Goal: Download file/media

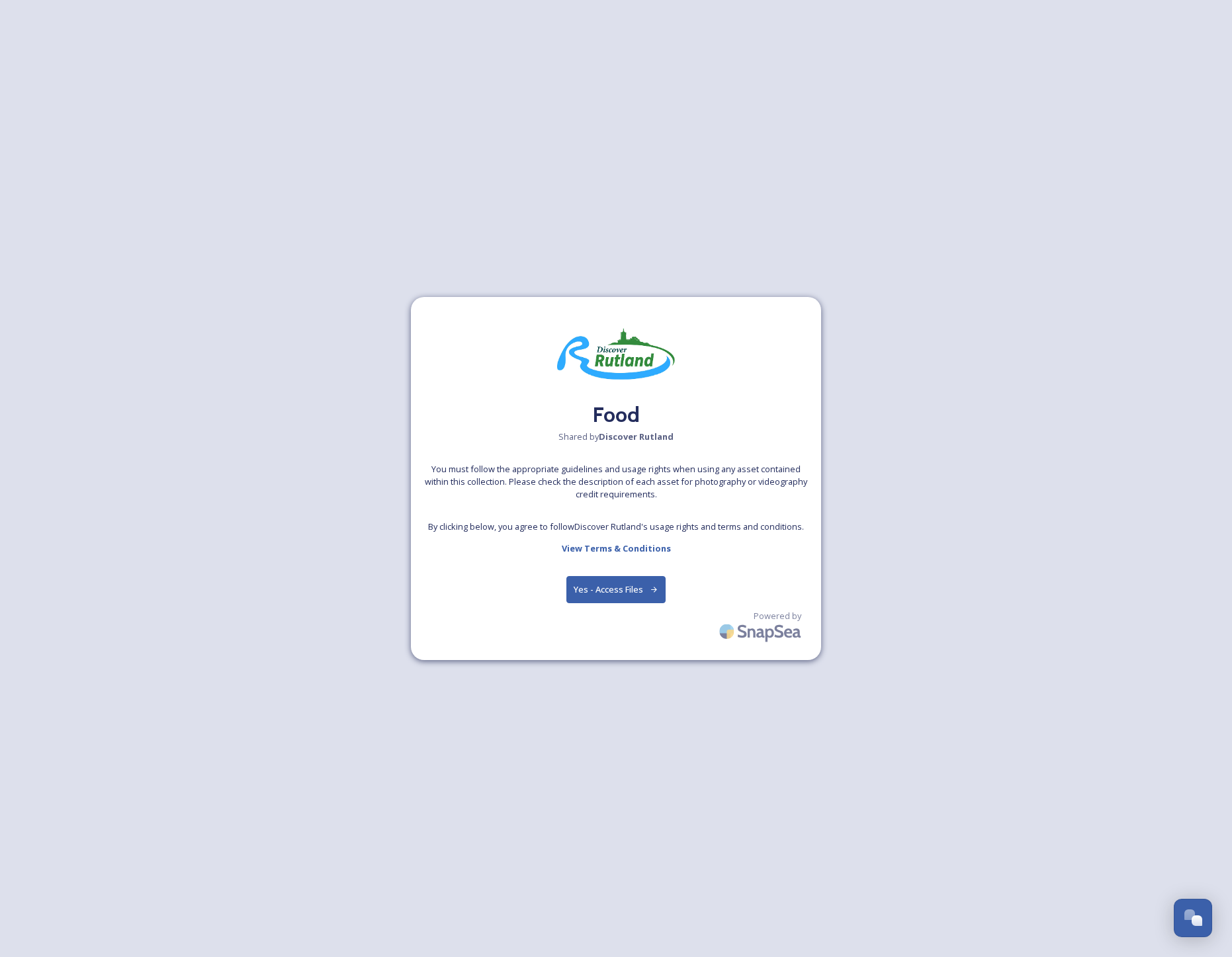
scroll to position [0, 1]
click at [646, 582] on button "Yes - Access Files" at bounding box center [615, 589] width 99 height 27
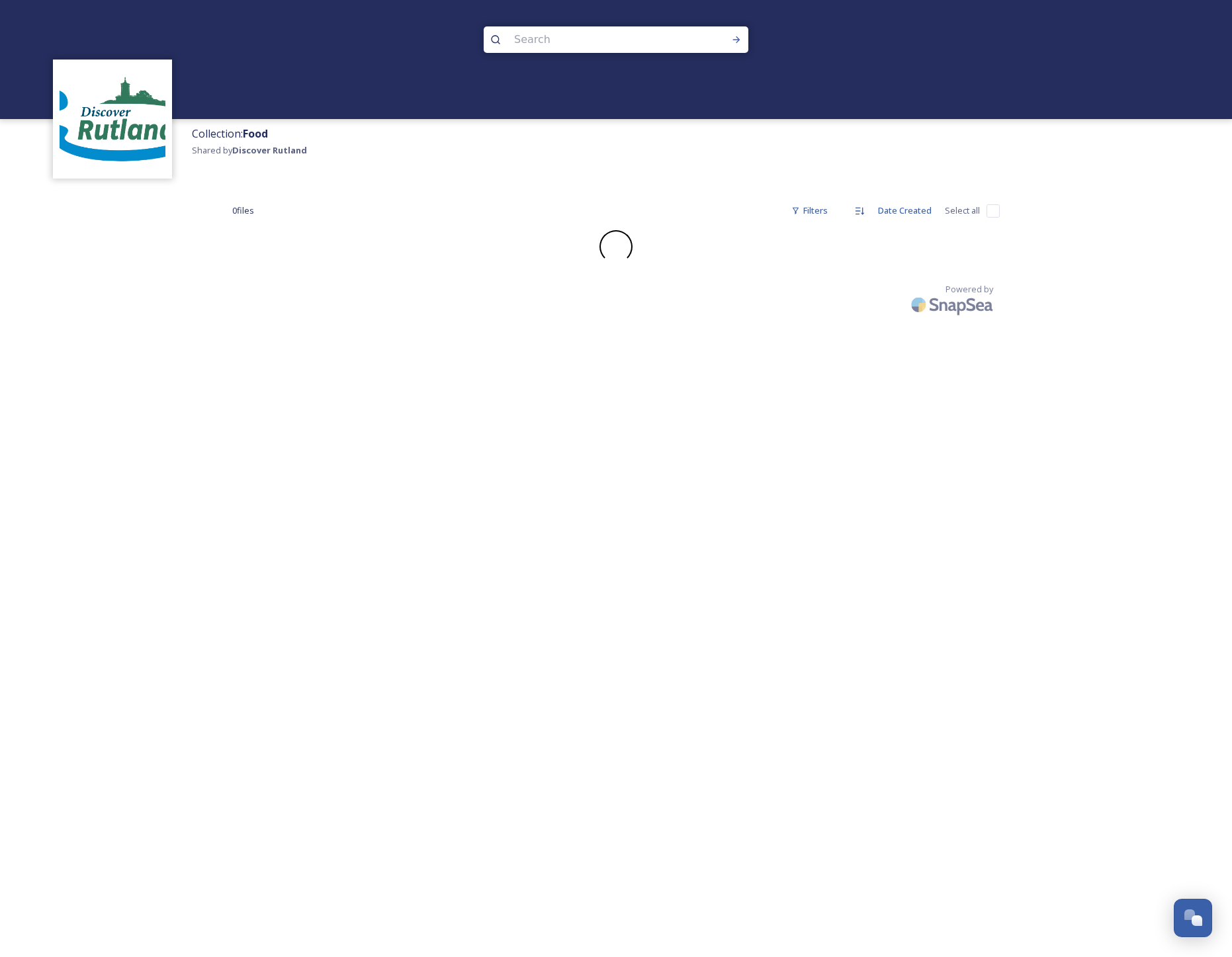
scroll to position [0, 0]
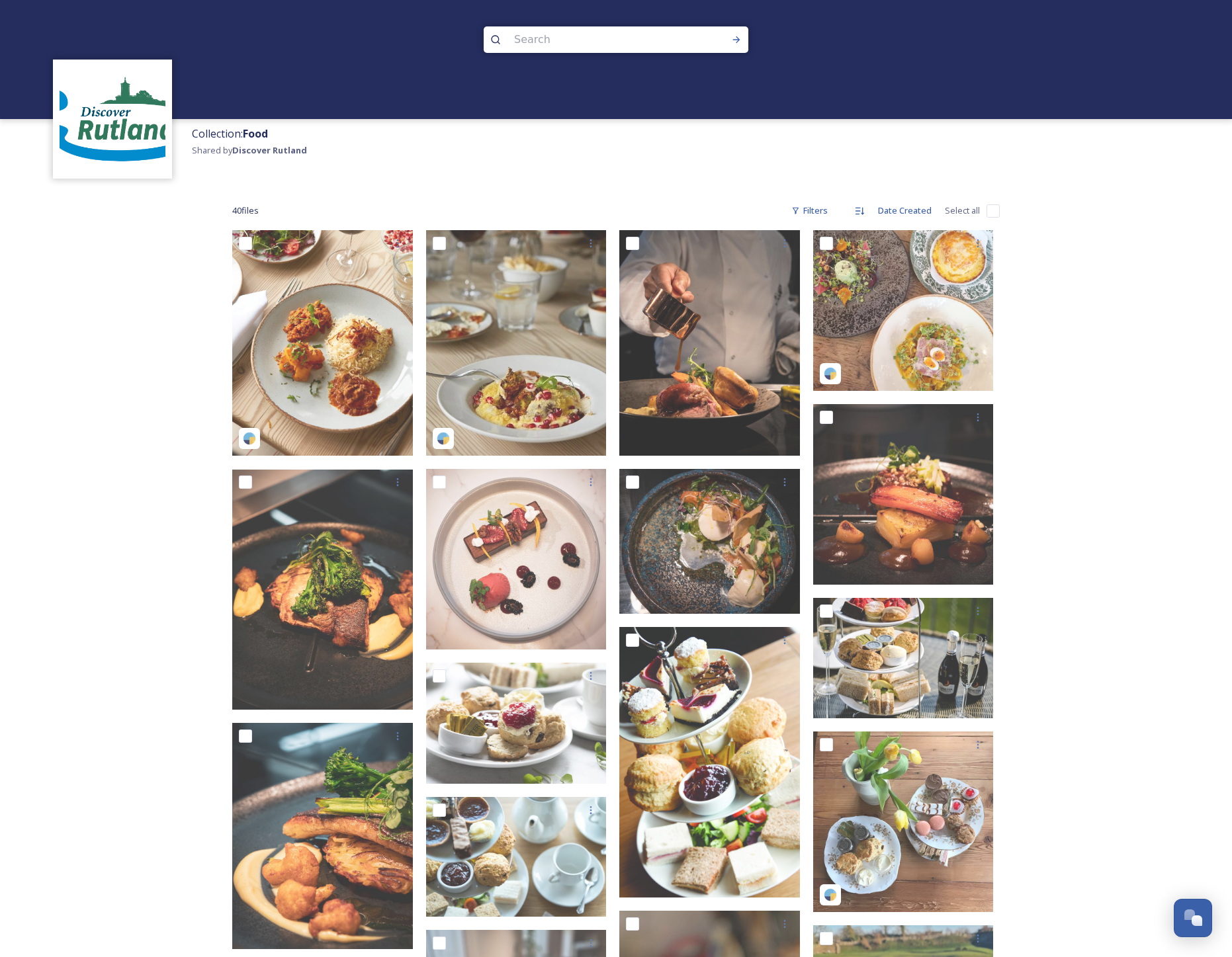
click at [995, 212] on input "checkbox" at bounding box center [993, 211] width 13 height 13
checkbox input "true"
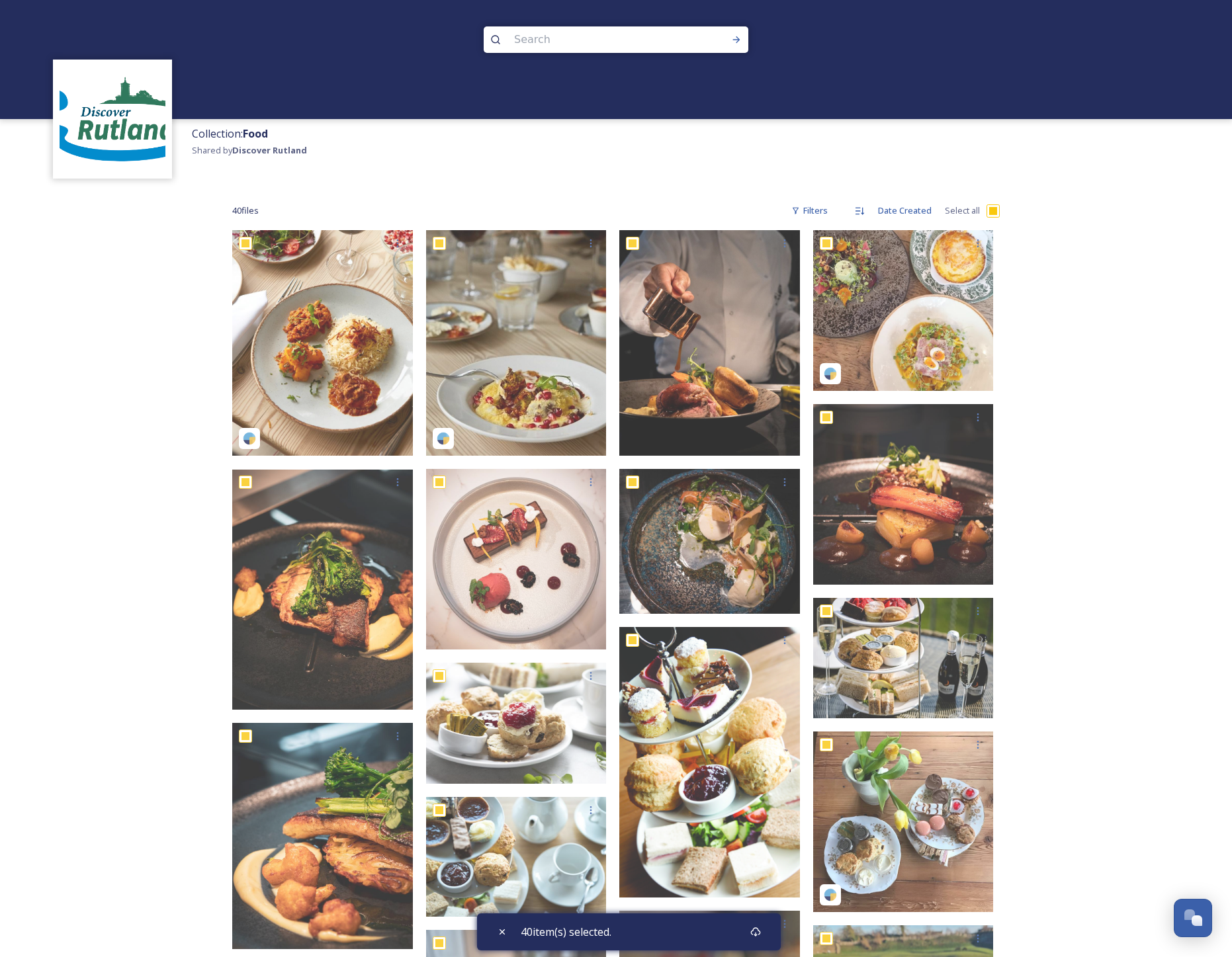
checkbox input "true"
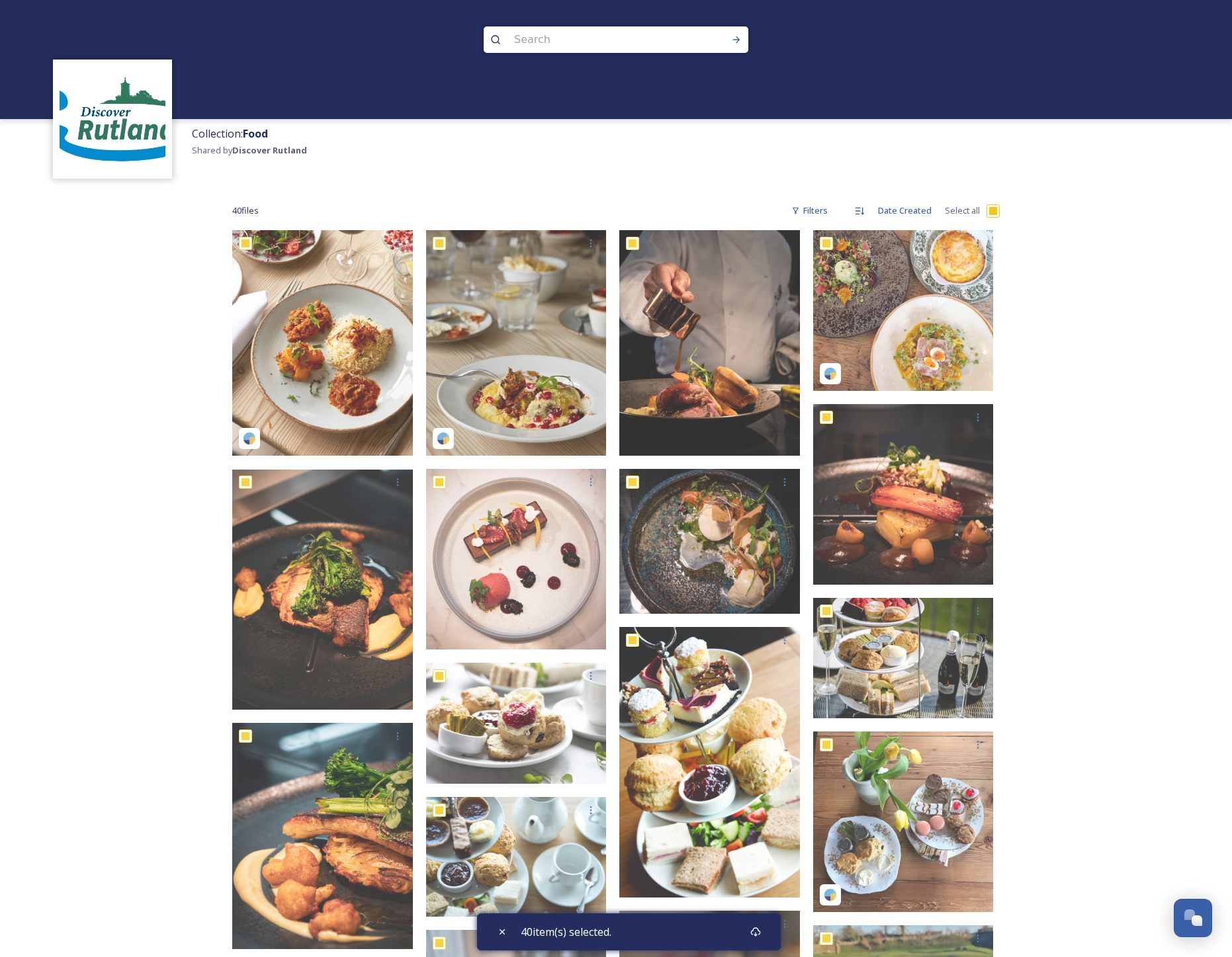
checkbox input "true"
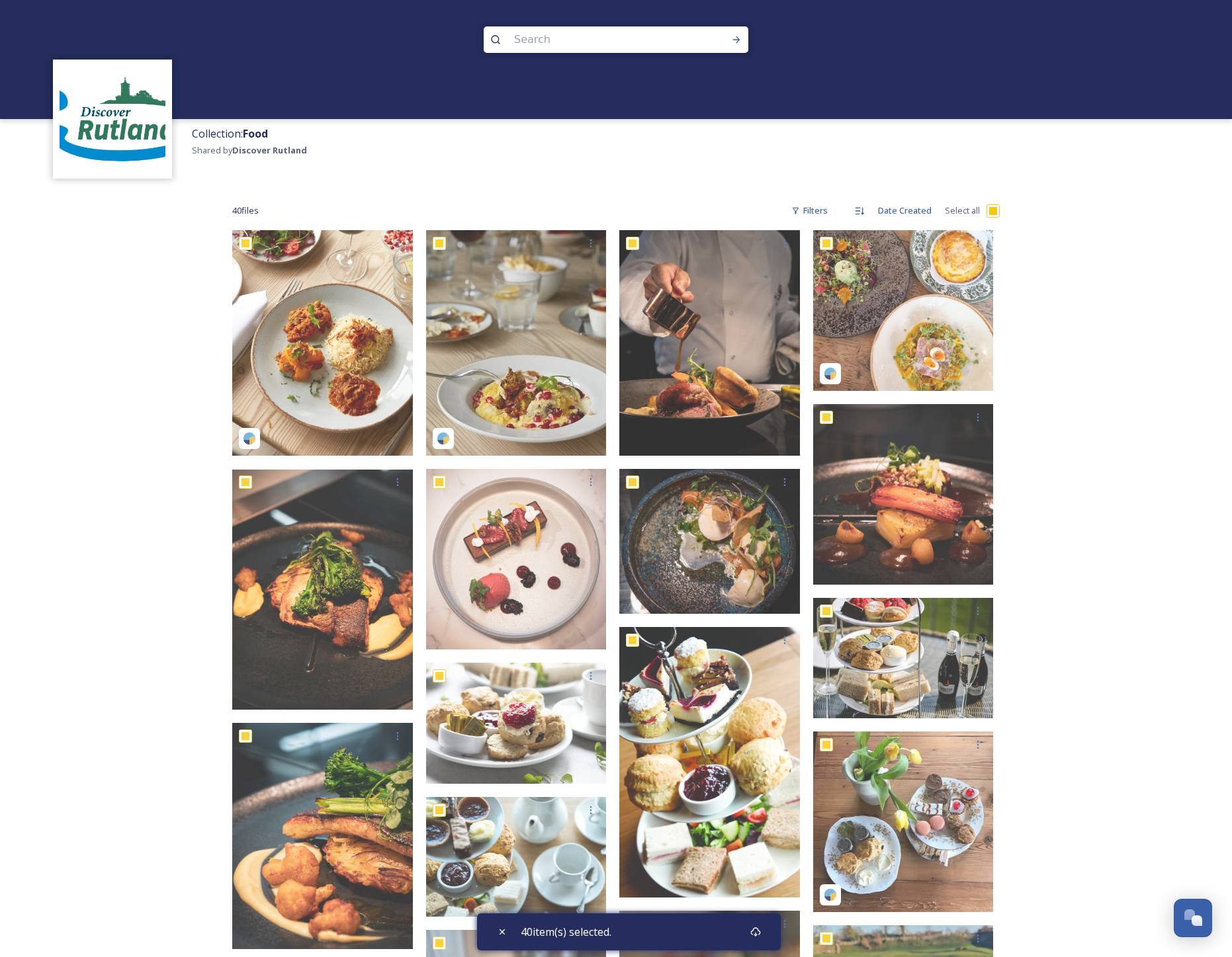
checkbox input "true"
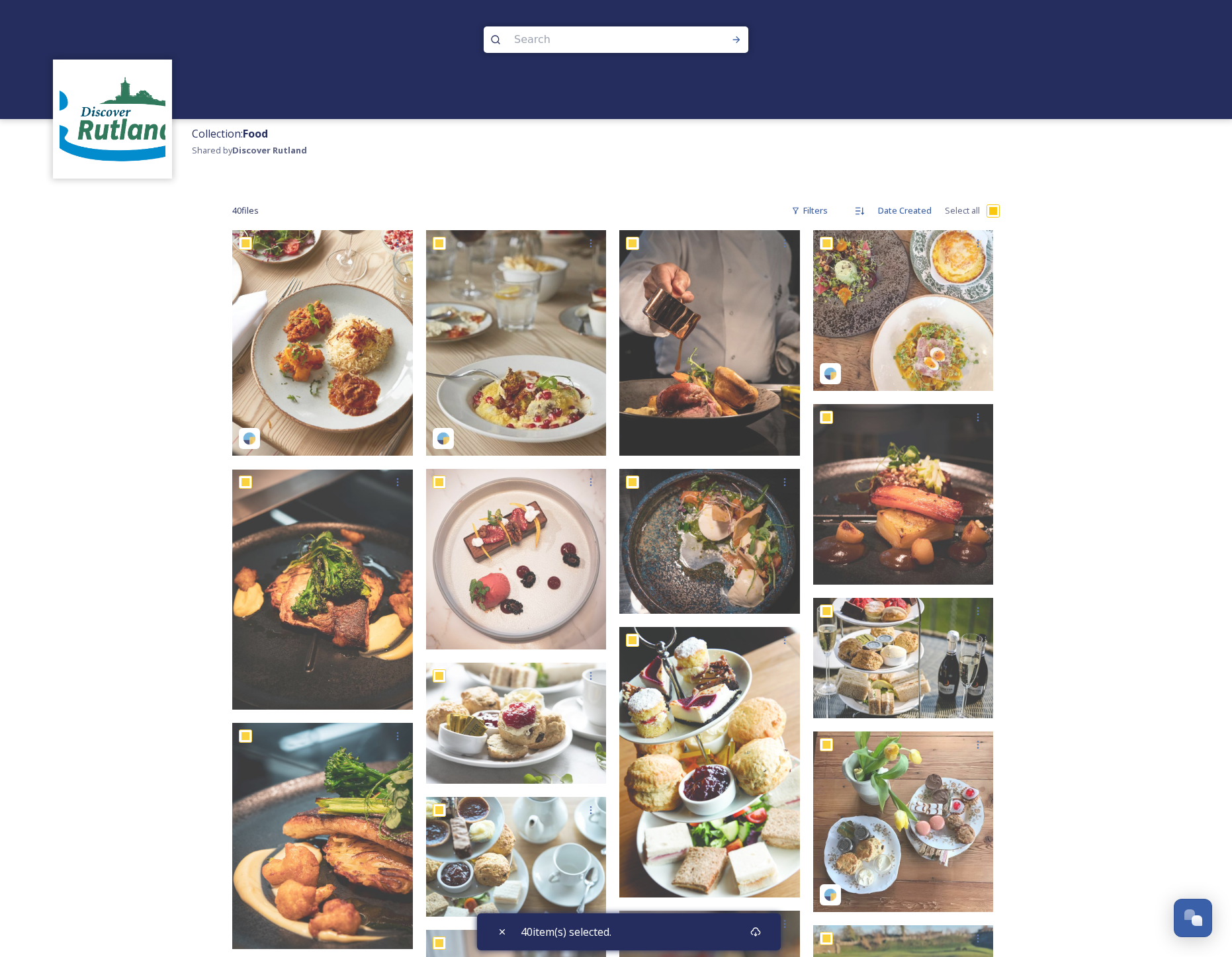
checkbox input "true"
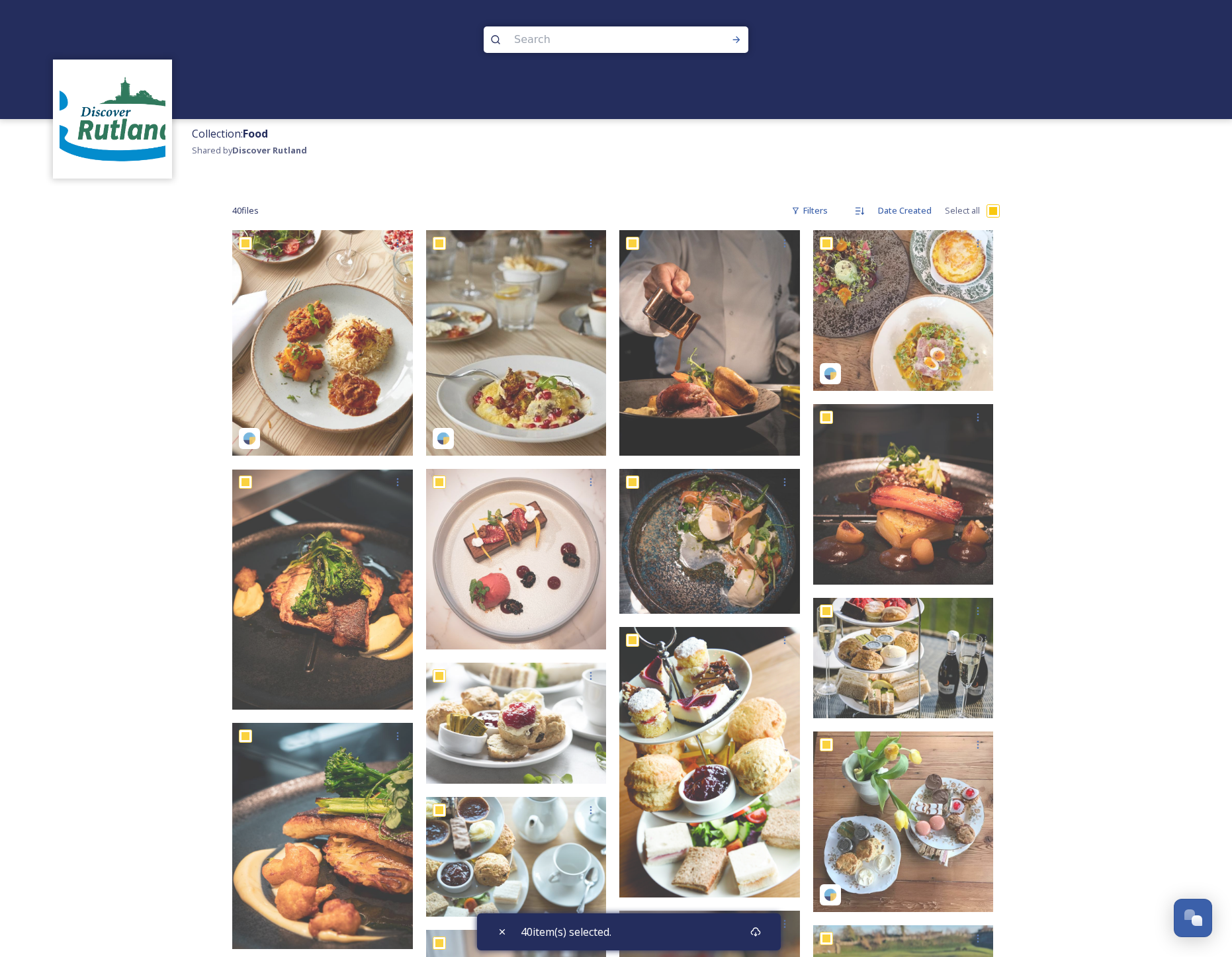
checkbox input "true"
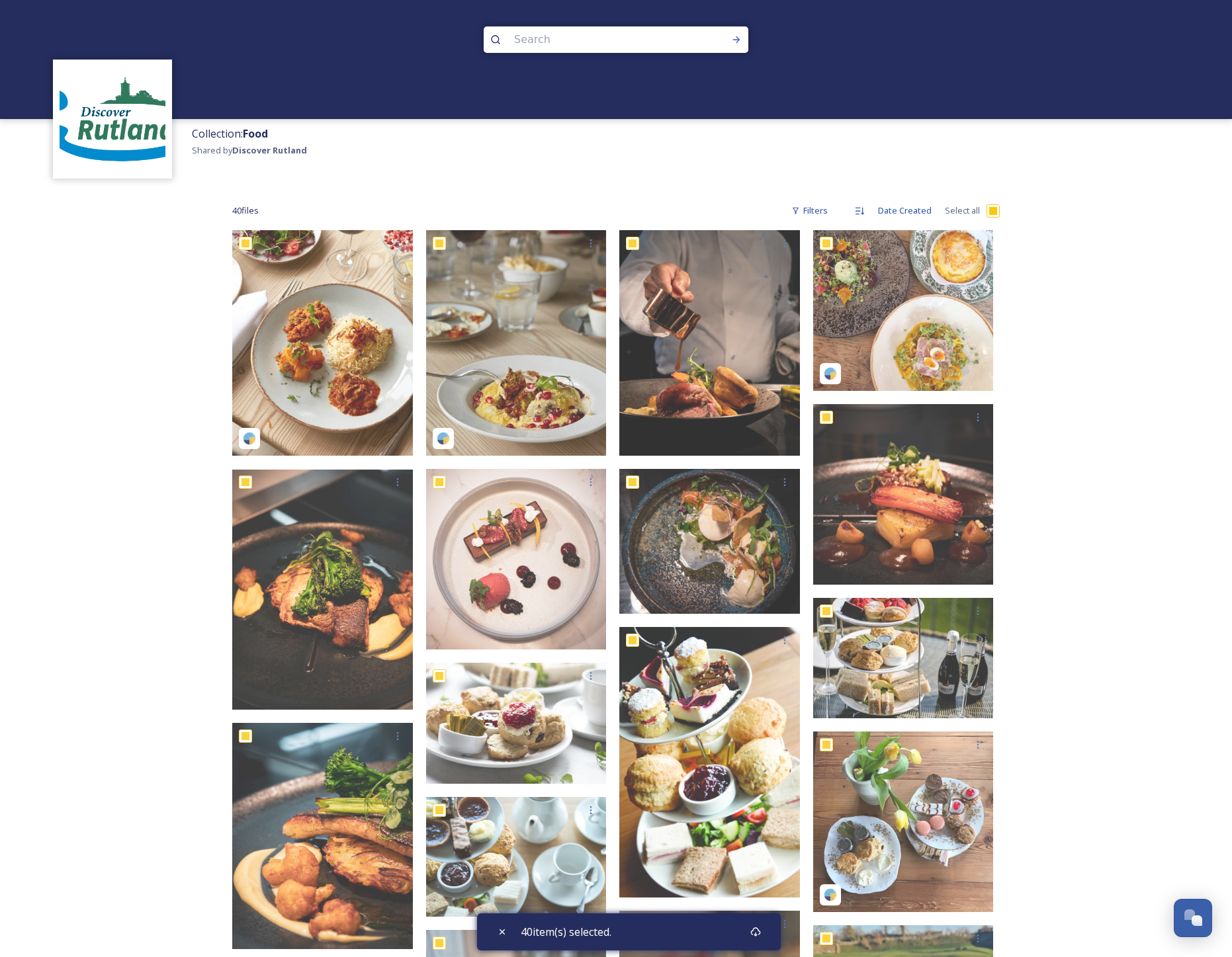
checkbox input "true"
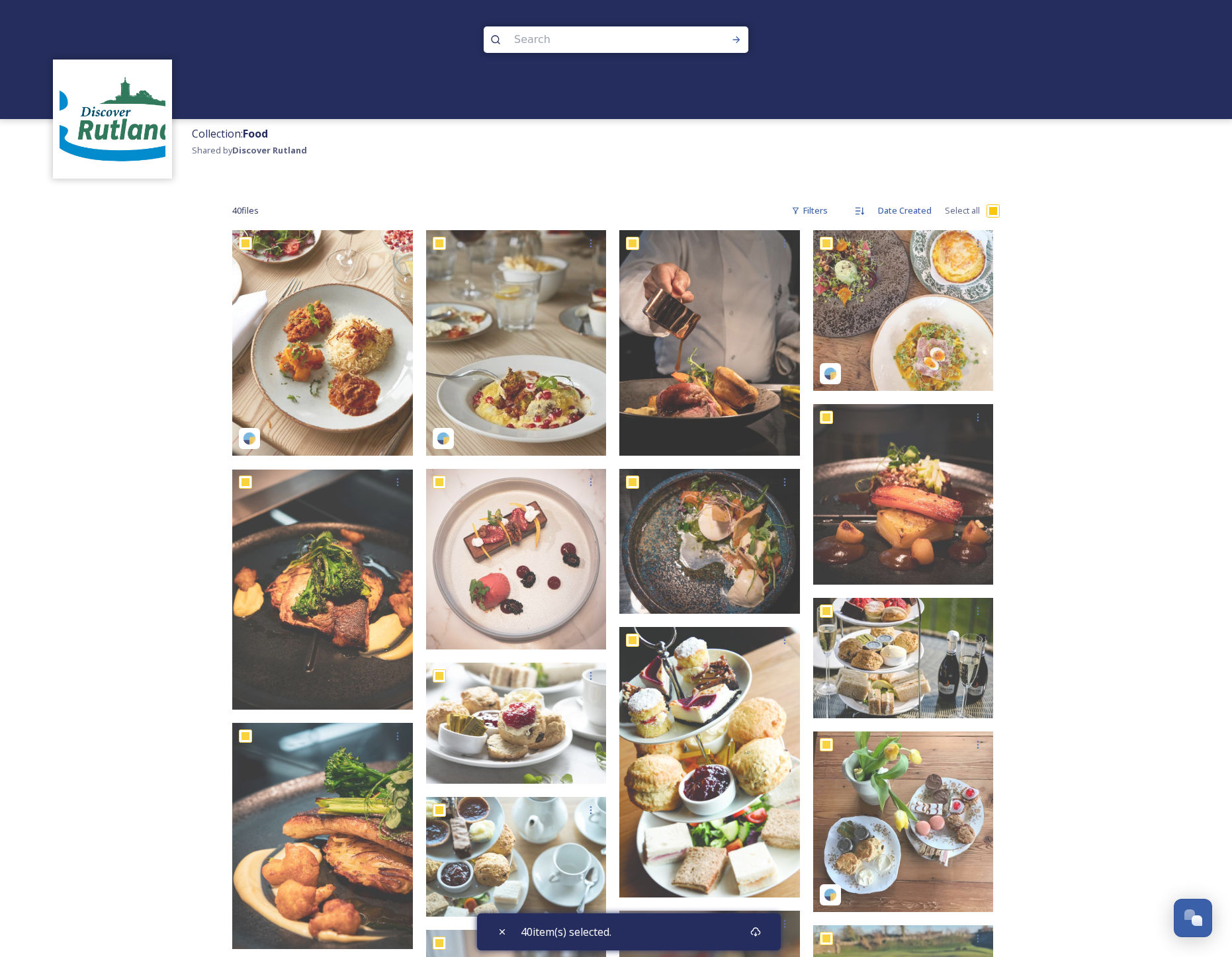
checkbox input "true"
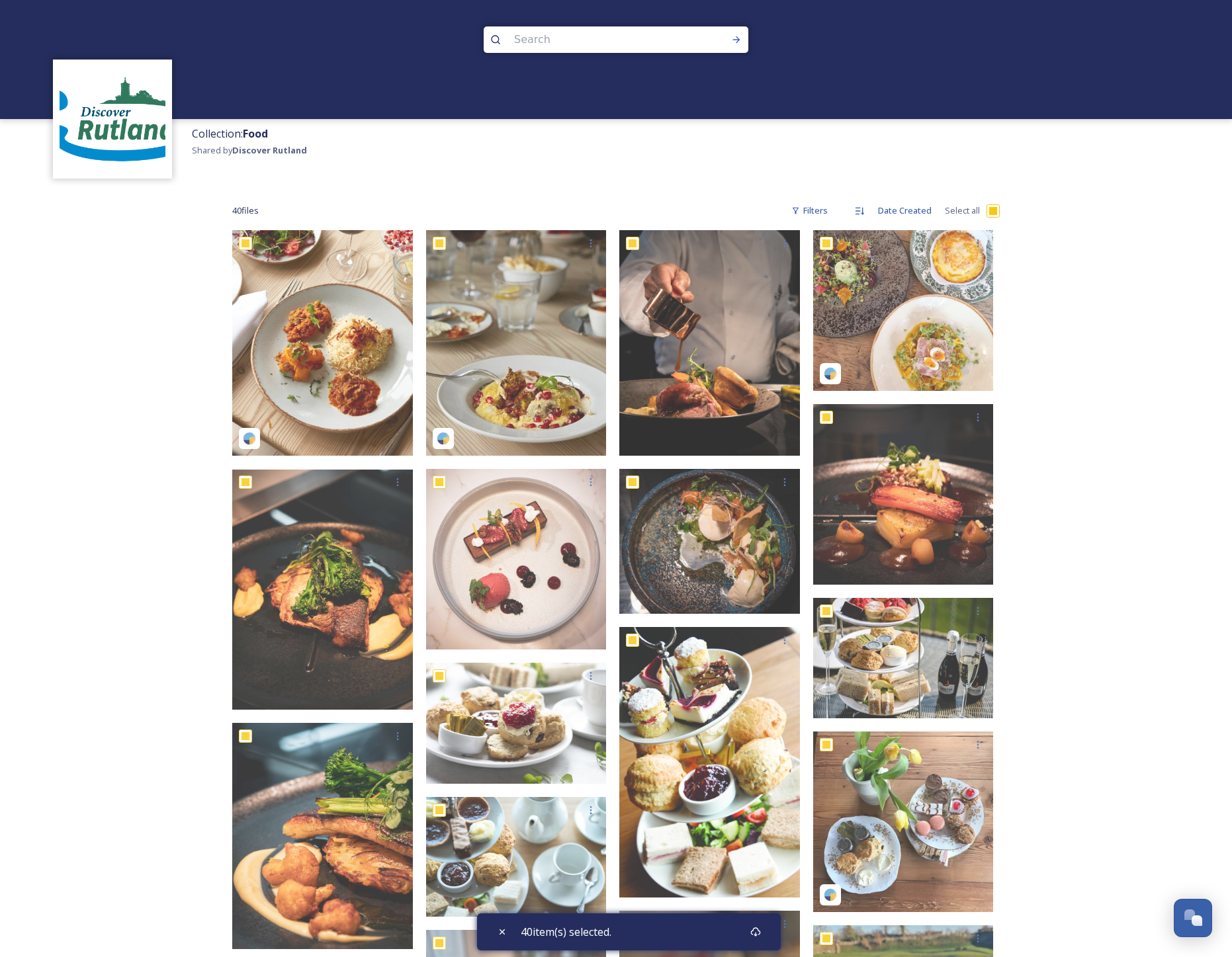
checkbox input "true"
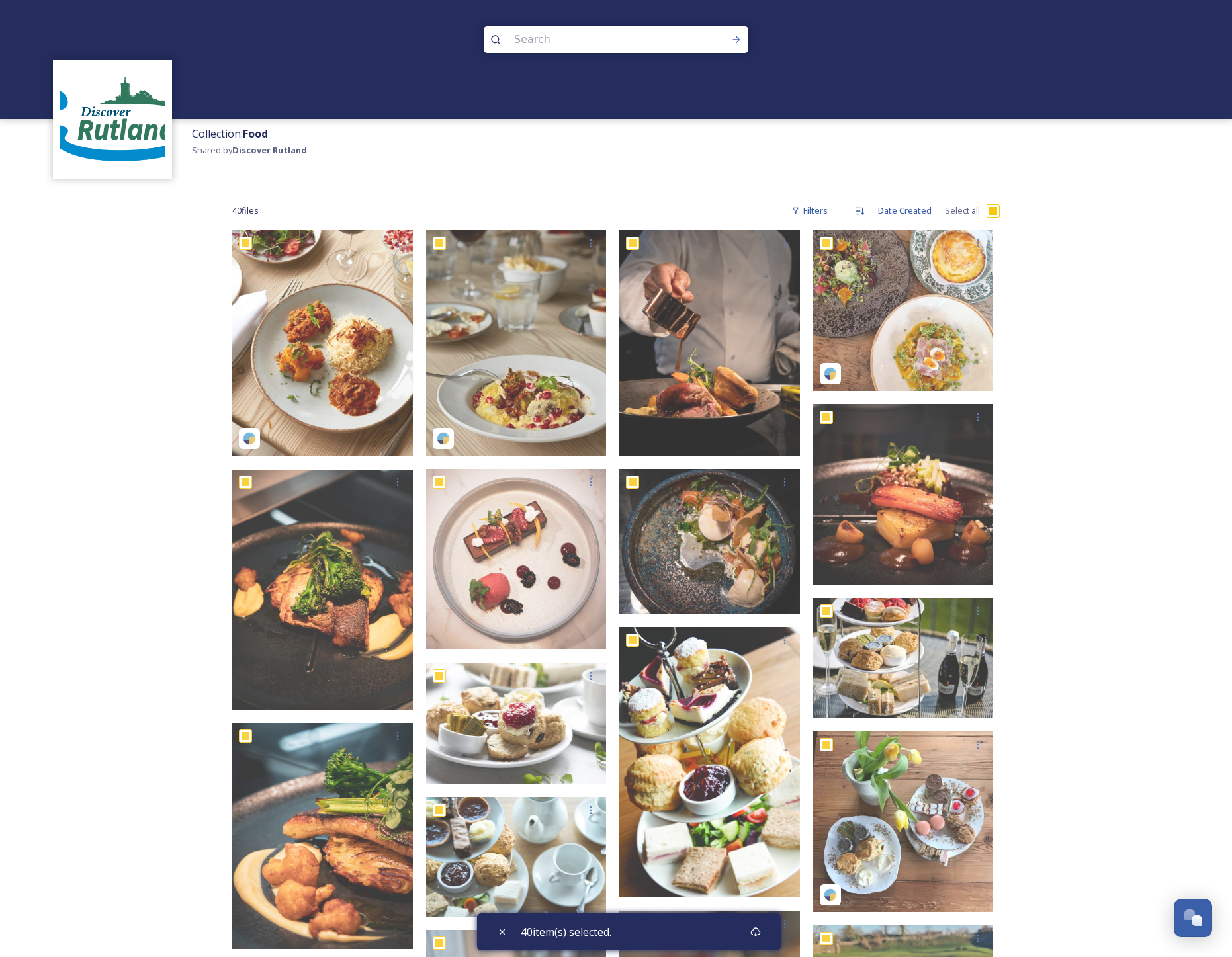
click at [992, 212] on input "checkbox" at bounding box center [993, 211] width 13 height 13
checkbox input "false"
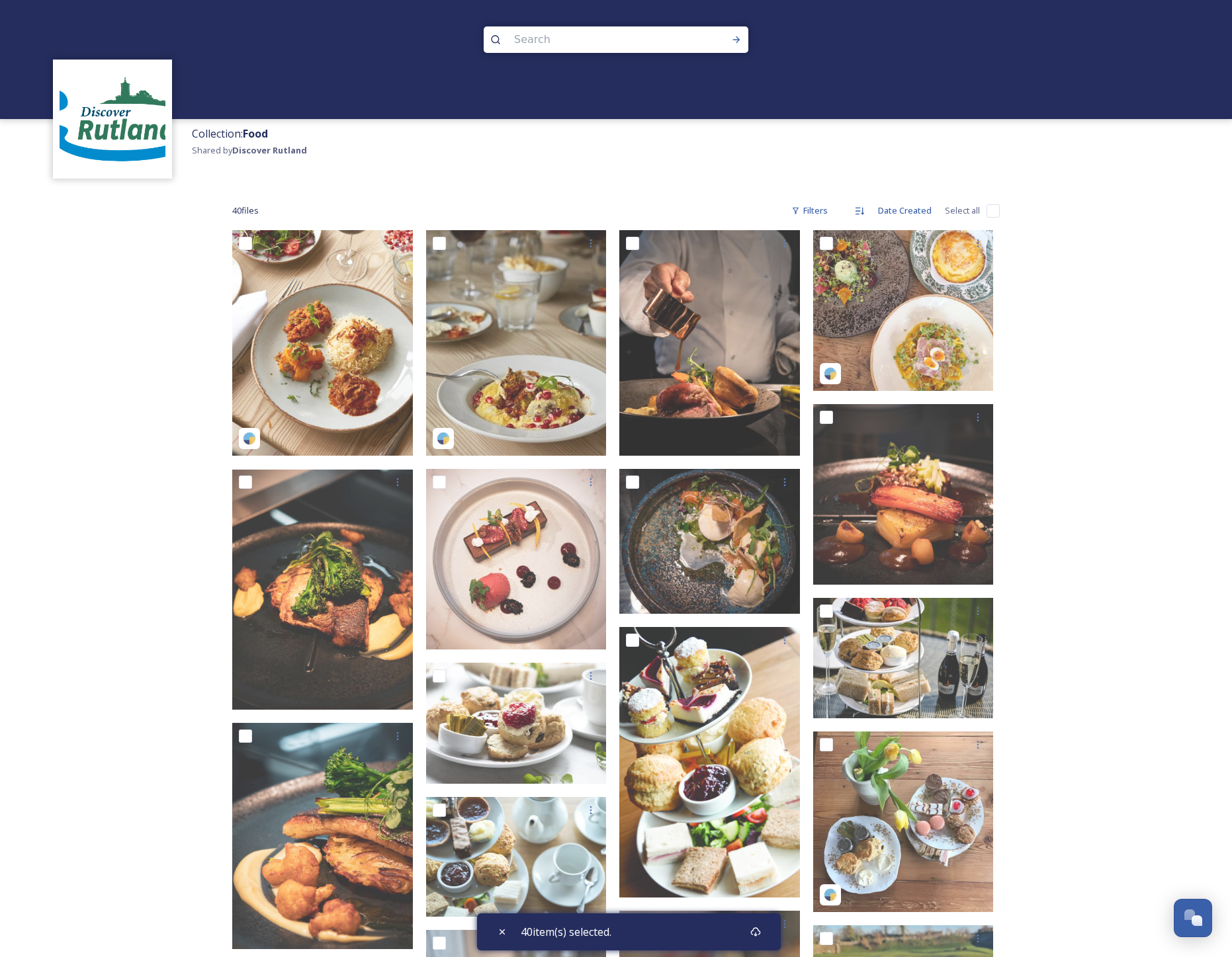
checkbox input "false"
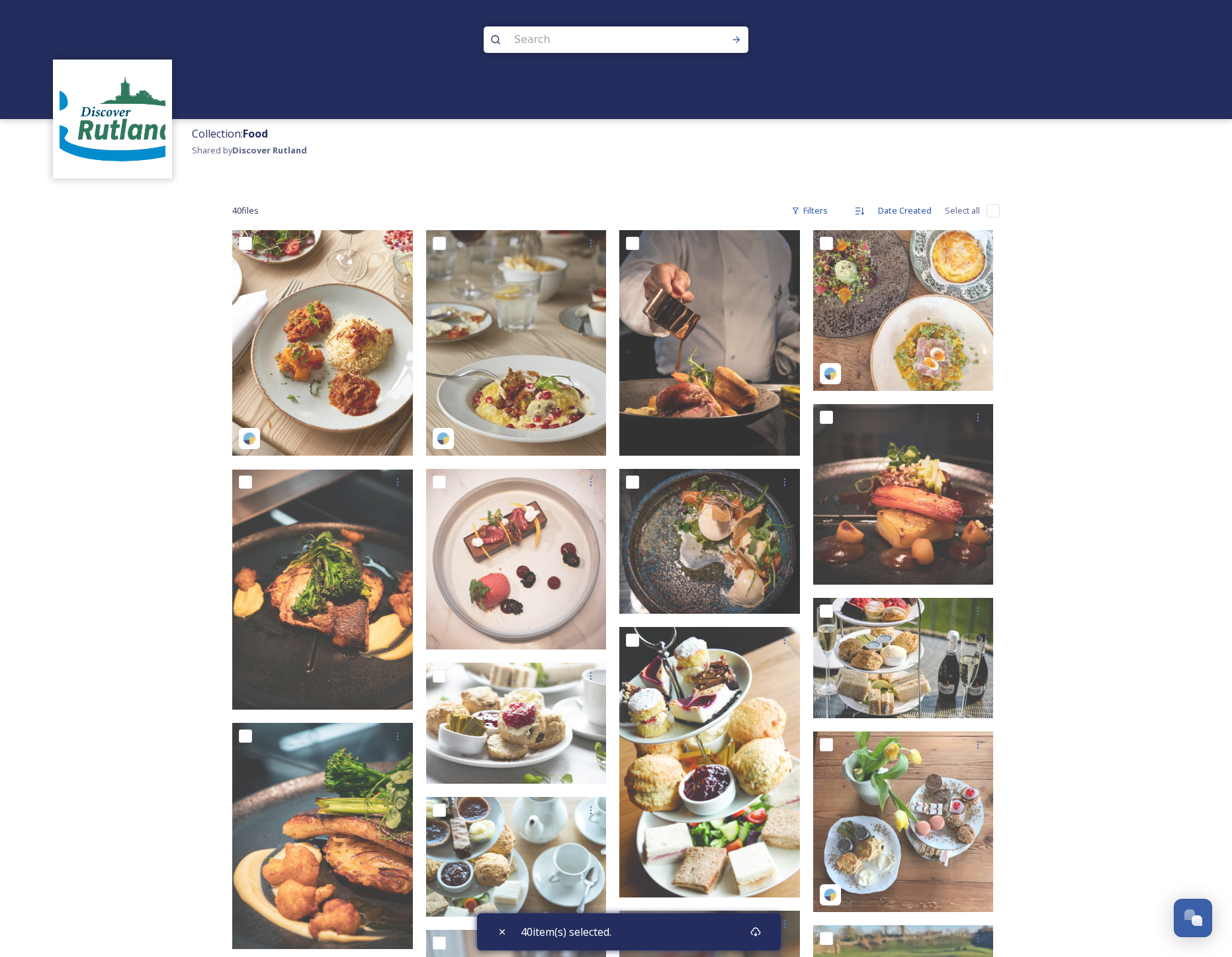
checkbox input "false"
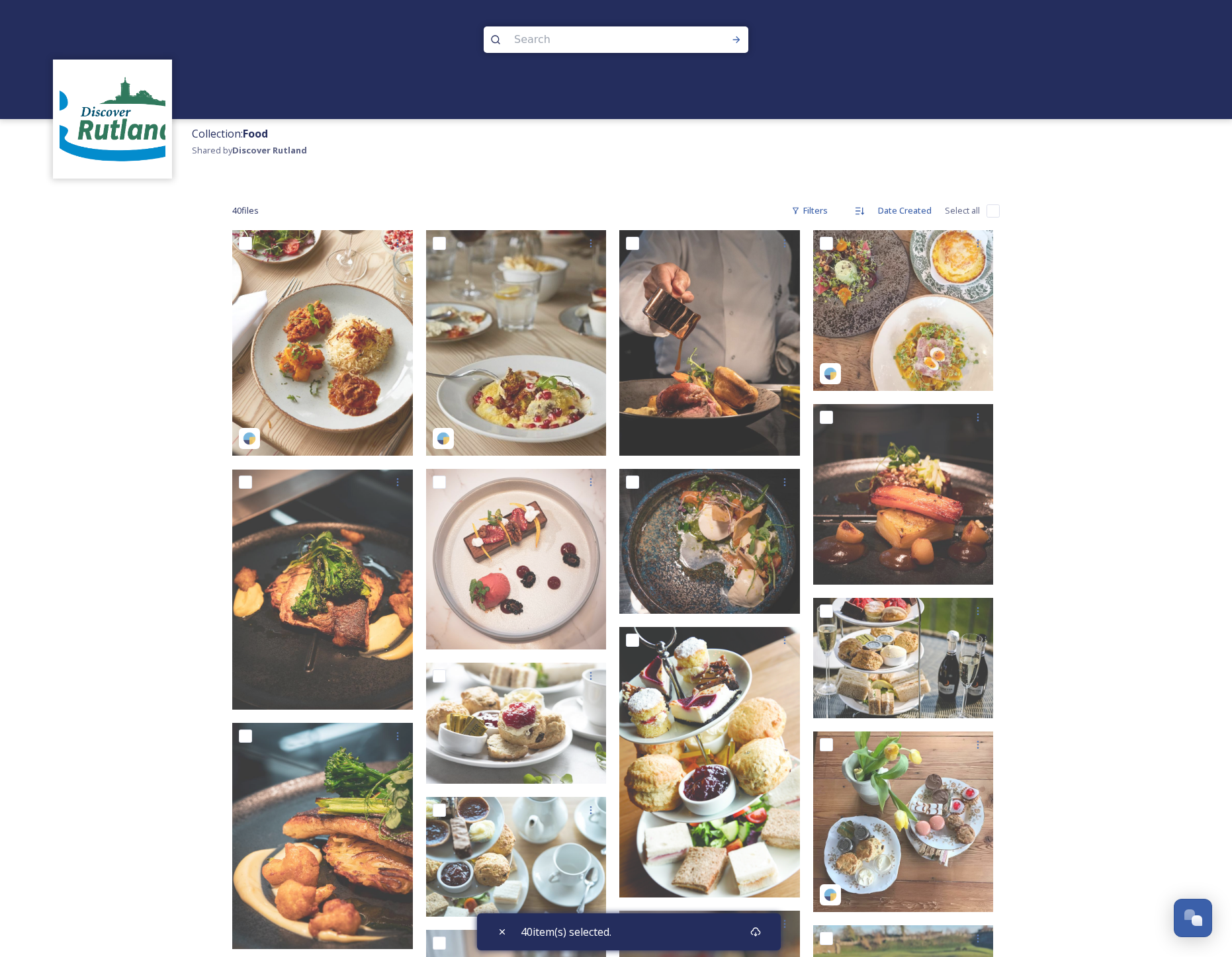
checkbox input "false"
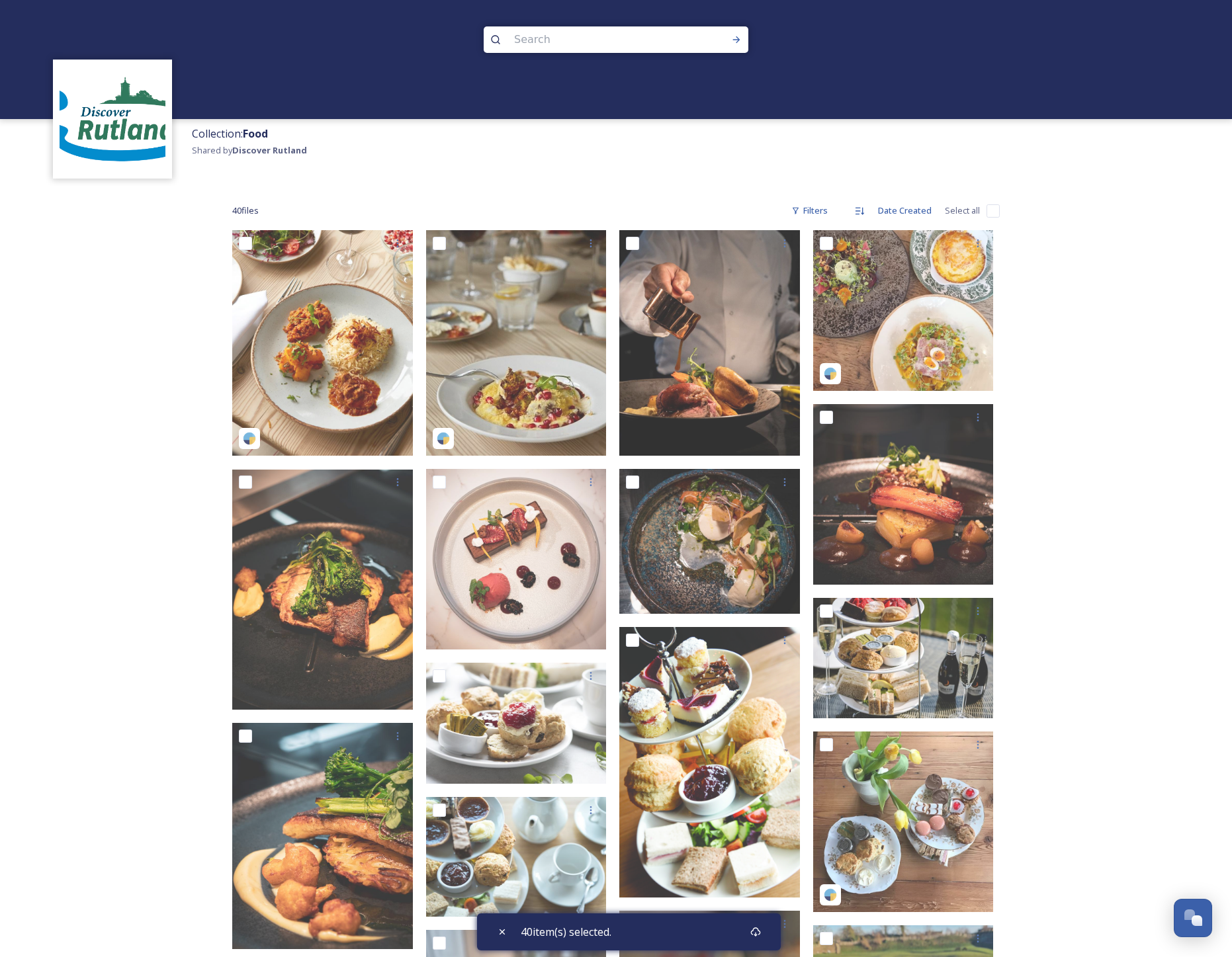
checkbox input "false"
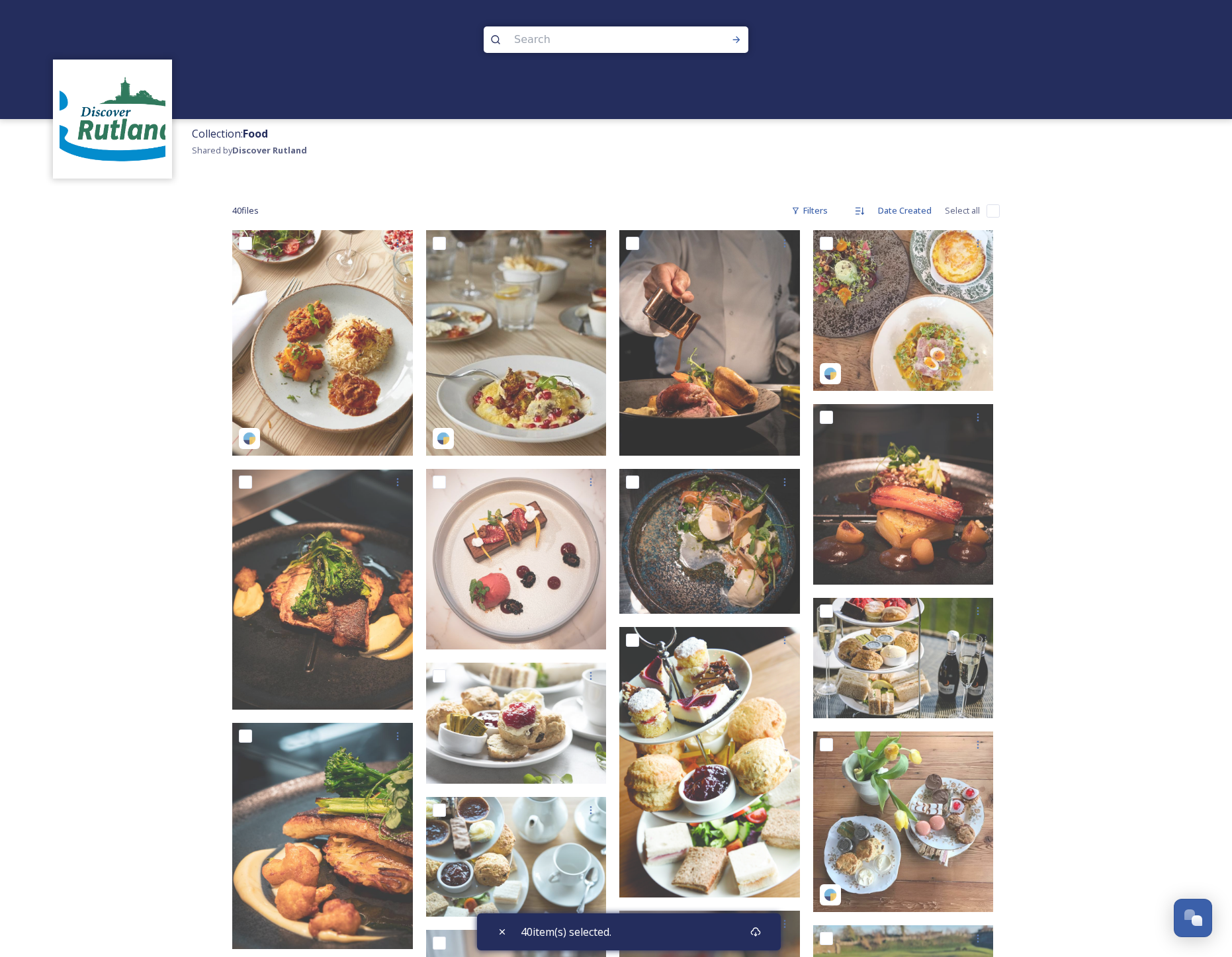
checkbox input "false"
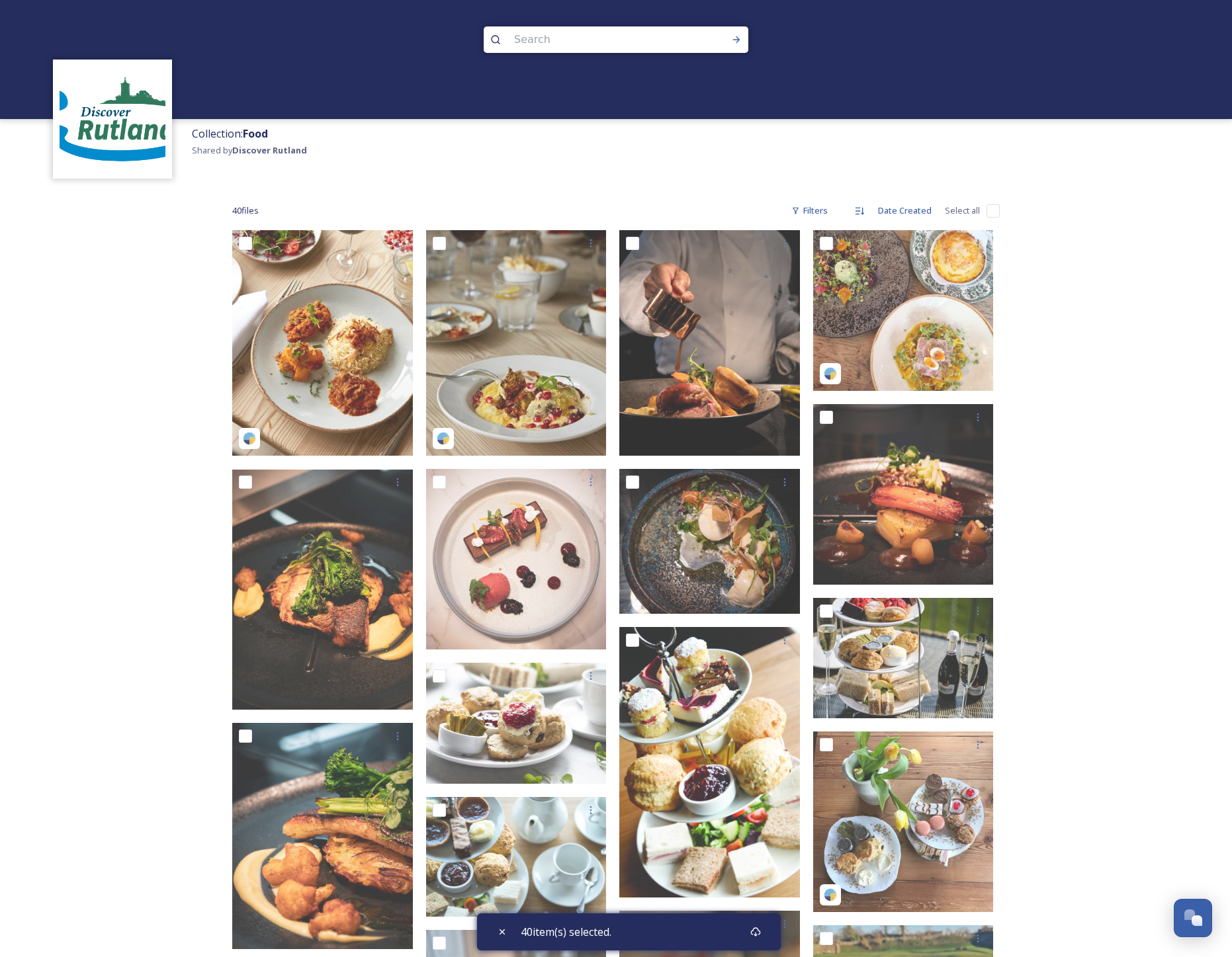
checkbox input "false"
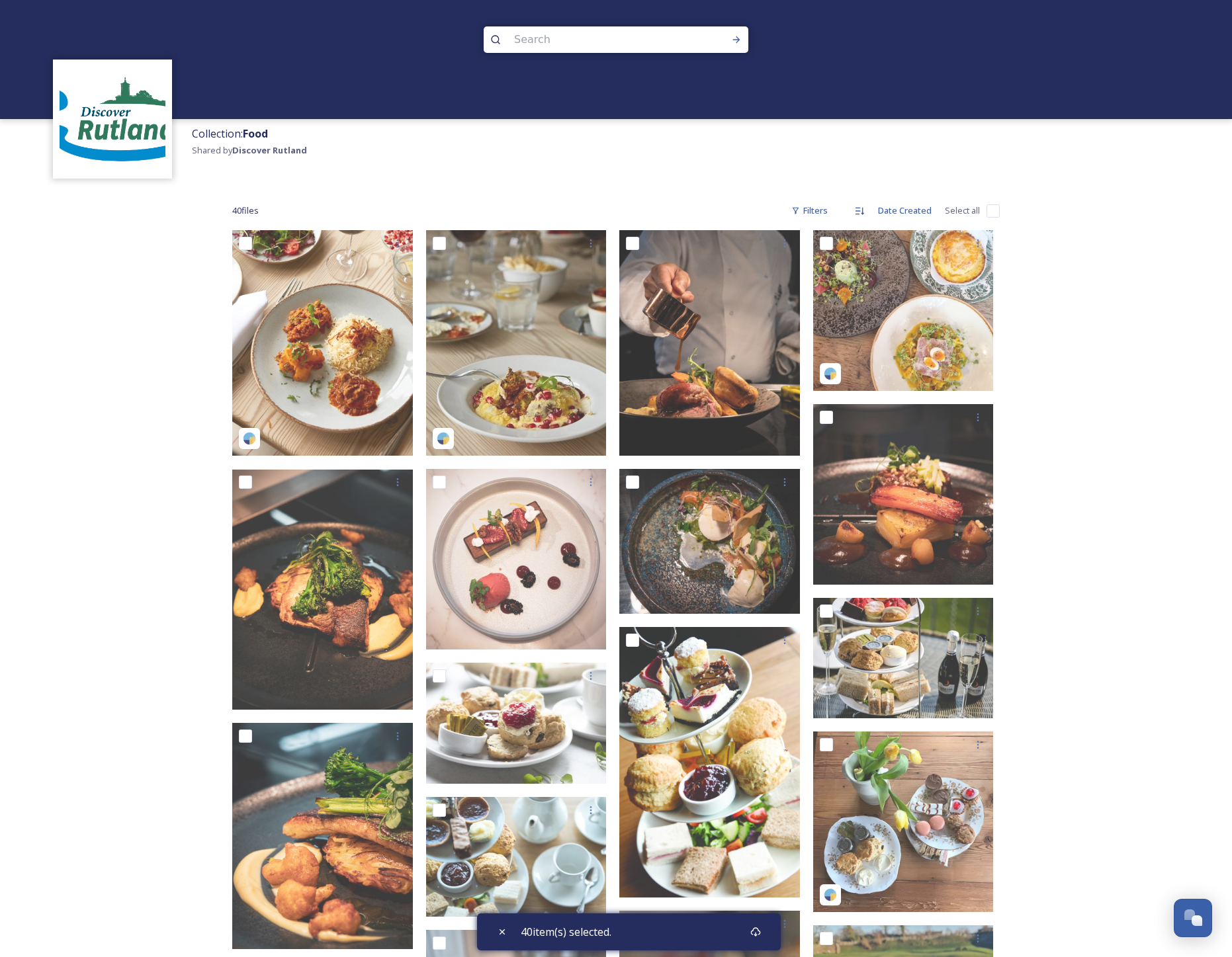
checkbox input "false"
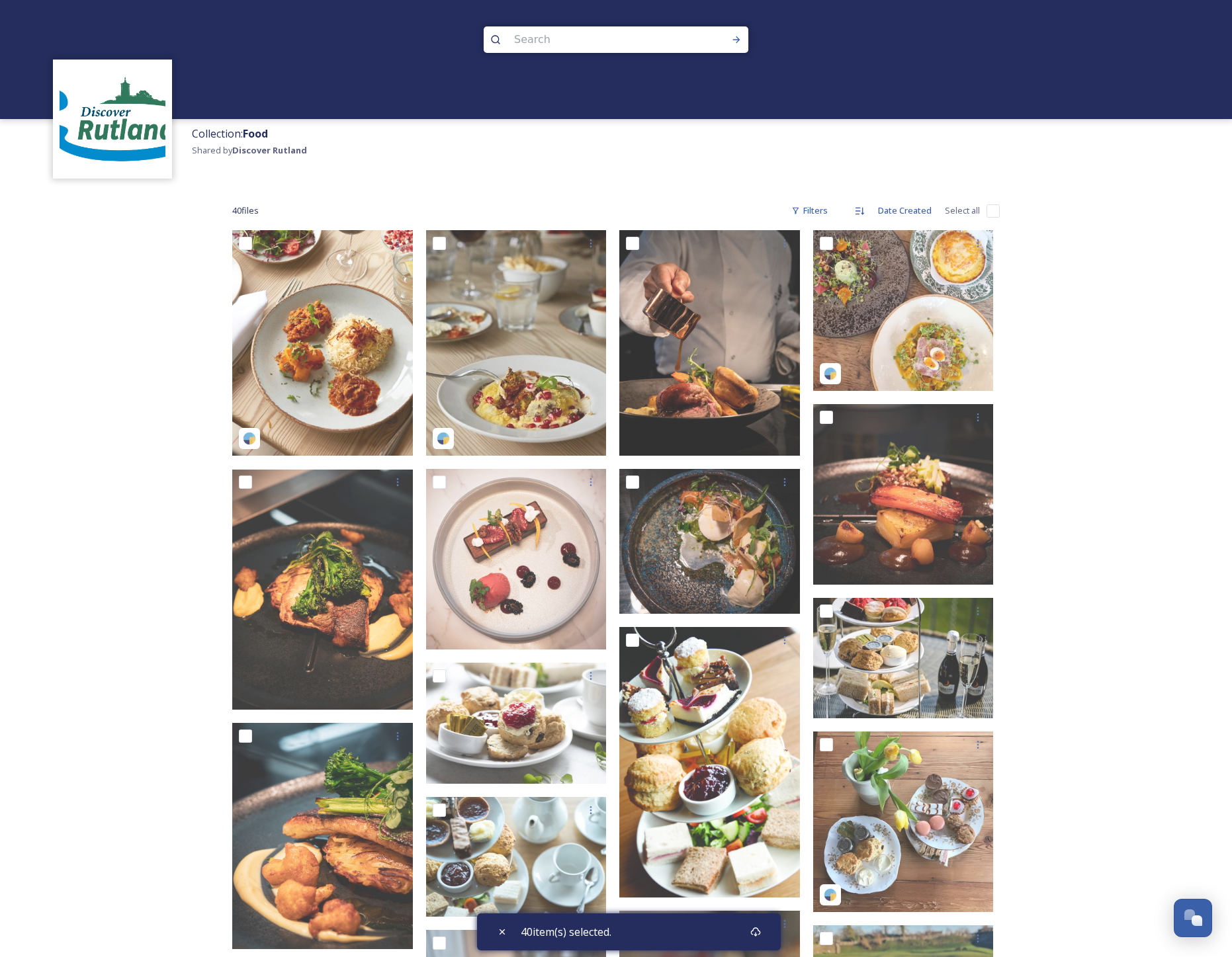
checkbox input "false"
click at [992, 212] on input "checkbox" at bounding box center [993, 211] width 13 height 13
checkbox input "true"
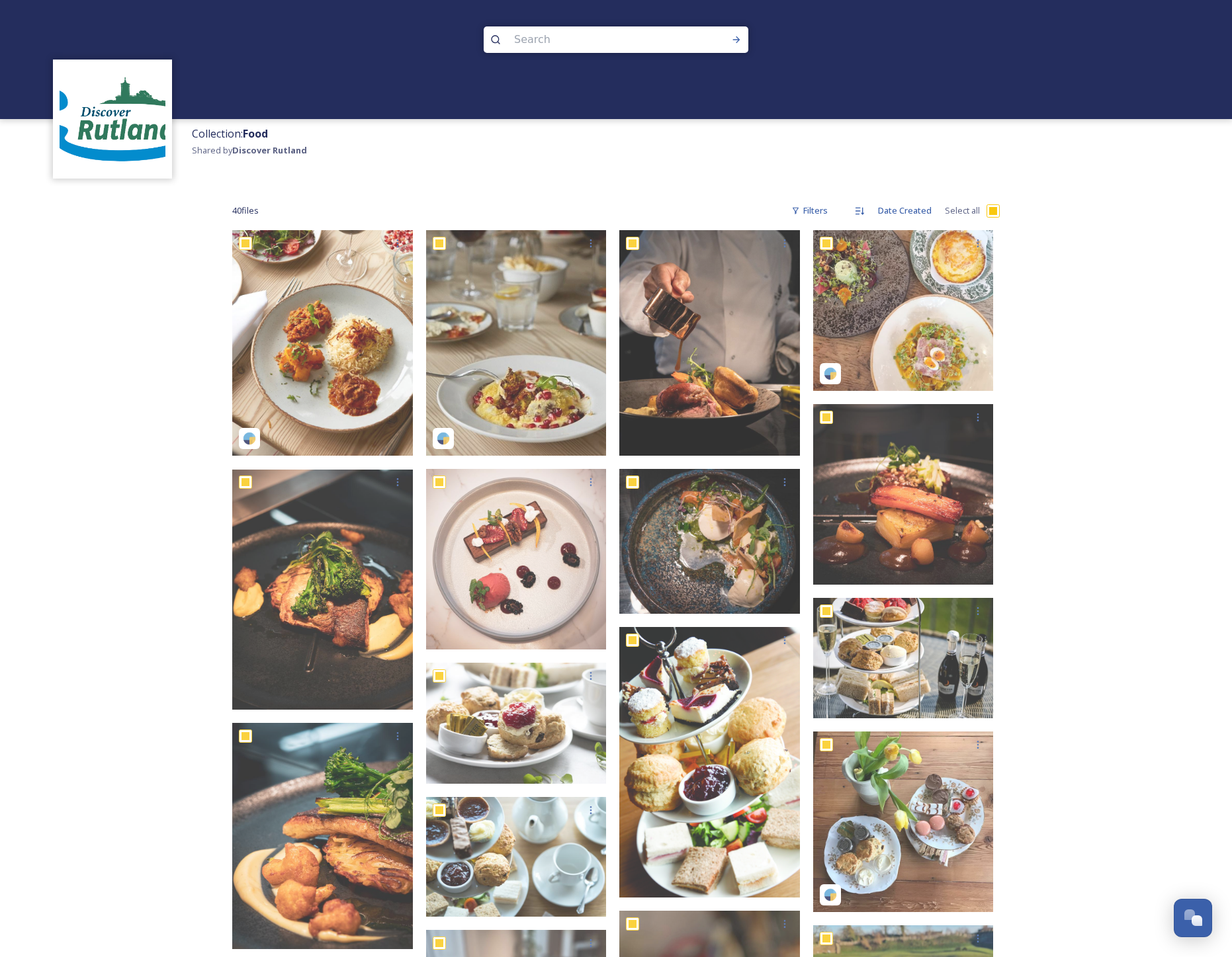
checkbox input "true"
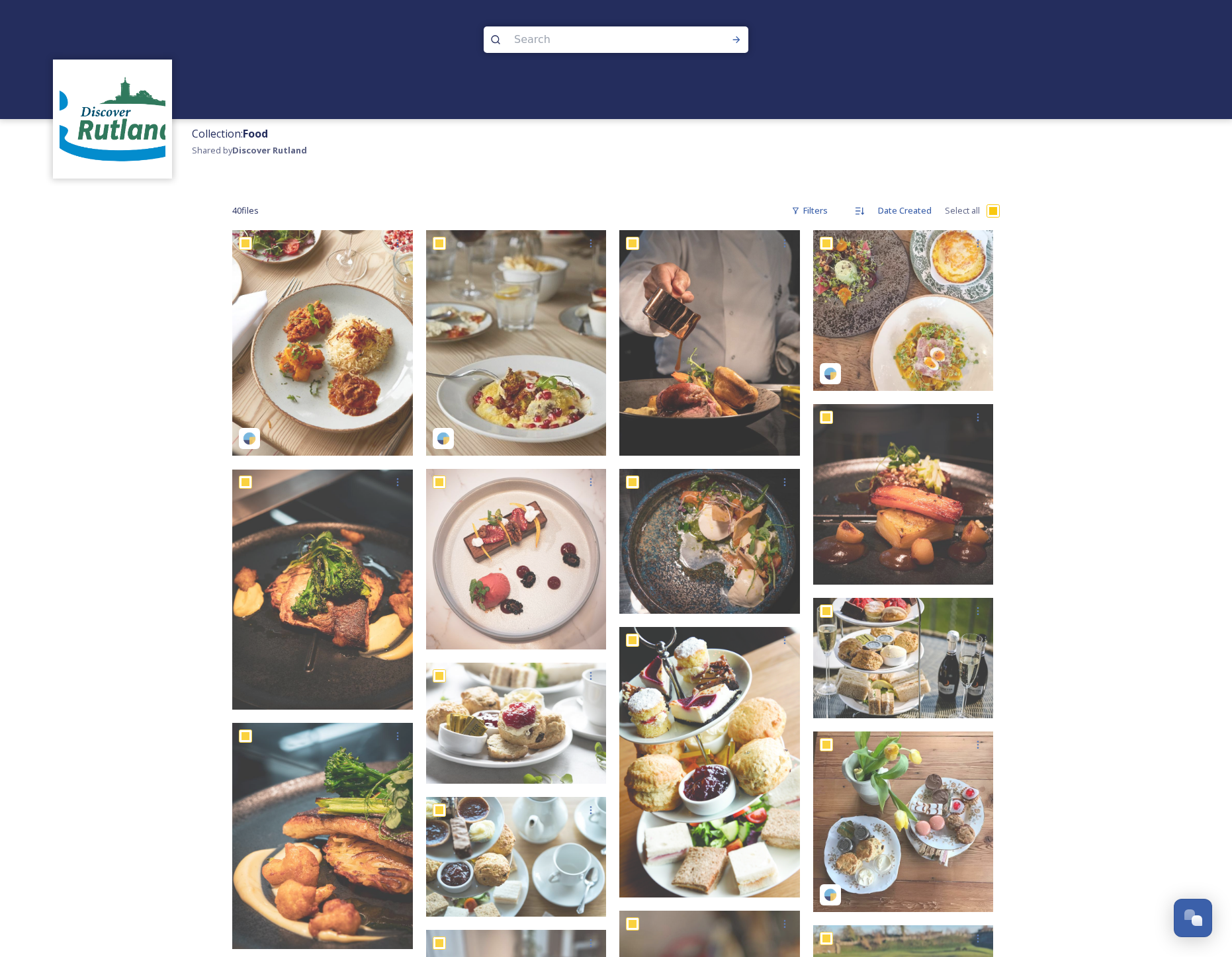
checkbox input "true"
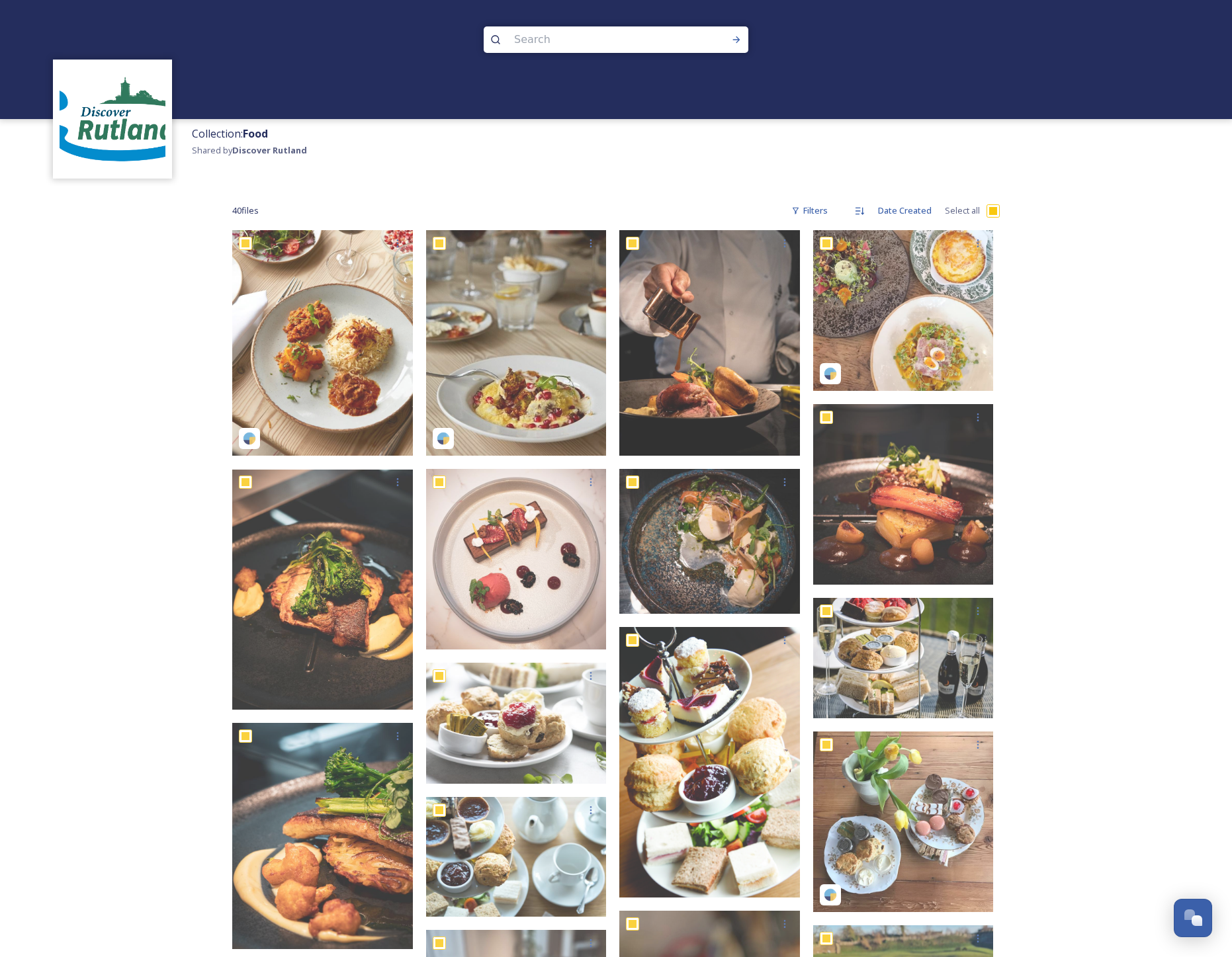
checkbox input "true"
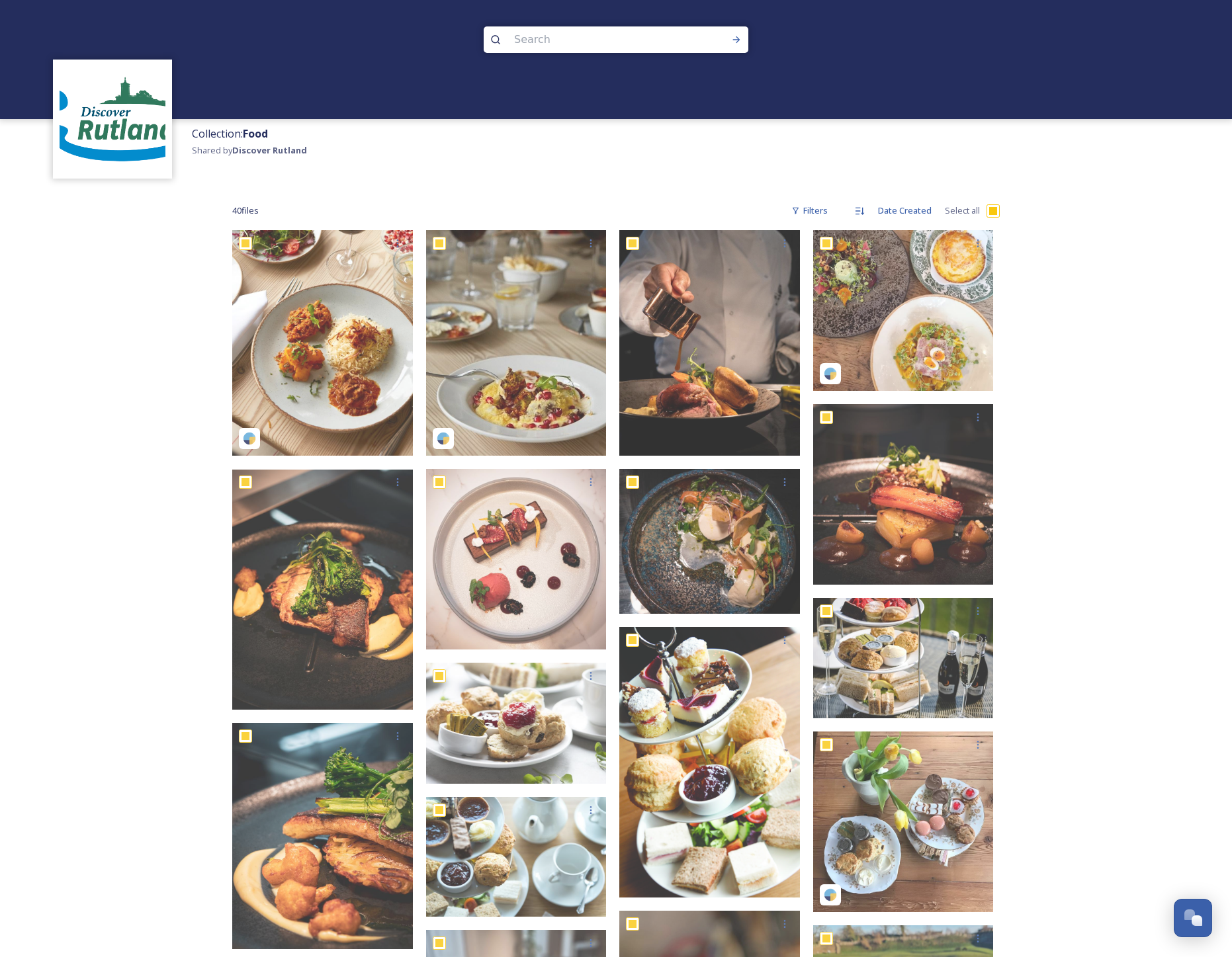
checkbox input "true"
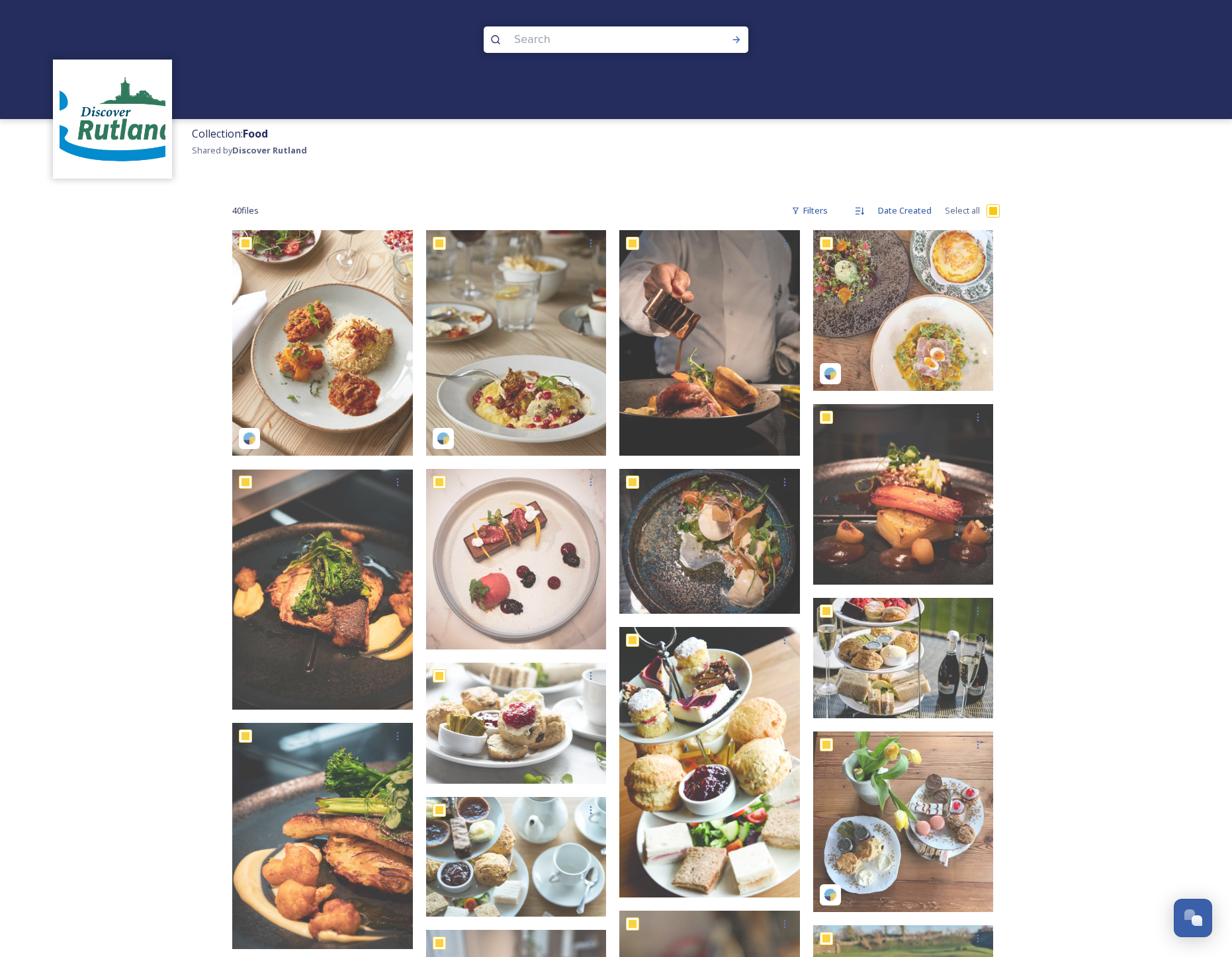
checkbox input "true"
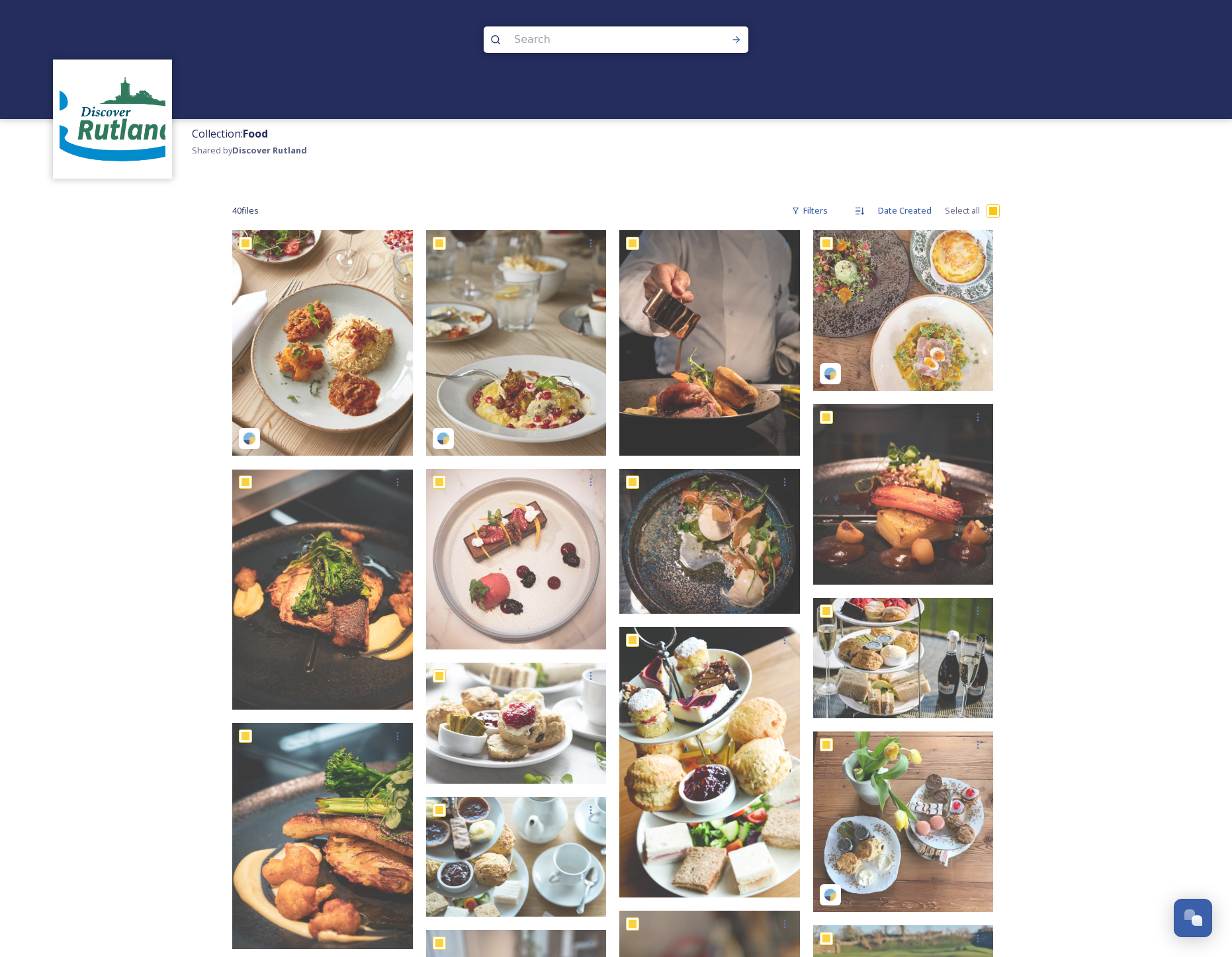
checkbox input "true"
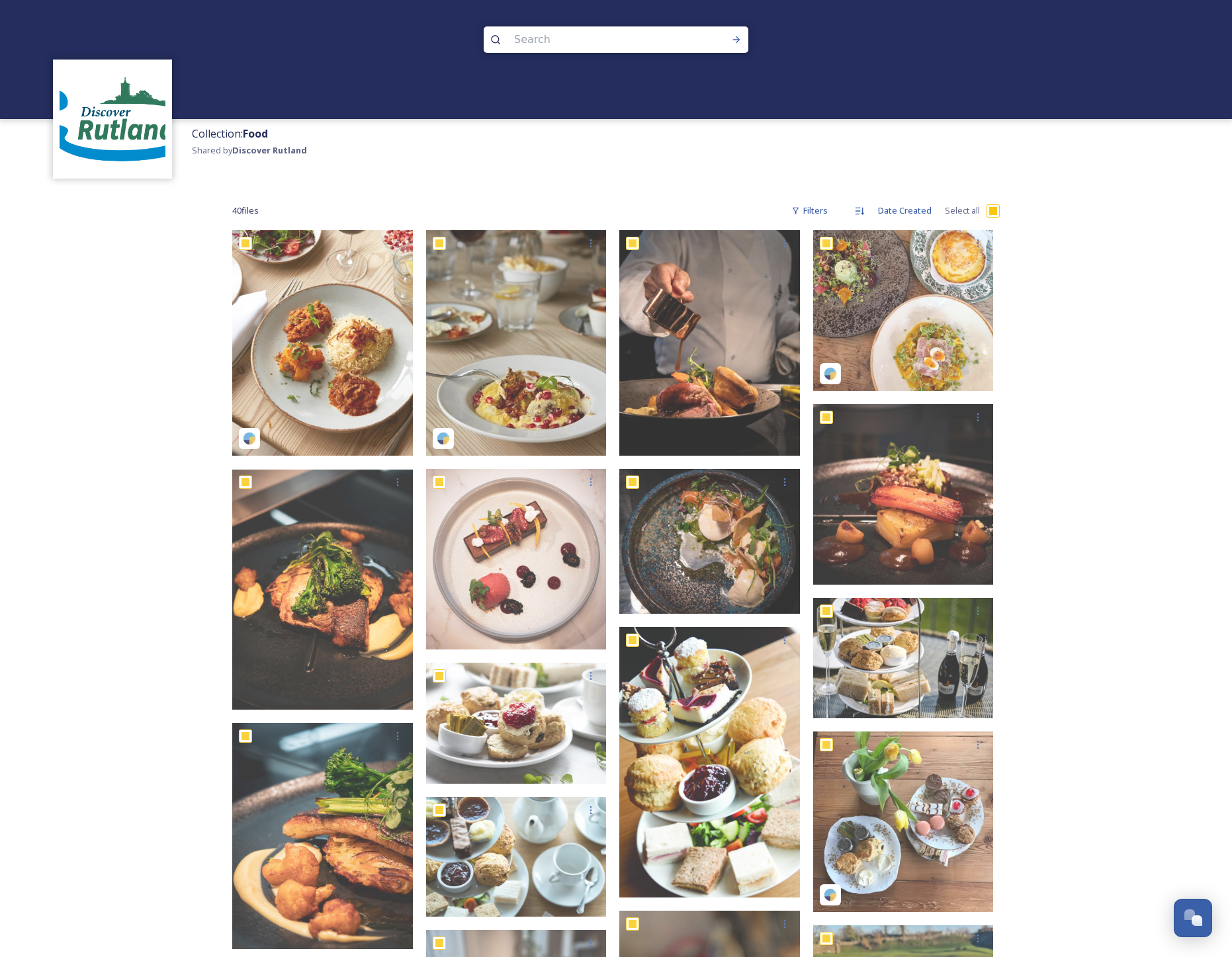
checkbox input "true"
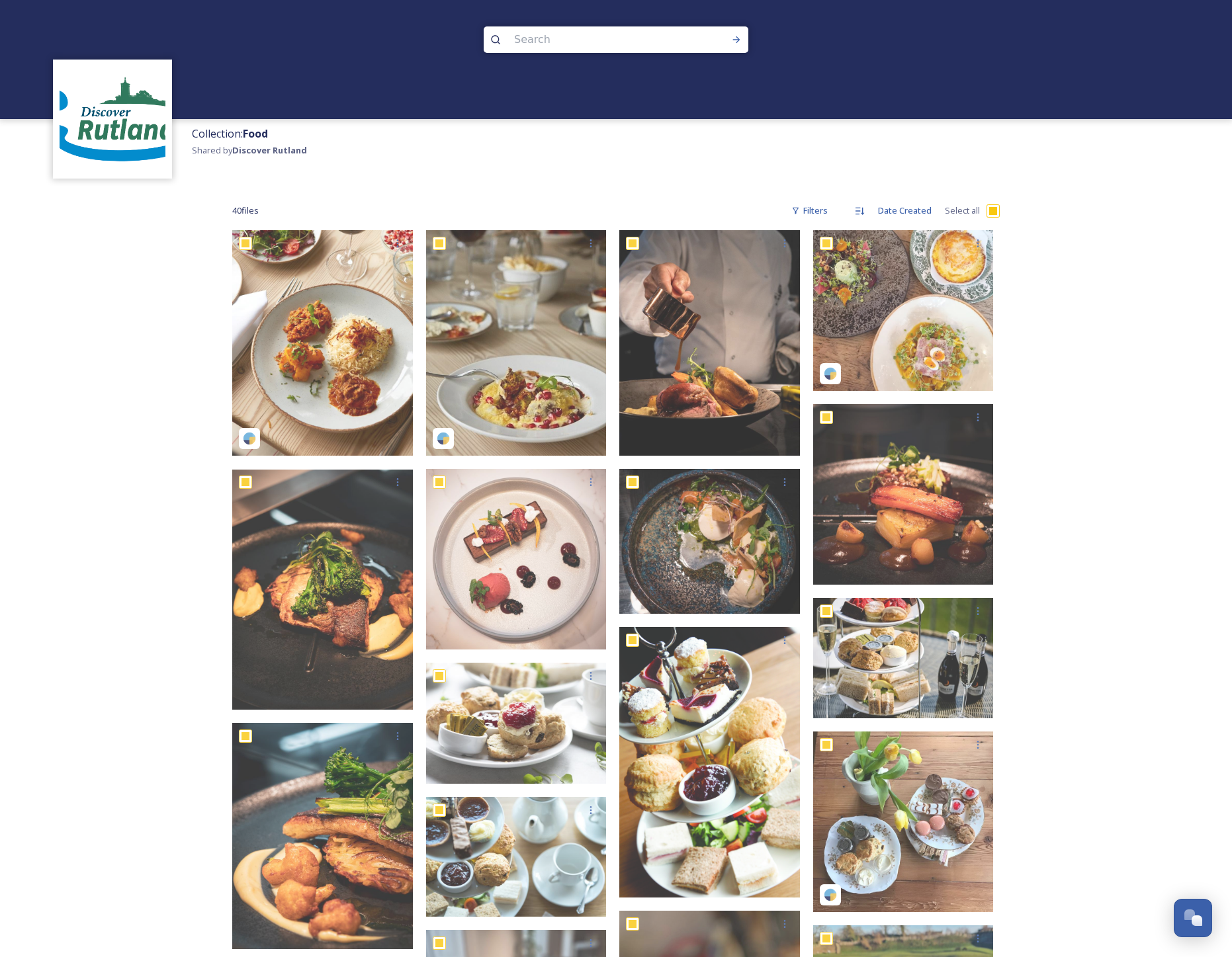
checkbox input "true"
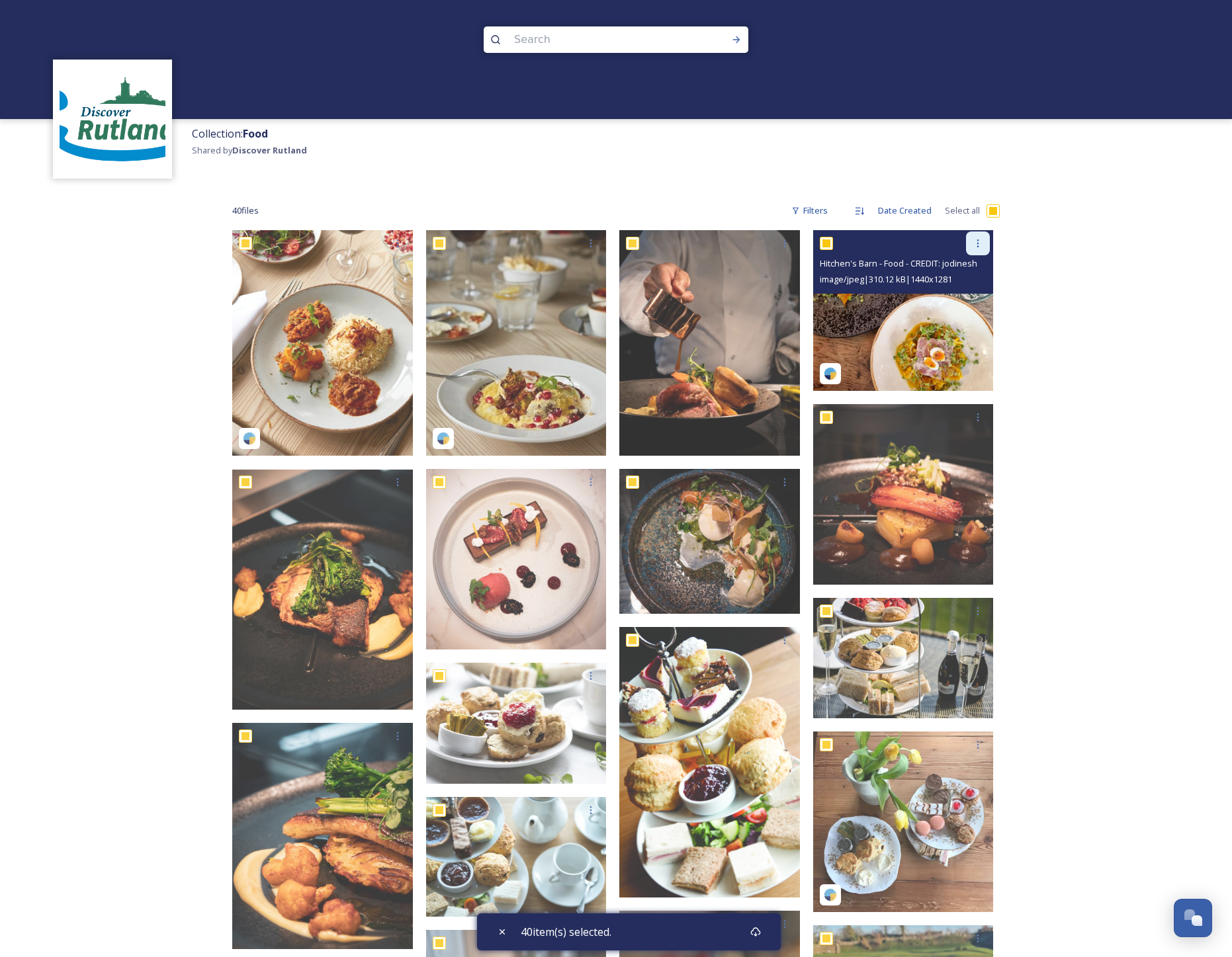
click at [974, 244] on icon at bounding box center [978, 244] width 11 height 11
click at [977, 292] on span "Download" at bounding box center [963, 298] width 41 height 12
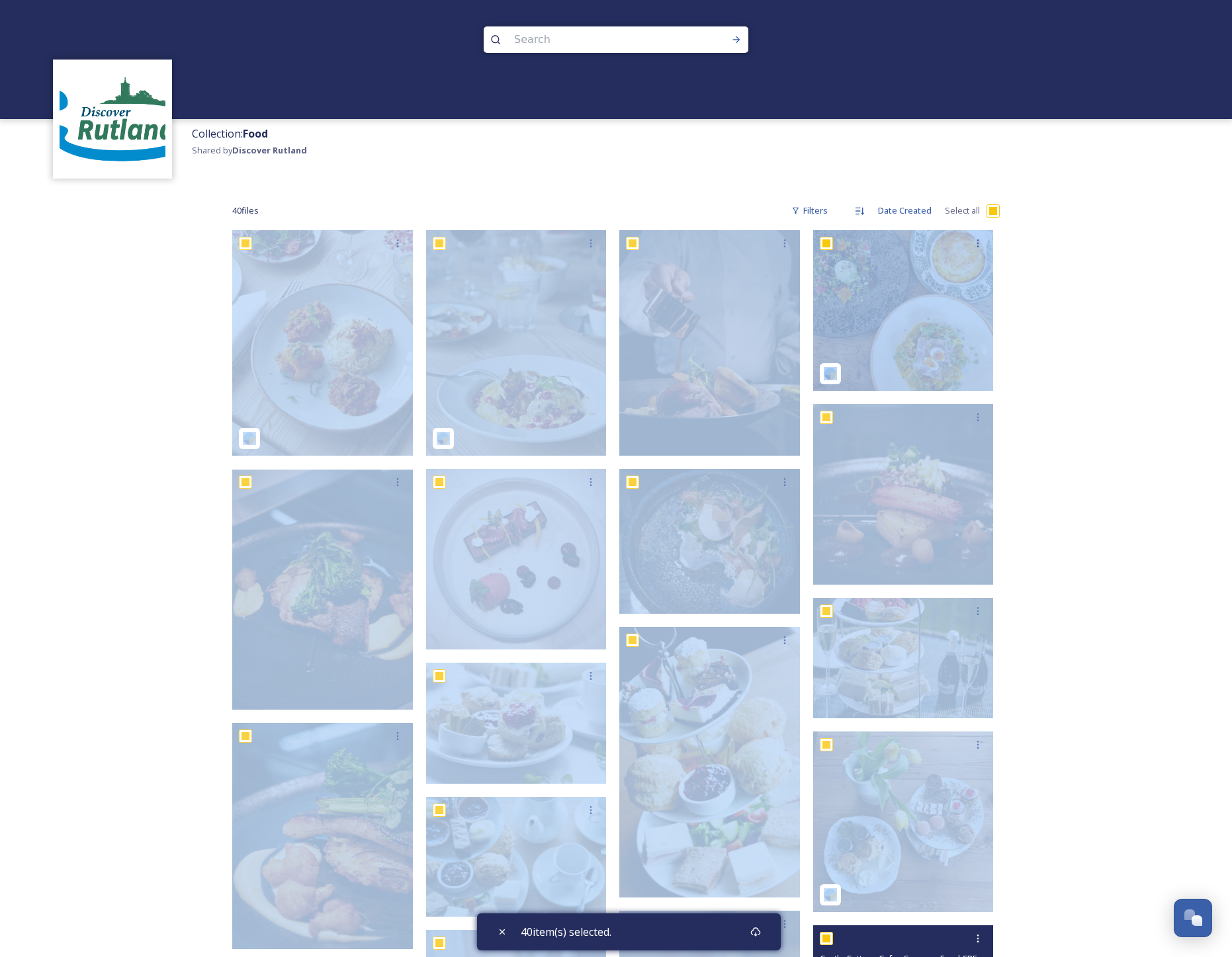
drag, startPoint x: 186, startPoint y: 320, endPoint x: 868, endPoint y: 940, distance: 921.7
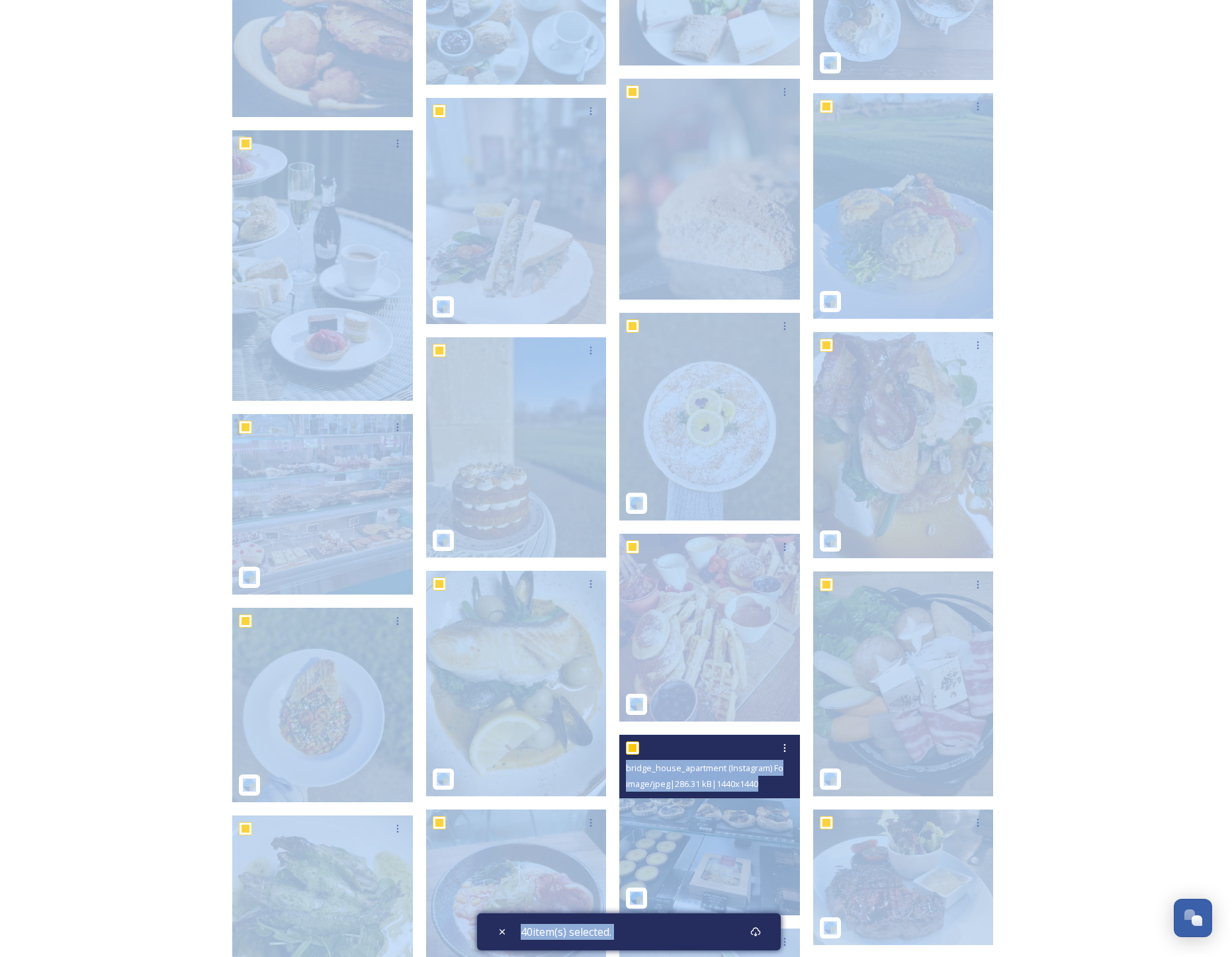
scroll to position [834, 0]
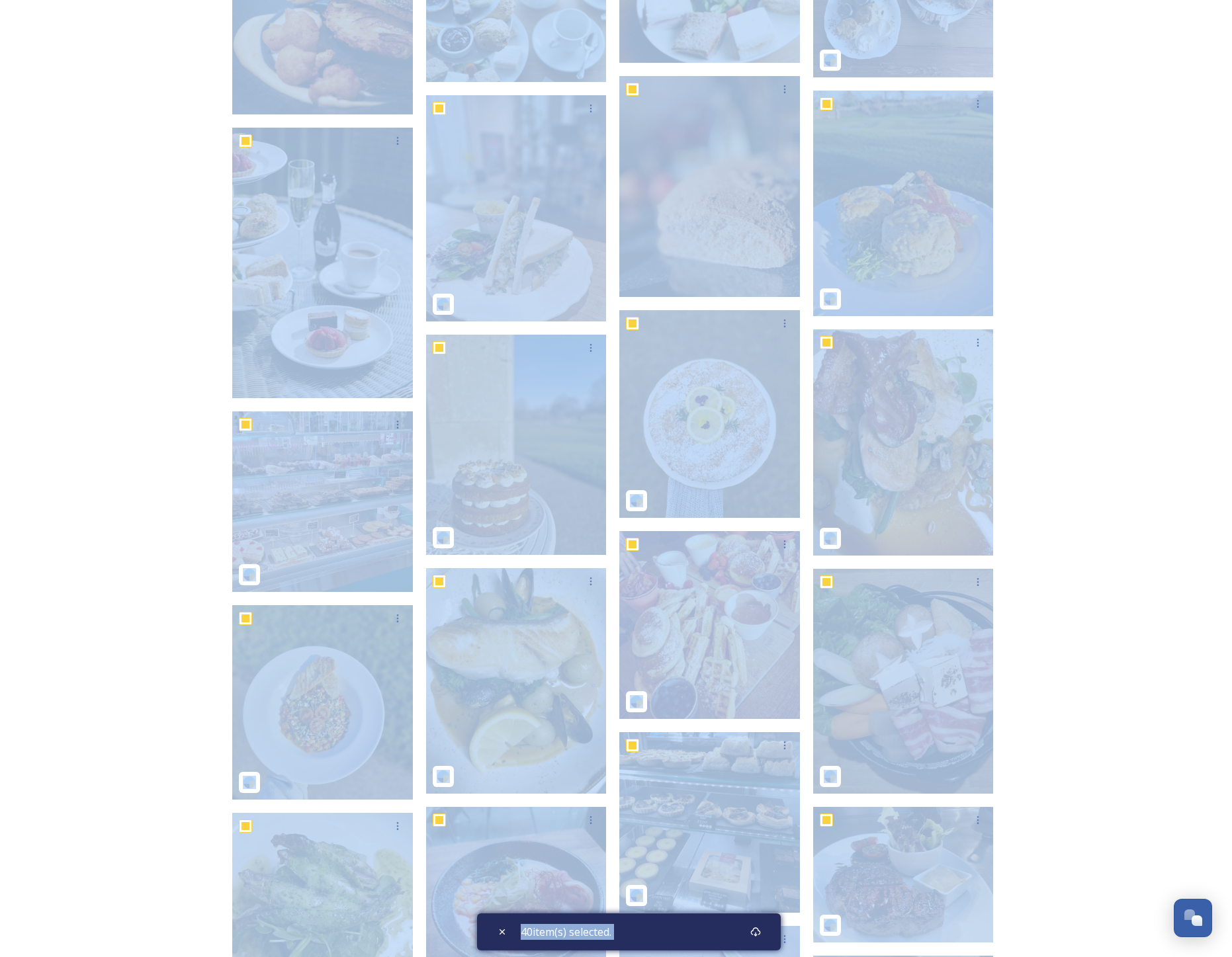
click at [1044, 713] on div "Collection: Food Shared by Discover Rutland 40 file s Filters Date Created Sele…" at bounding box center [616, 496] width 1232 height 2661
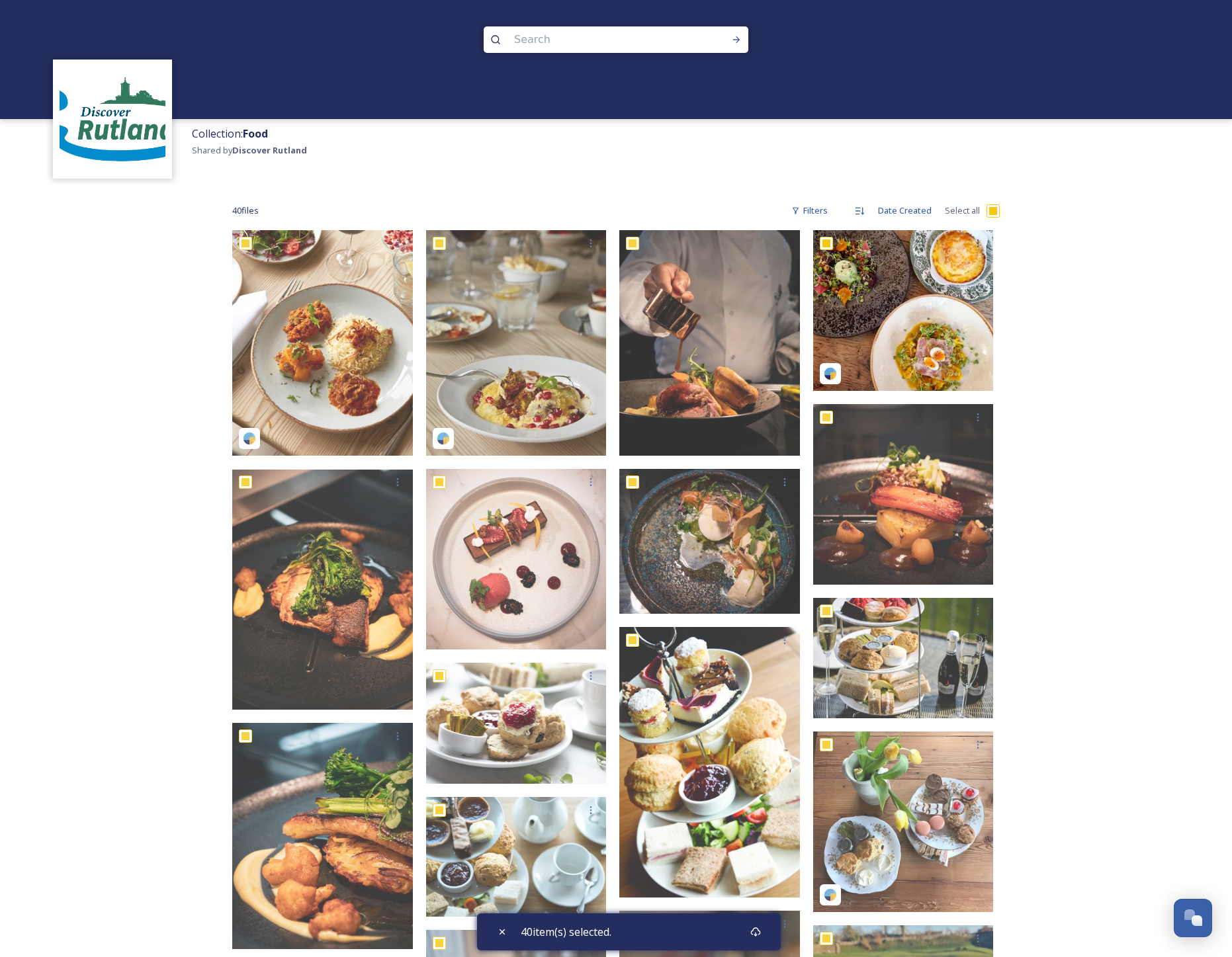
scroll to position [0, 0]
click at [995, 215] on input "checkbox" at bounding box center [993, 211] width 13 height 13
checkbox input "false"
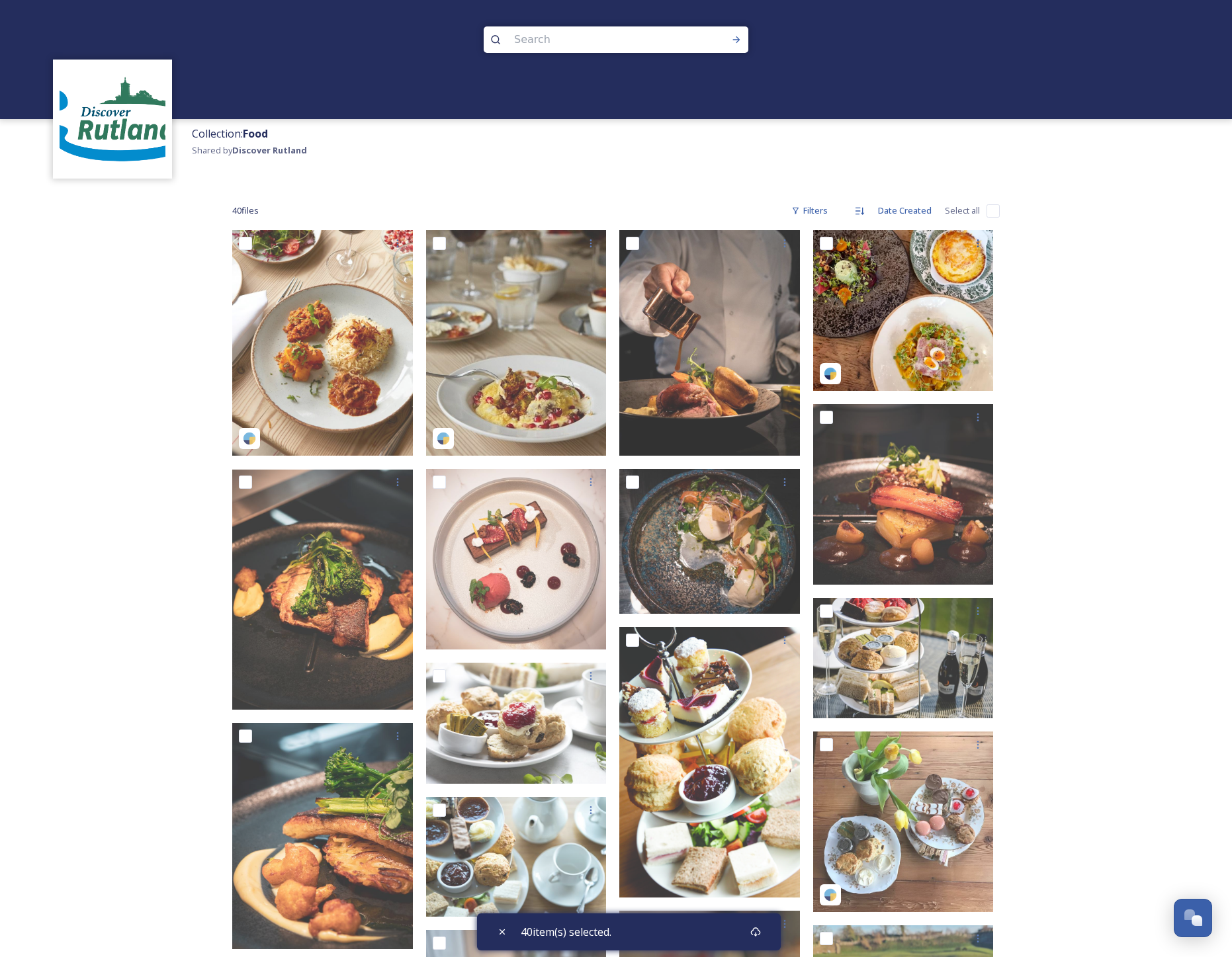
checkbox input "false"
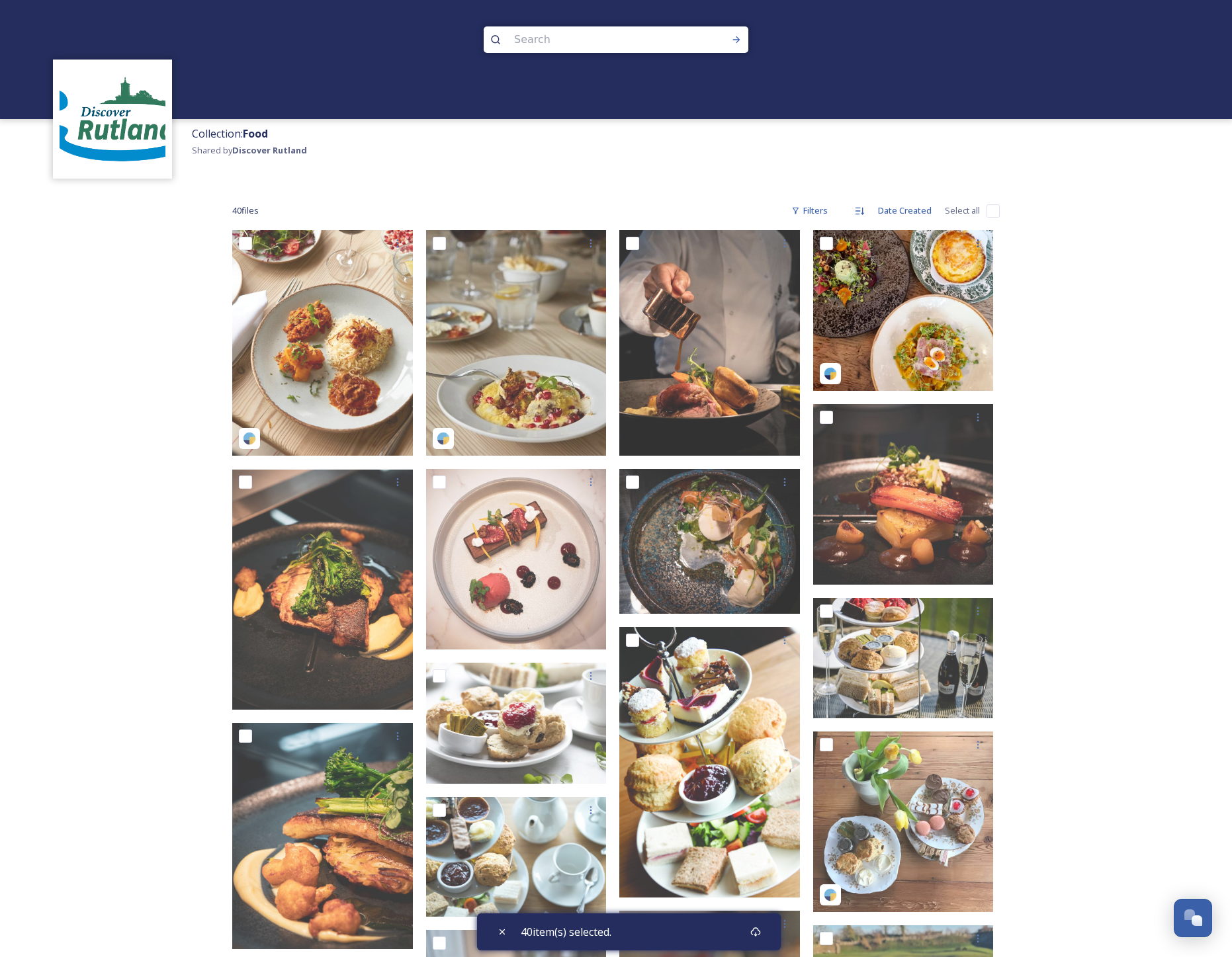
checkbox input "false"
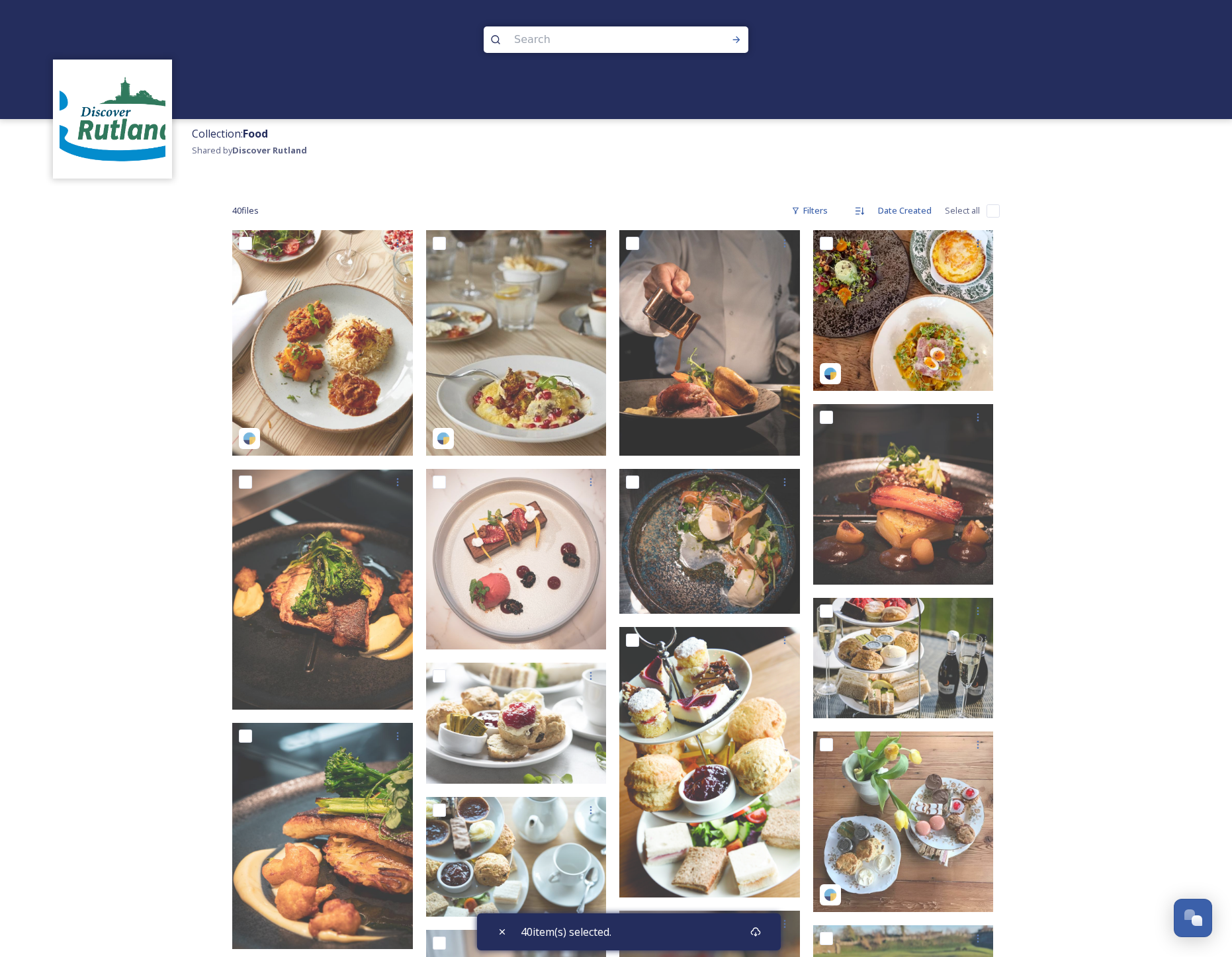
checkbox input "false"
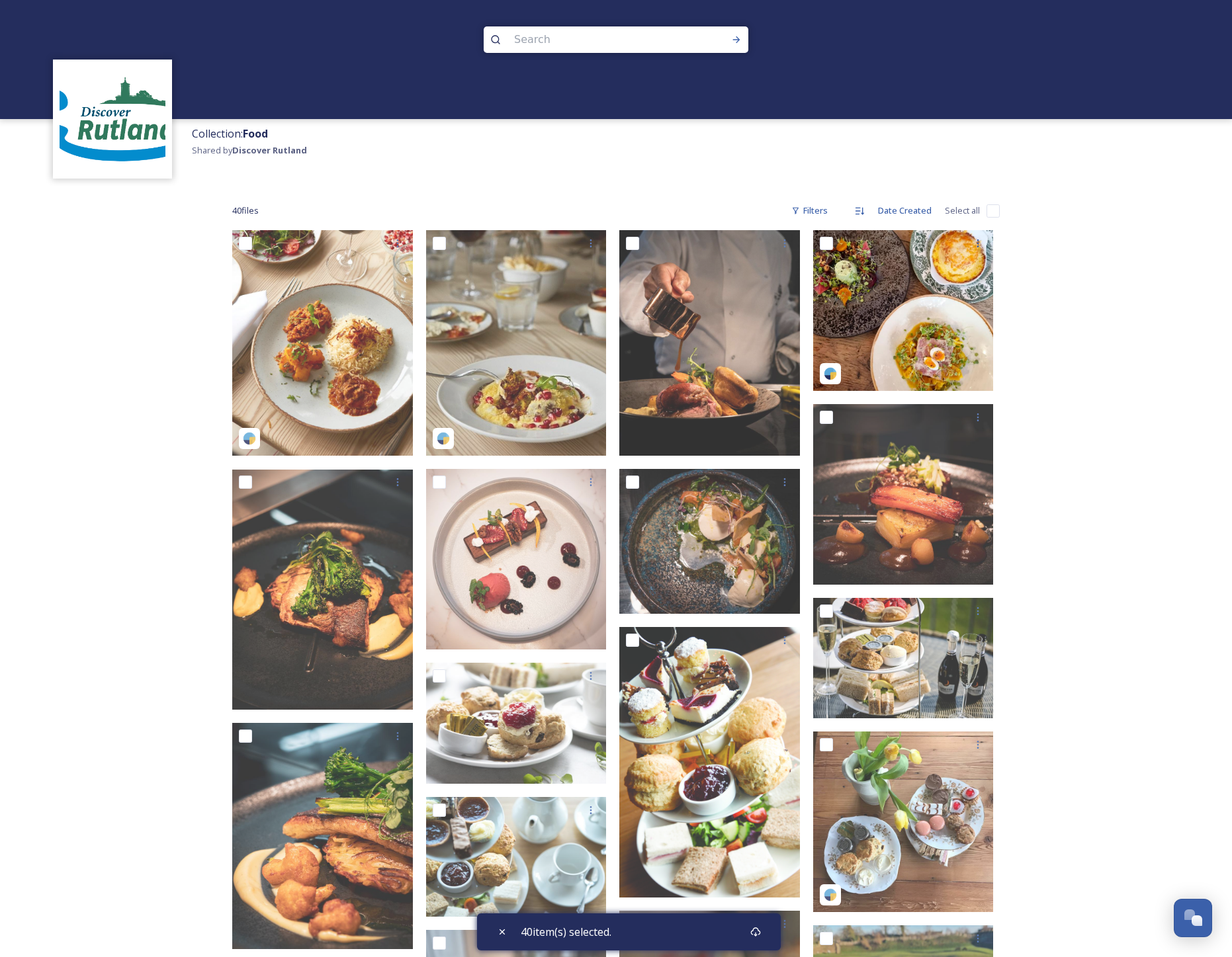
checkbox input "false"
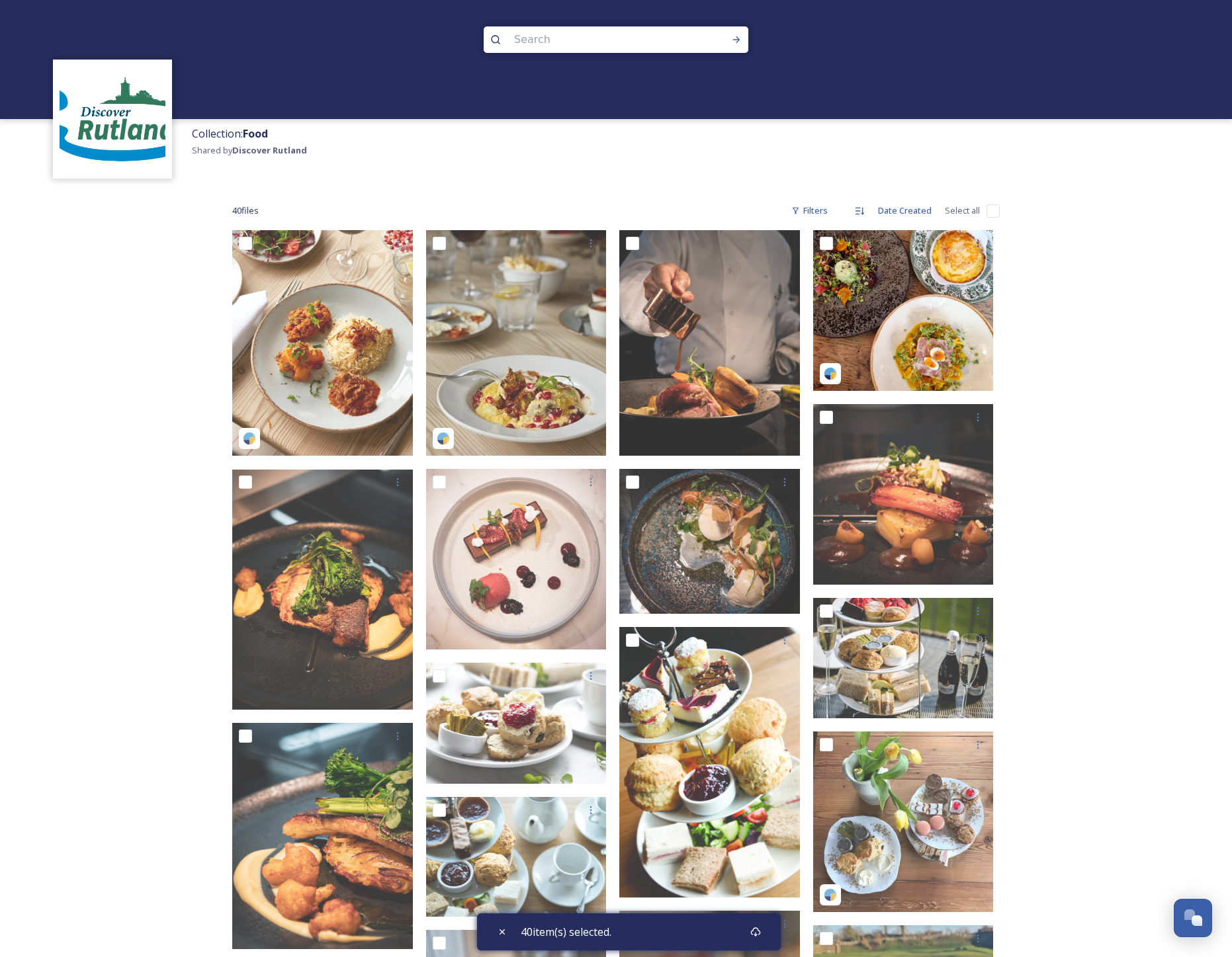
checkbox input "false"
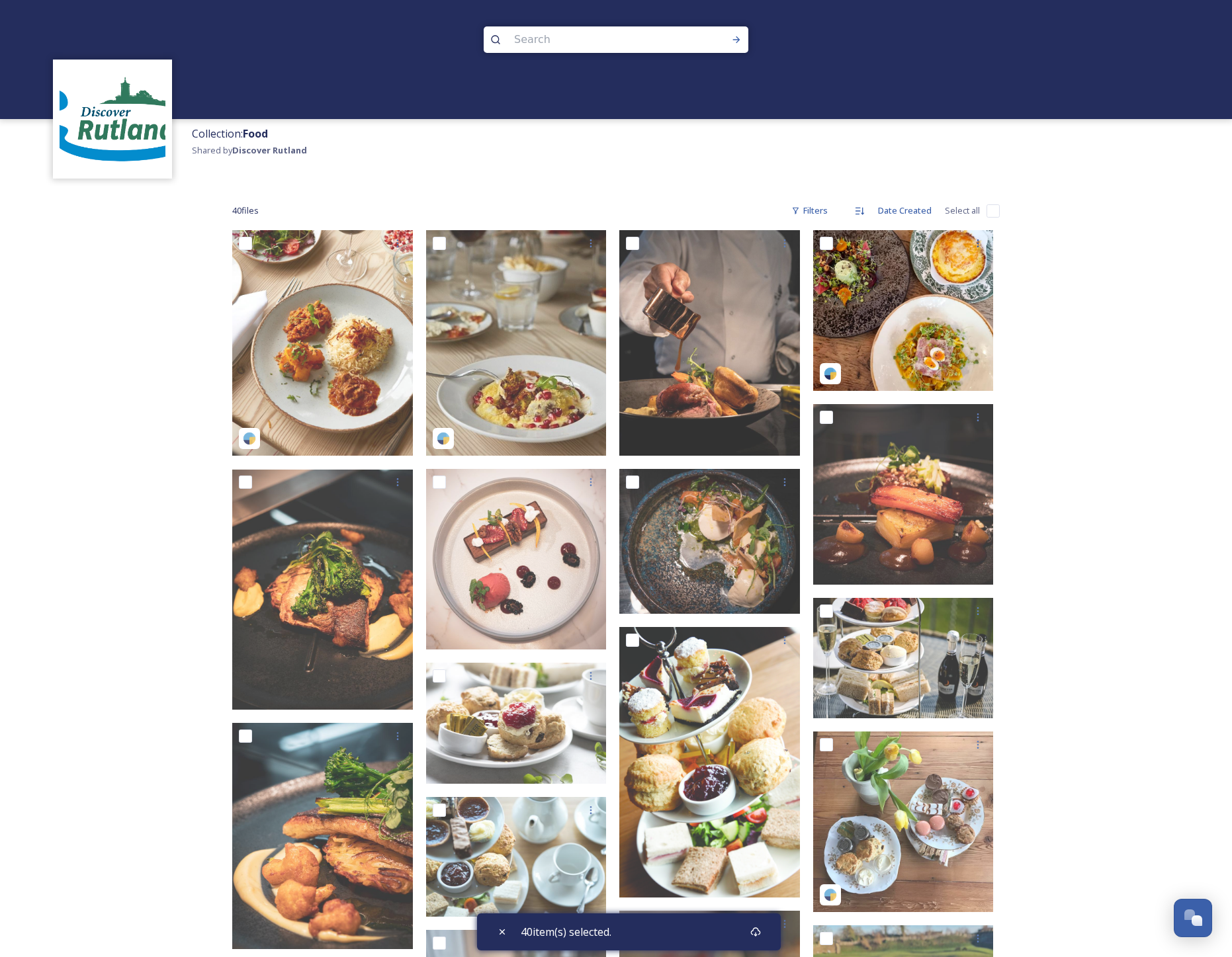
checkbox input "false"
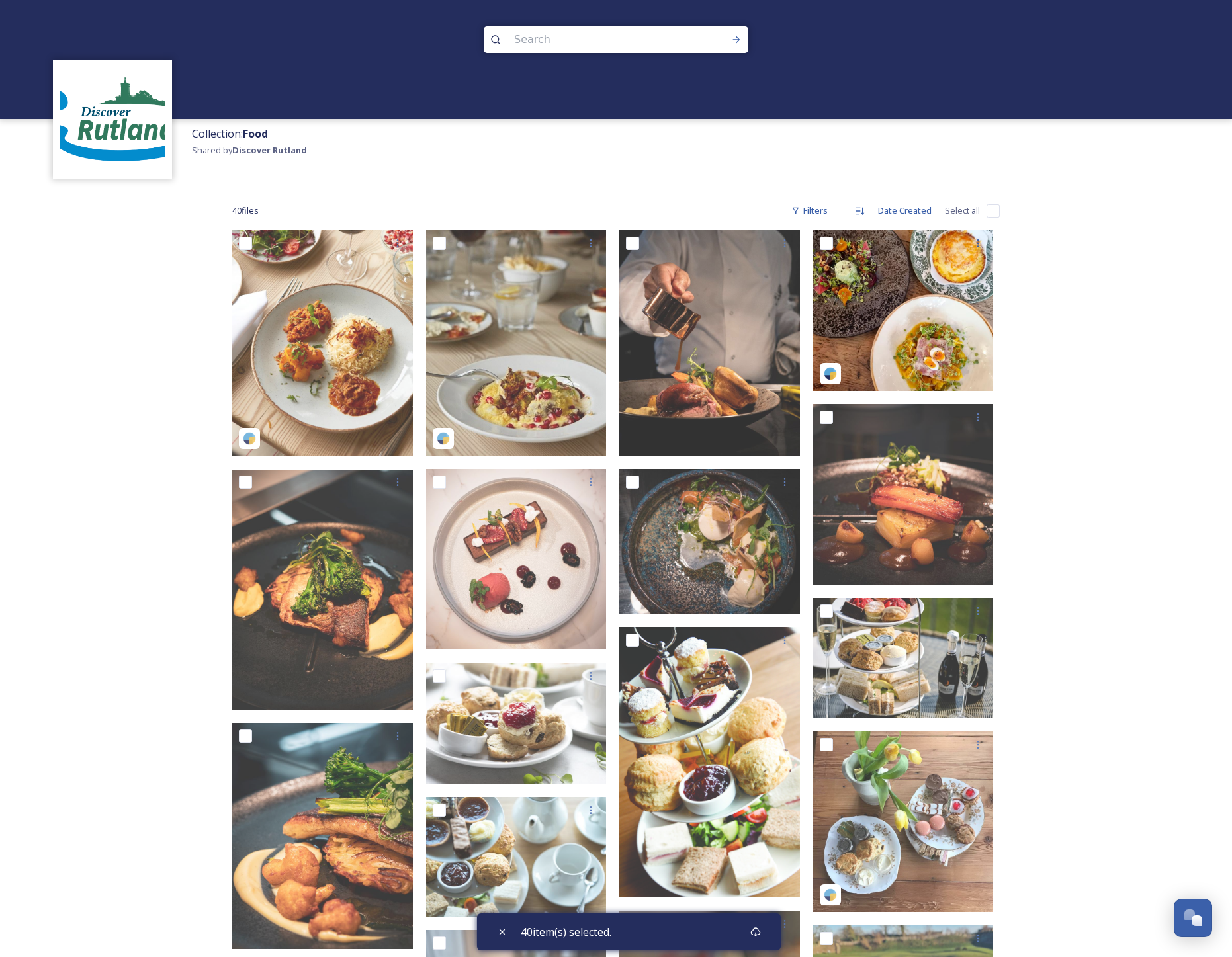
checkbox input "false"
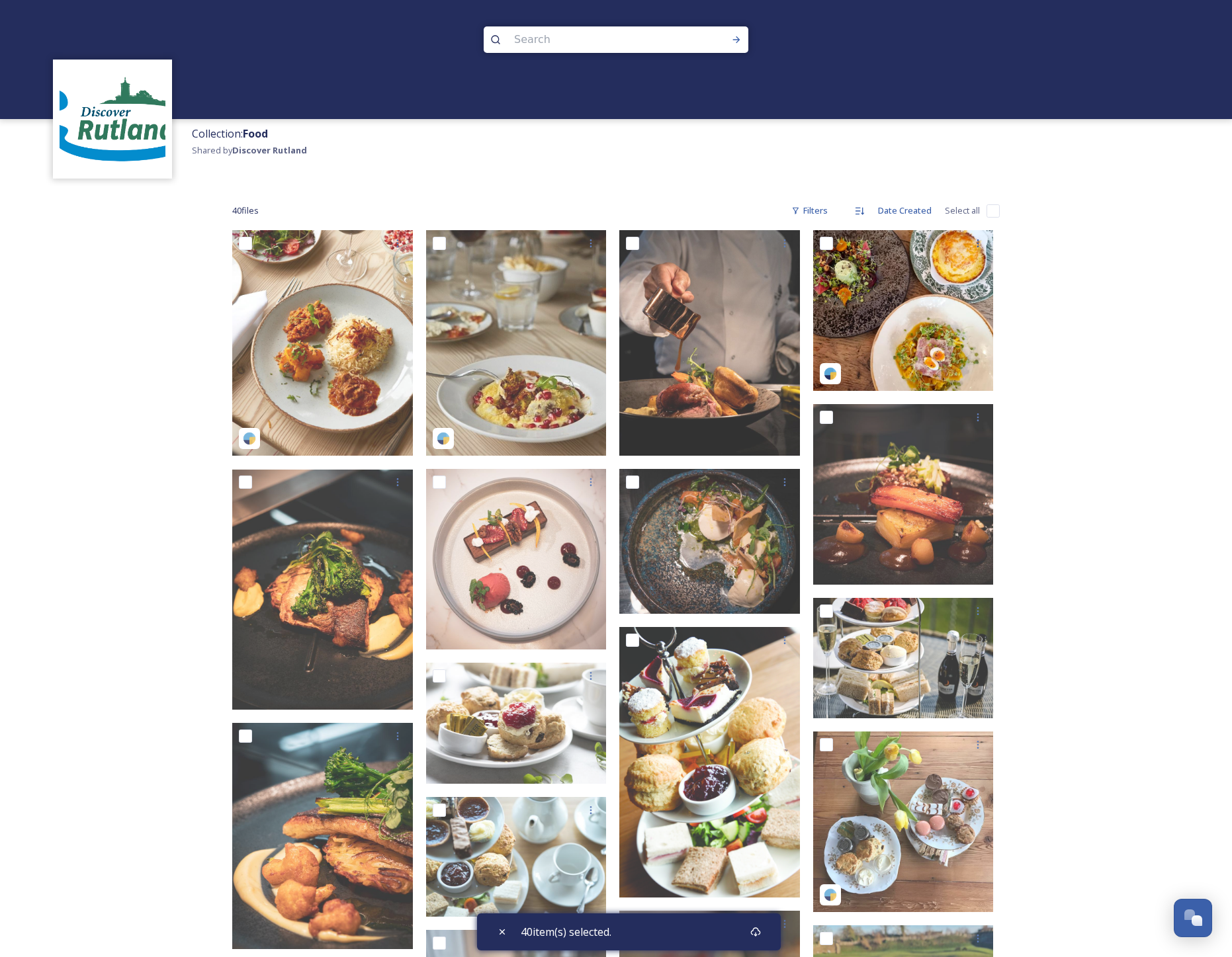
checkbox input "false"
click at [995, 215] on input "checkbox" at bounding box center [993, 211] width 13 height 13
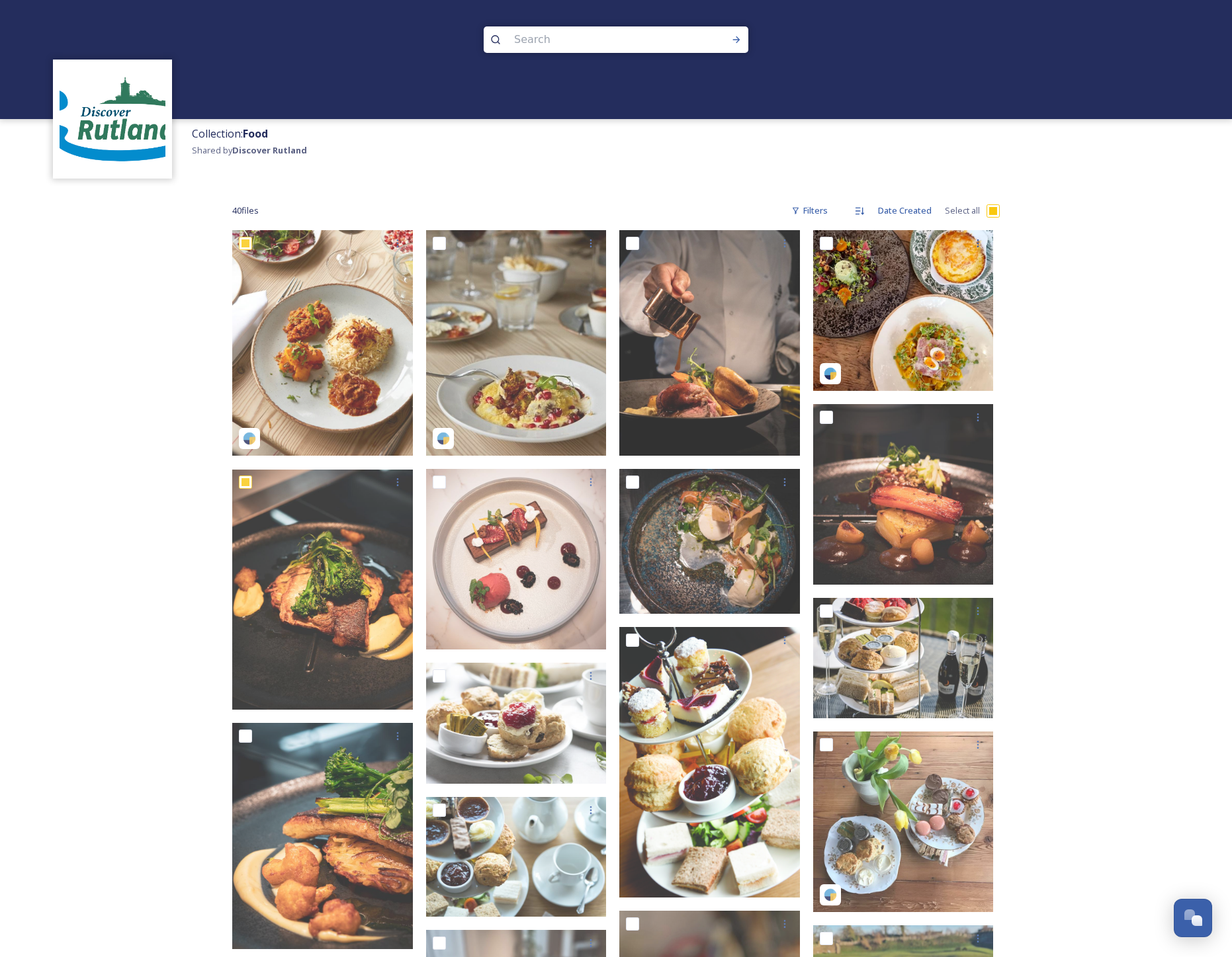
checkbox input "true"
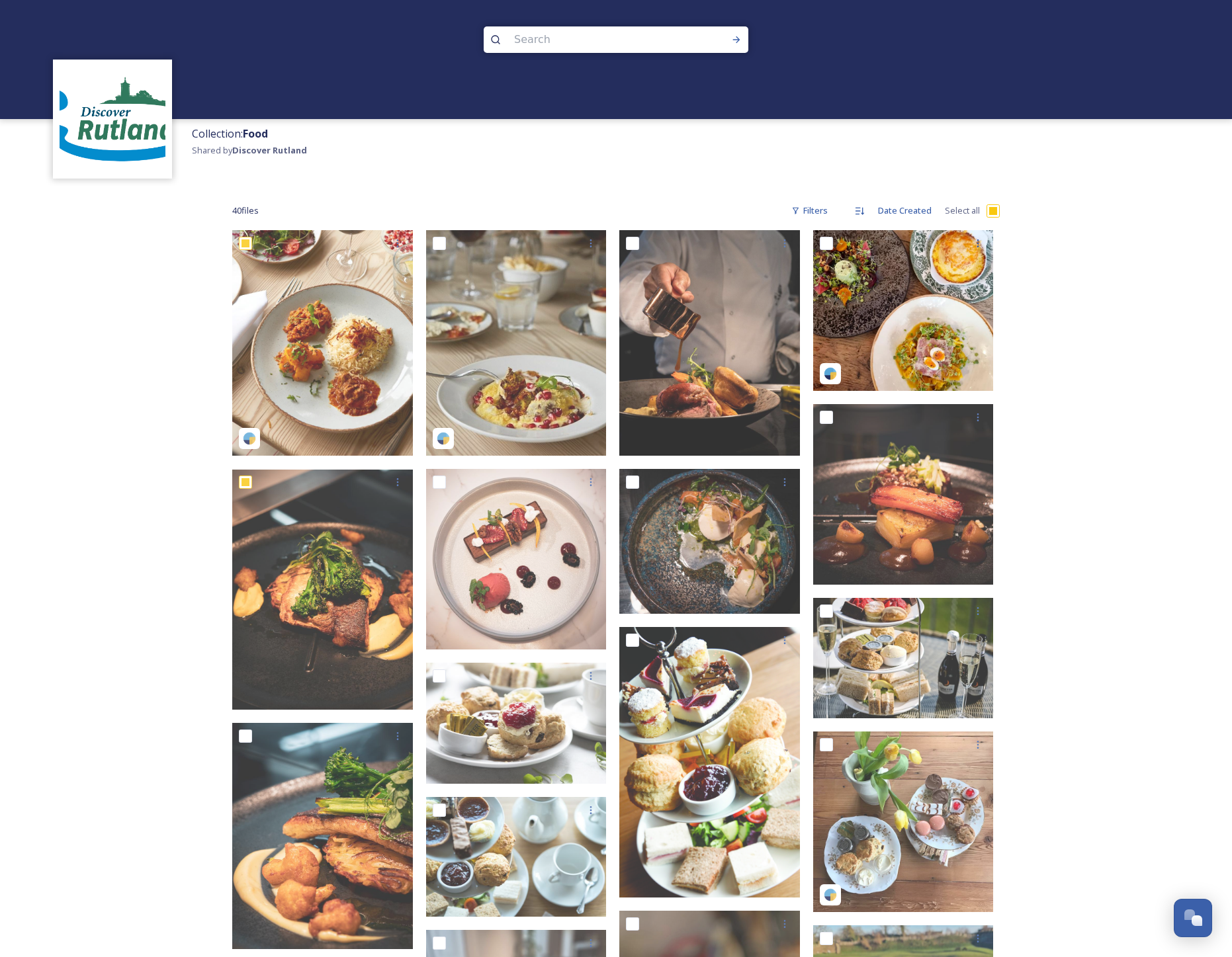
checkbox input "true"
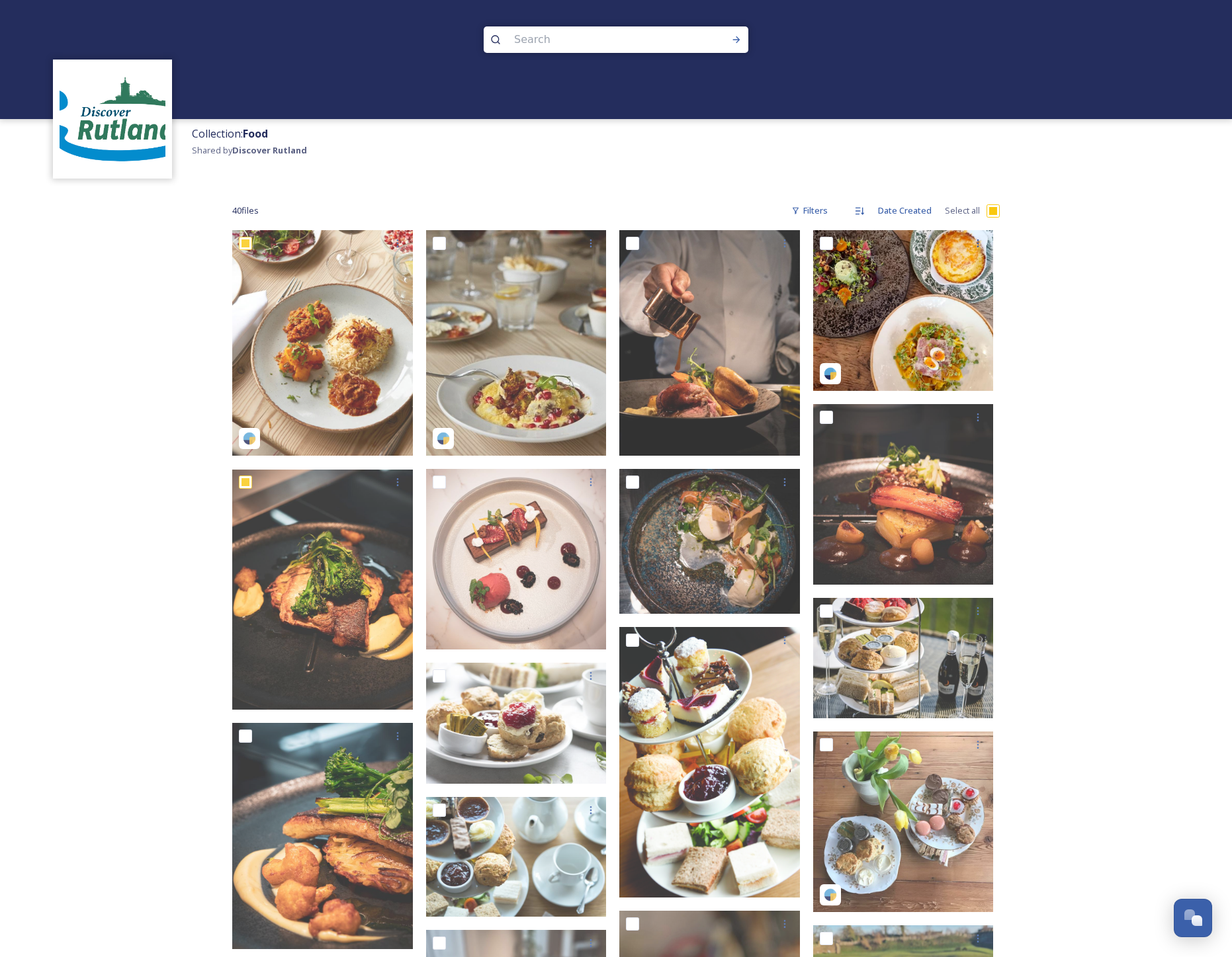
checkbox input "true"
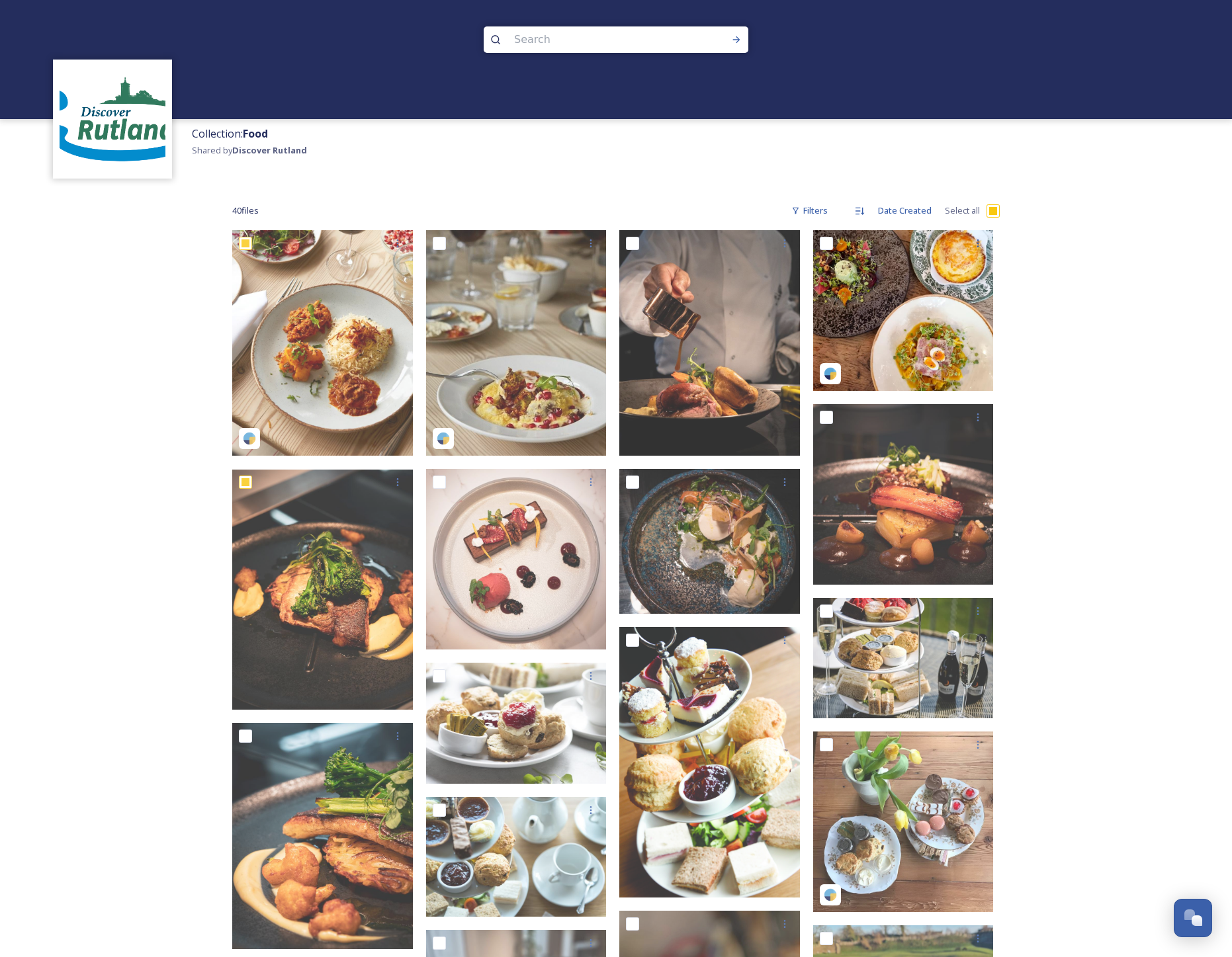
checkbox input "true"
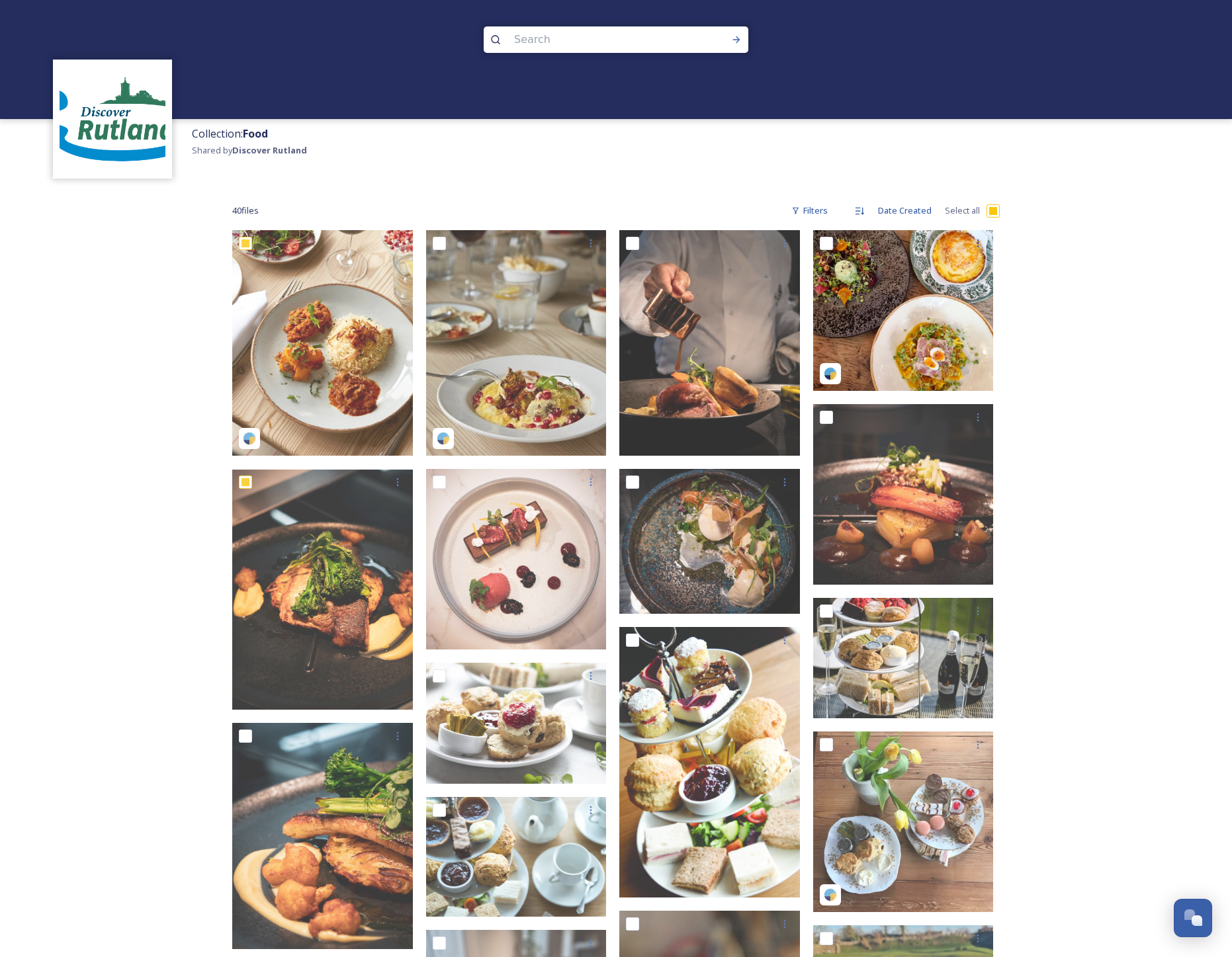
checkbox input "true"
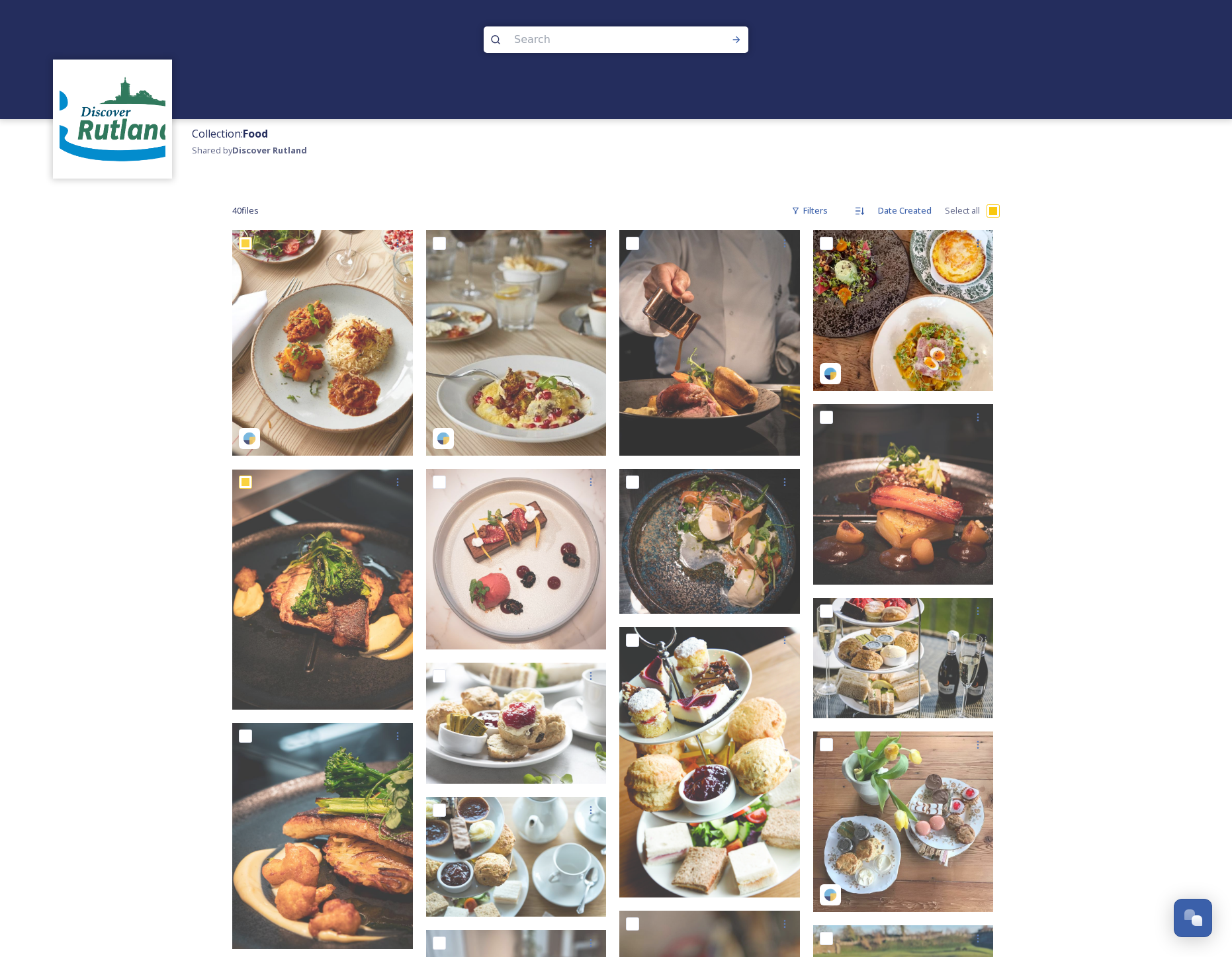
checkbox input "true"
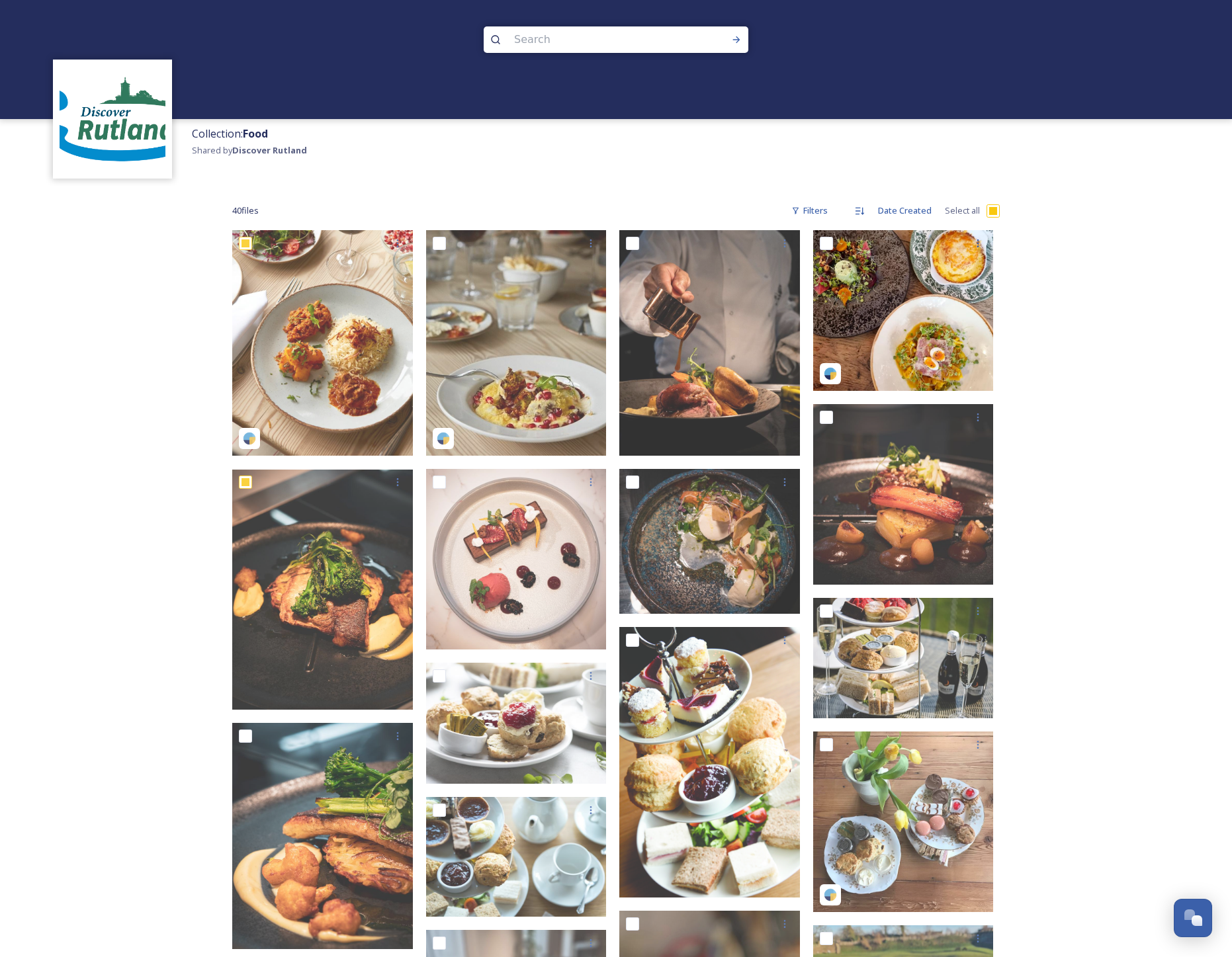
checkbox input "true"
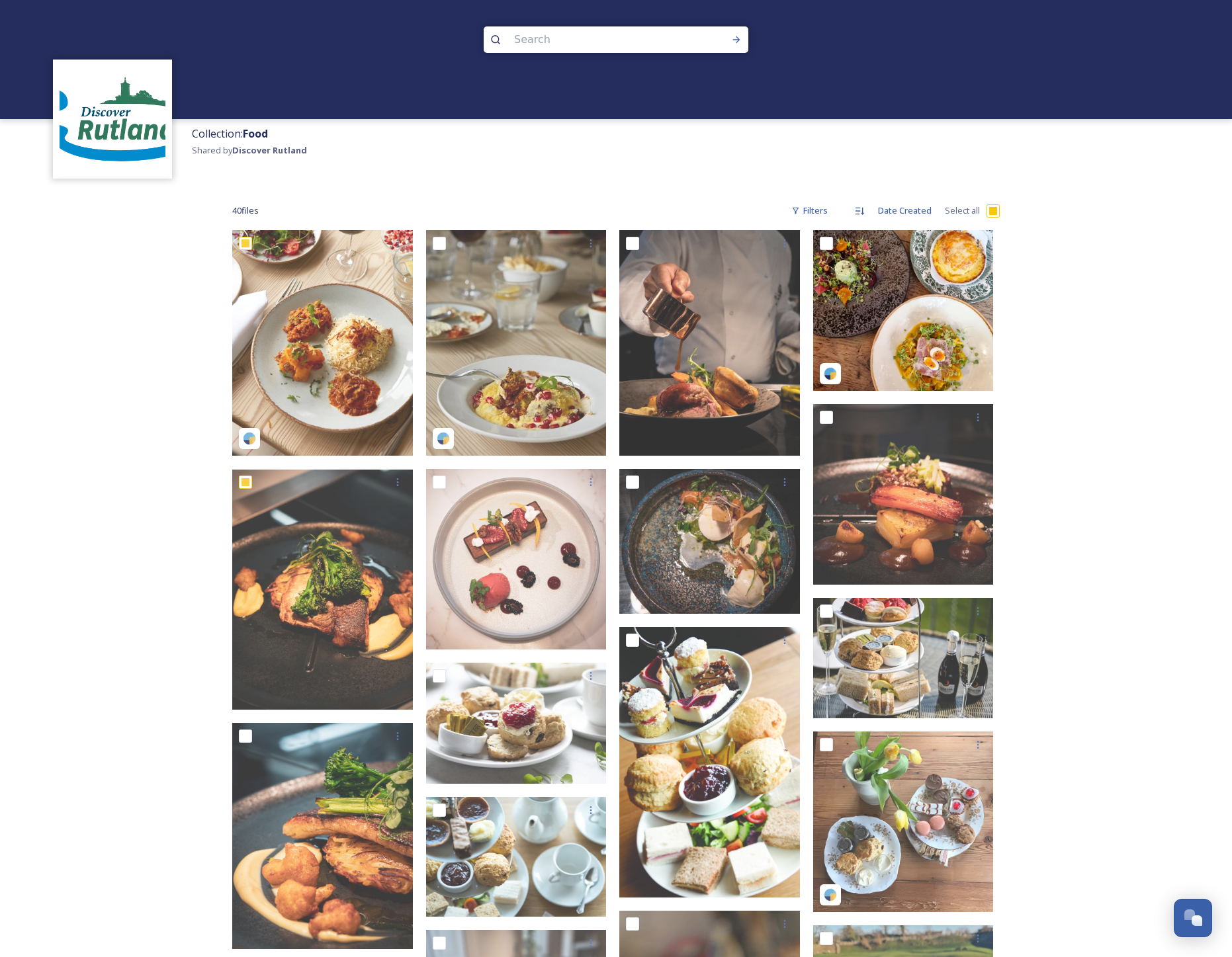
checkbox input "true"
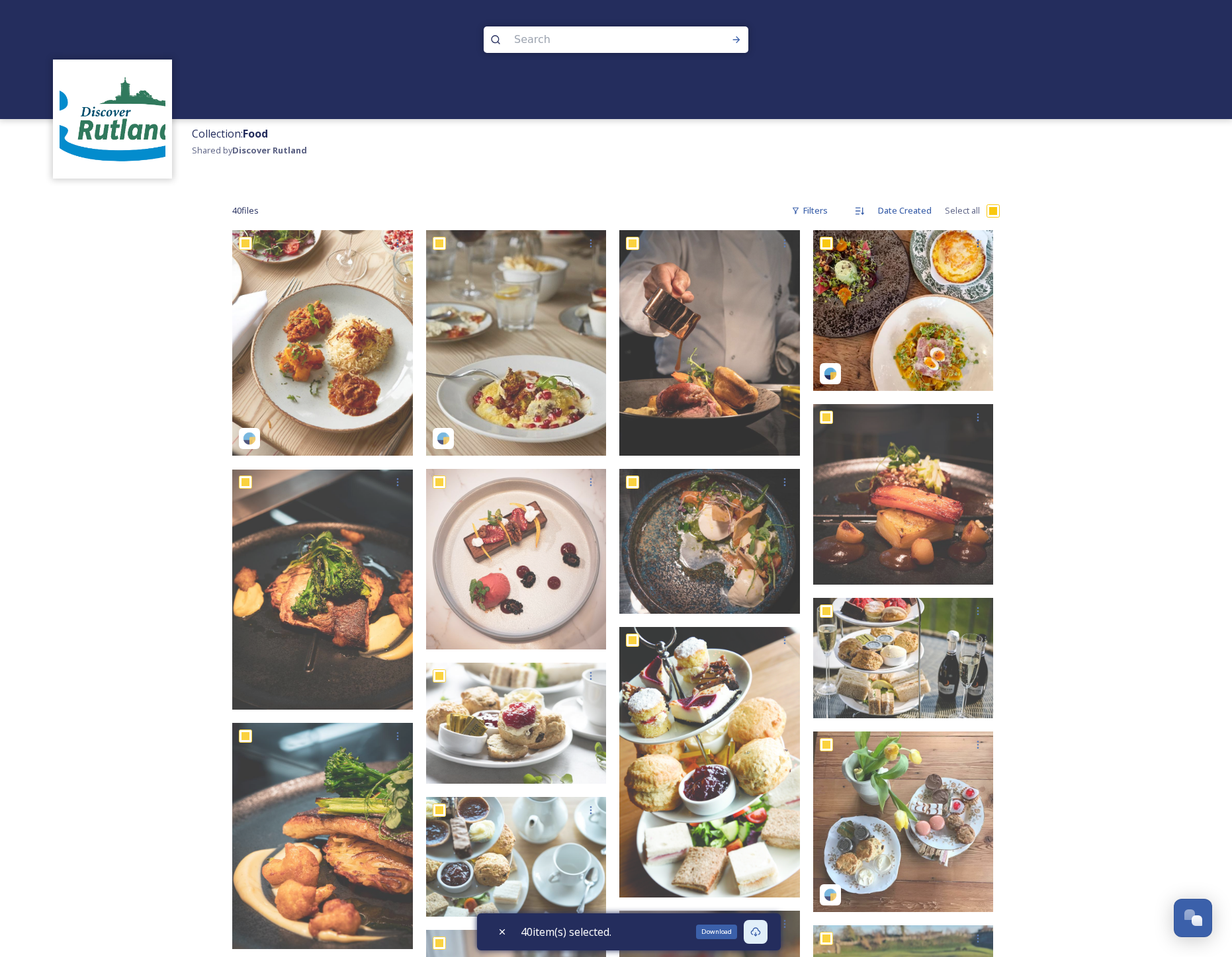
click at [760, 936] on icon at bounding box center [756, 932] width 10 height 9
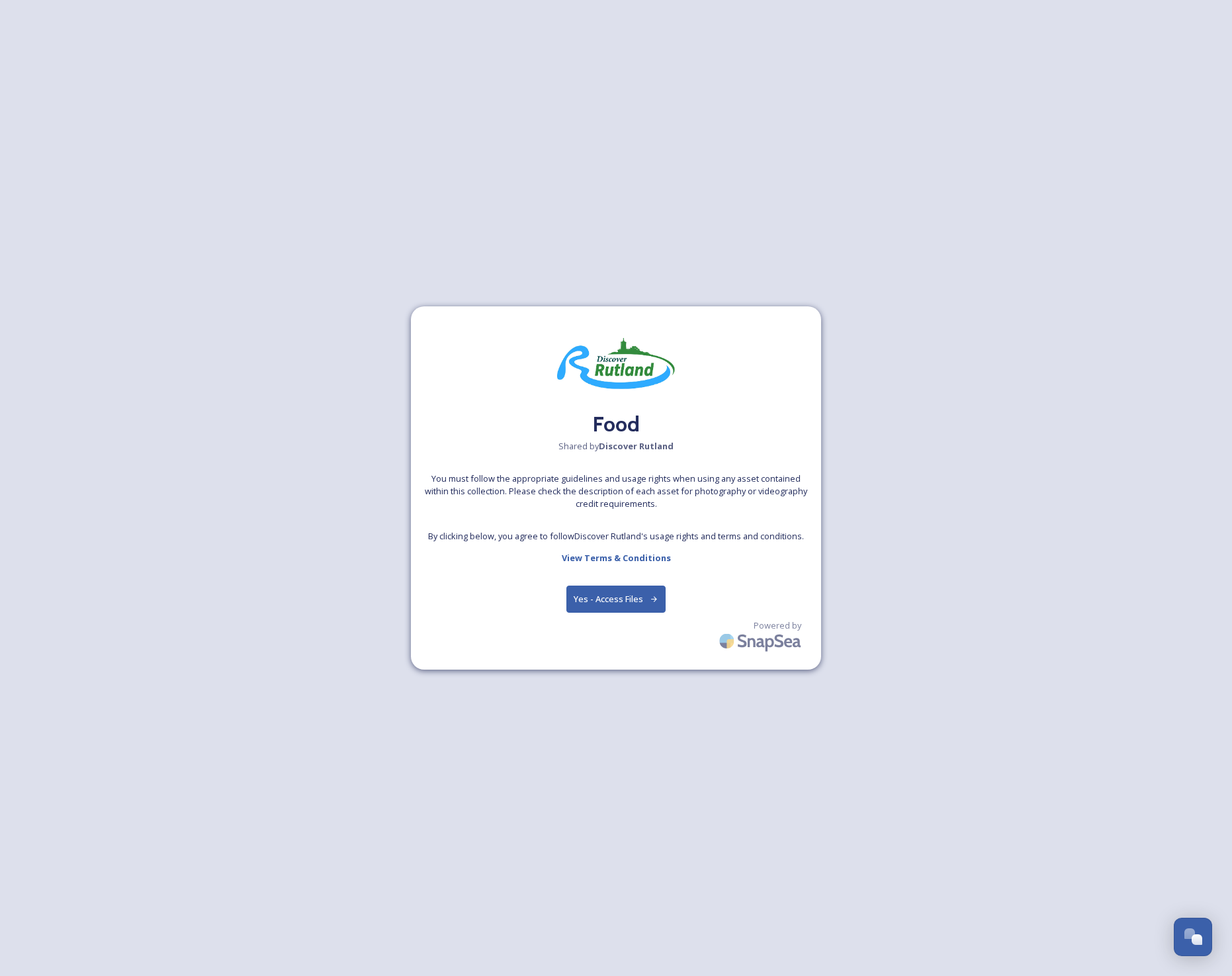
click at [624, 593] on button "Yes - Access Files" at bounding box center [615, 599] width 99 height 27
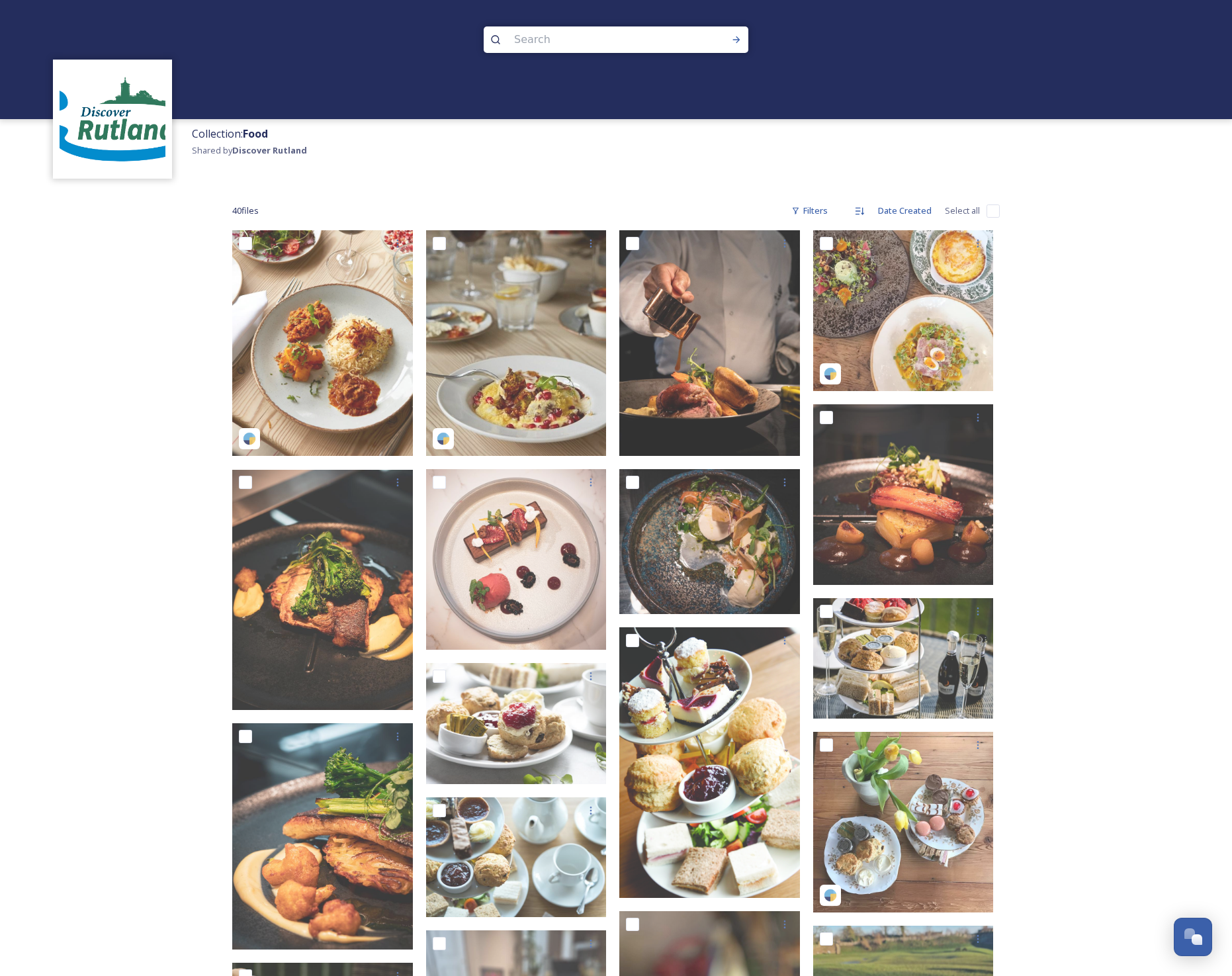
click at [995, 210] on input "checkbox" at bounding box center [993, 211] width 13 height 13
checkbox input "true"
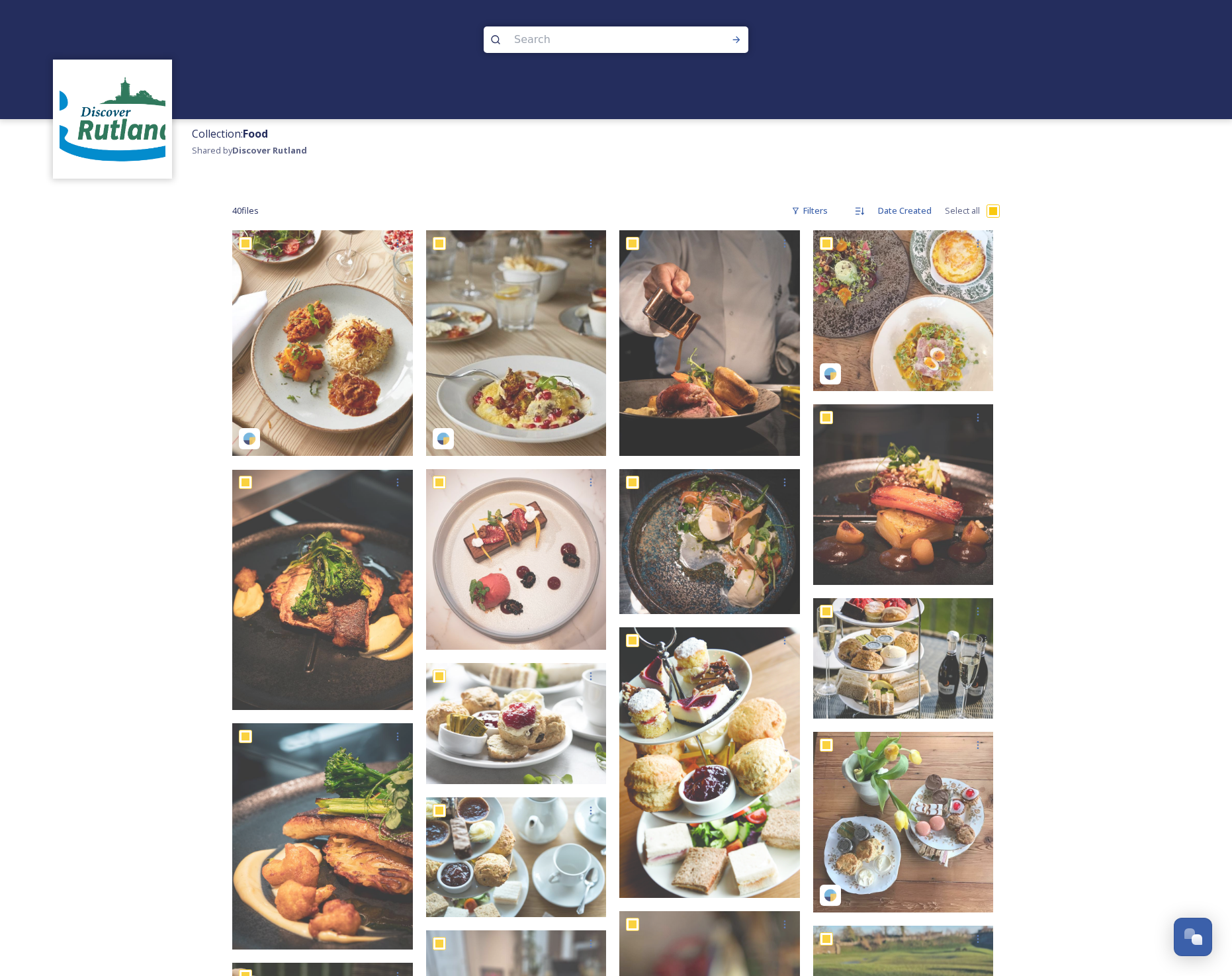
checkbox input "true"
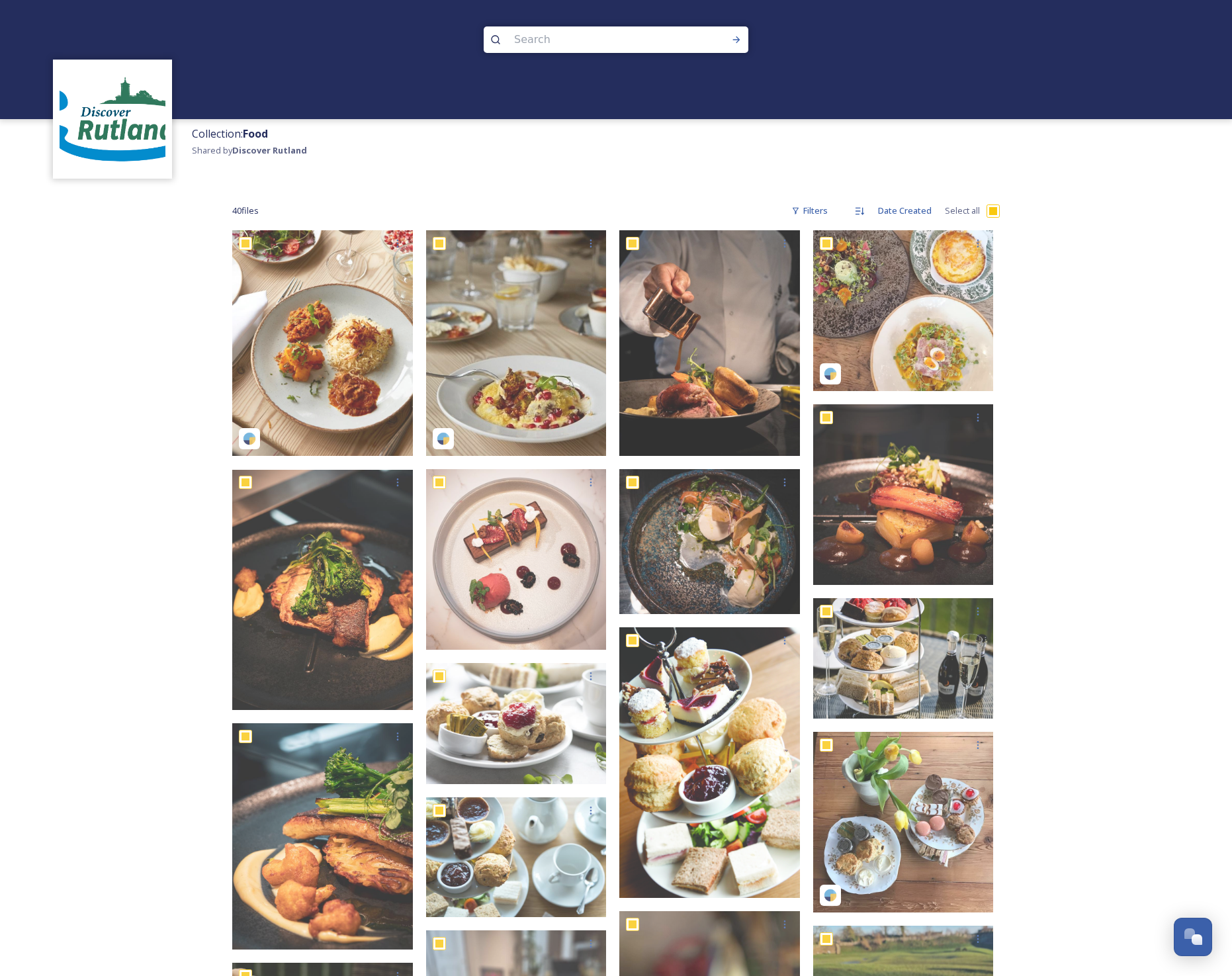
checkbox input "true"
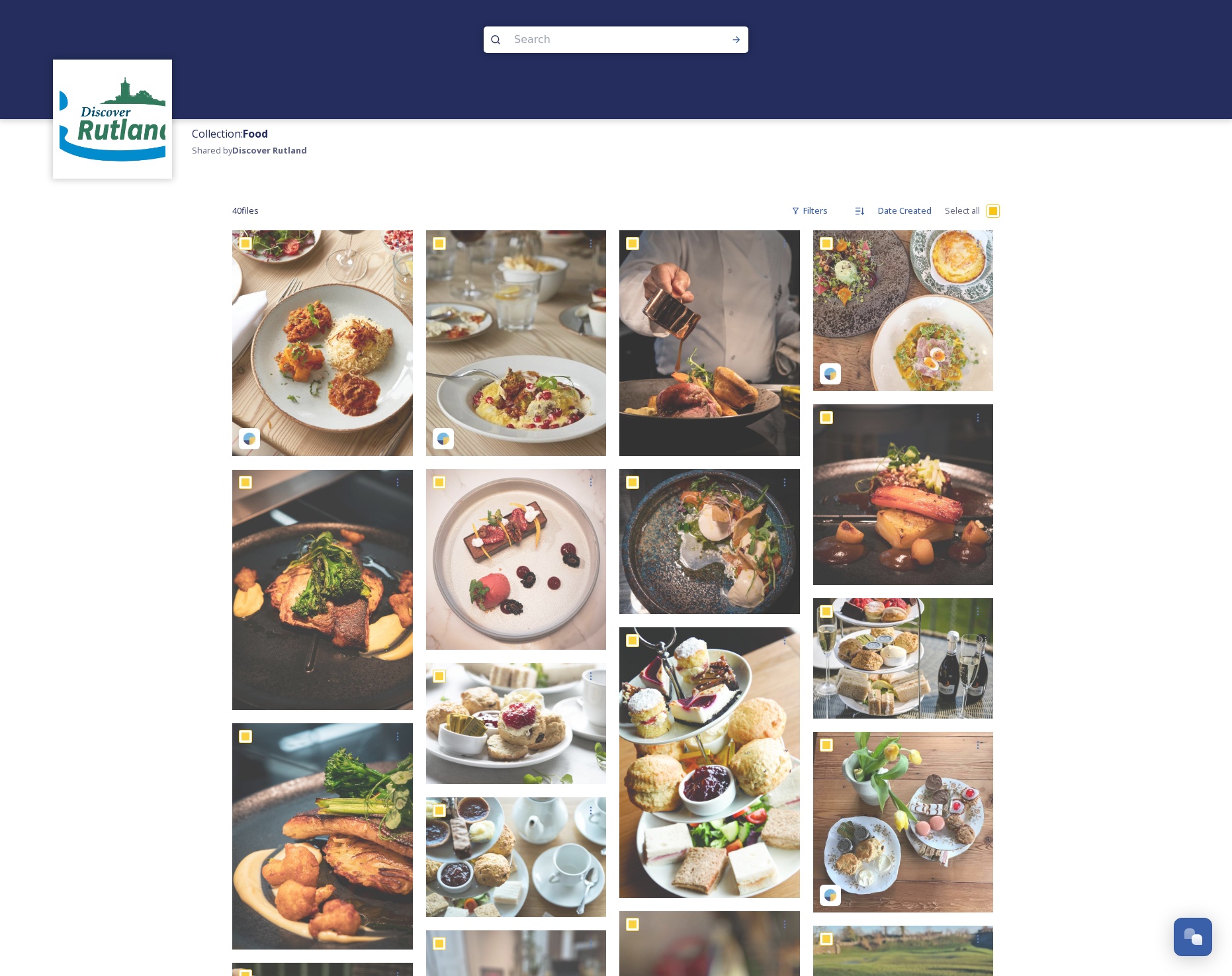
checkbox input "true"
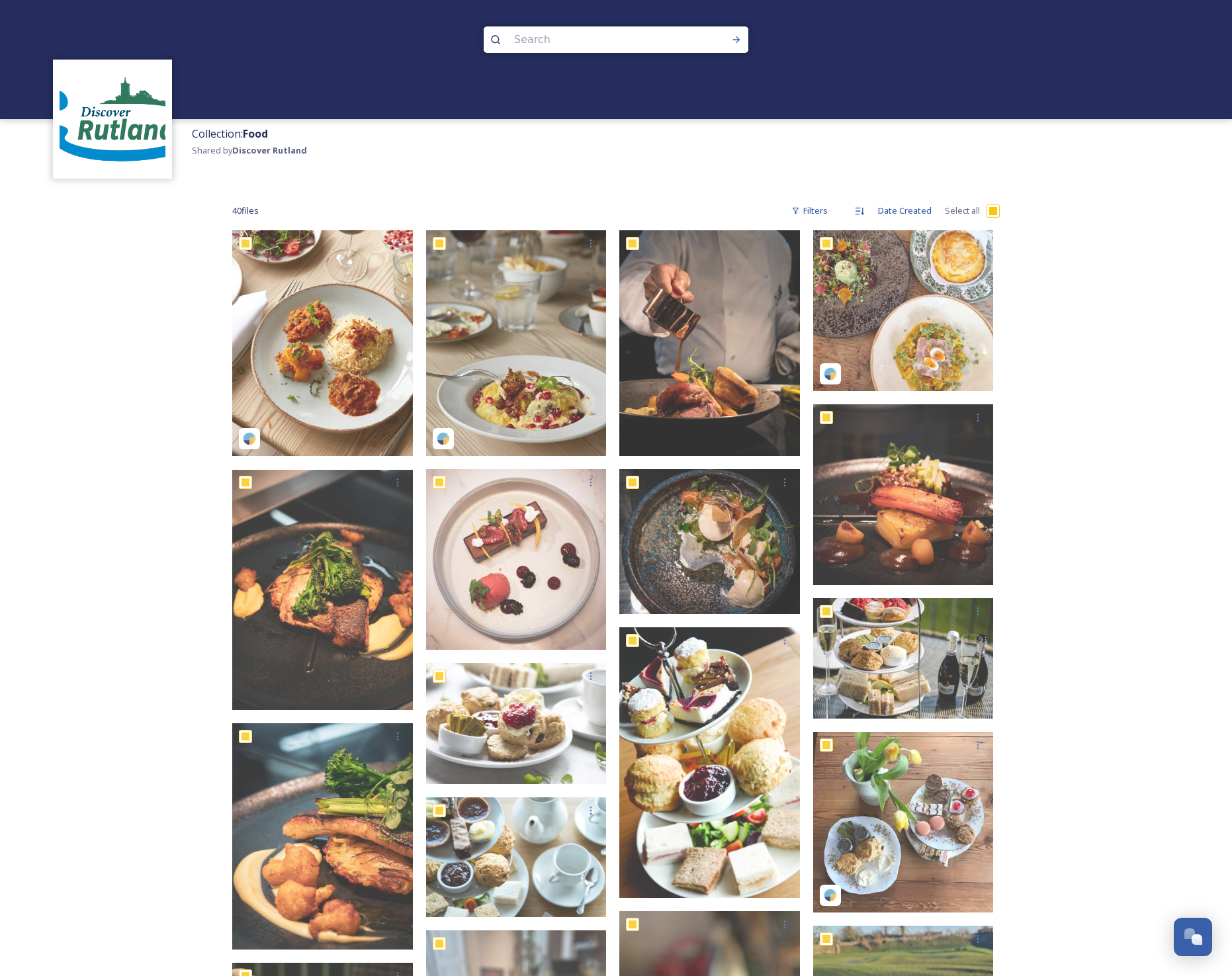
checkbox input "true"
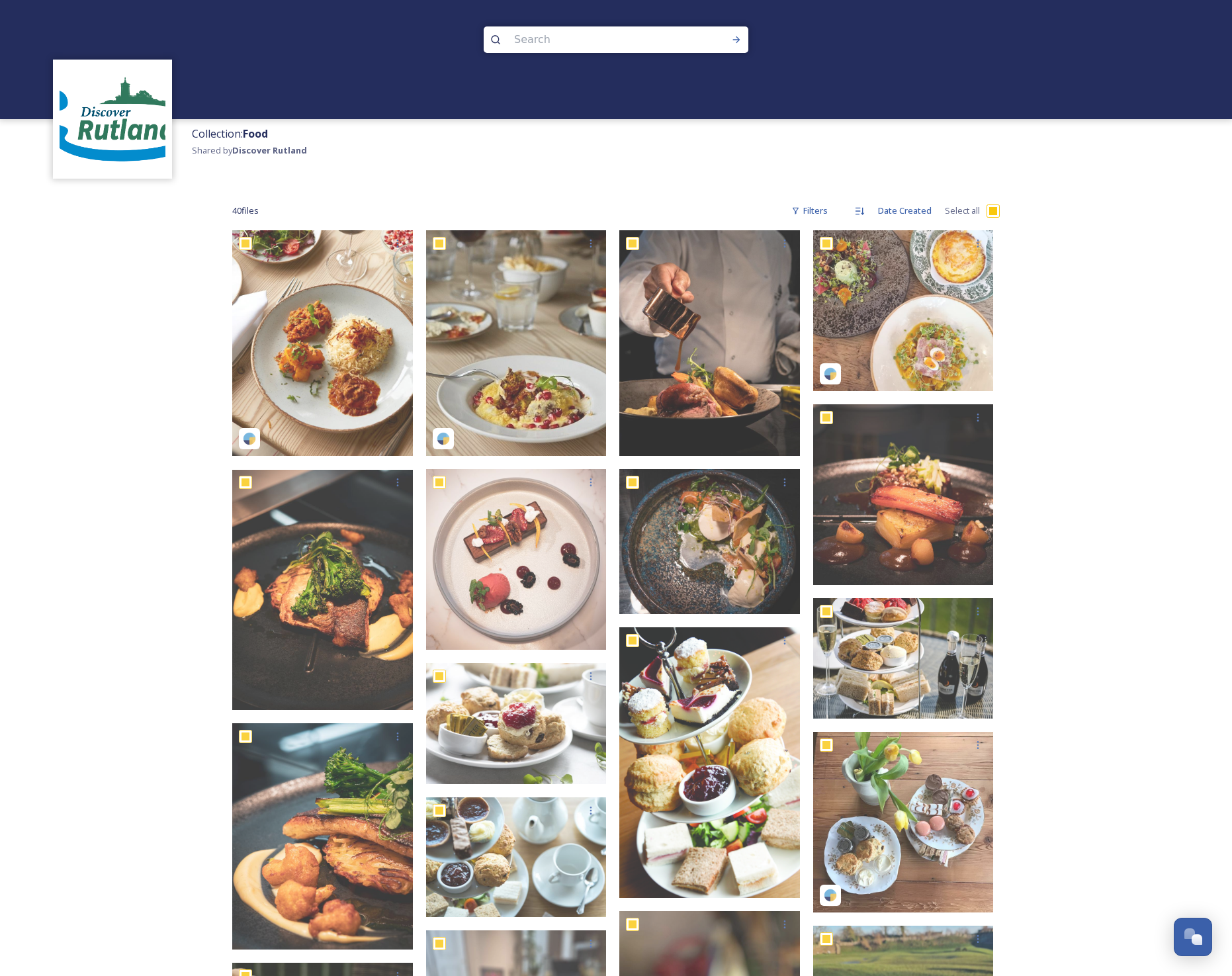
checkbox input "true"
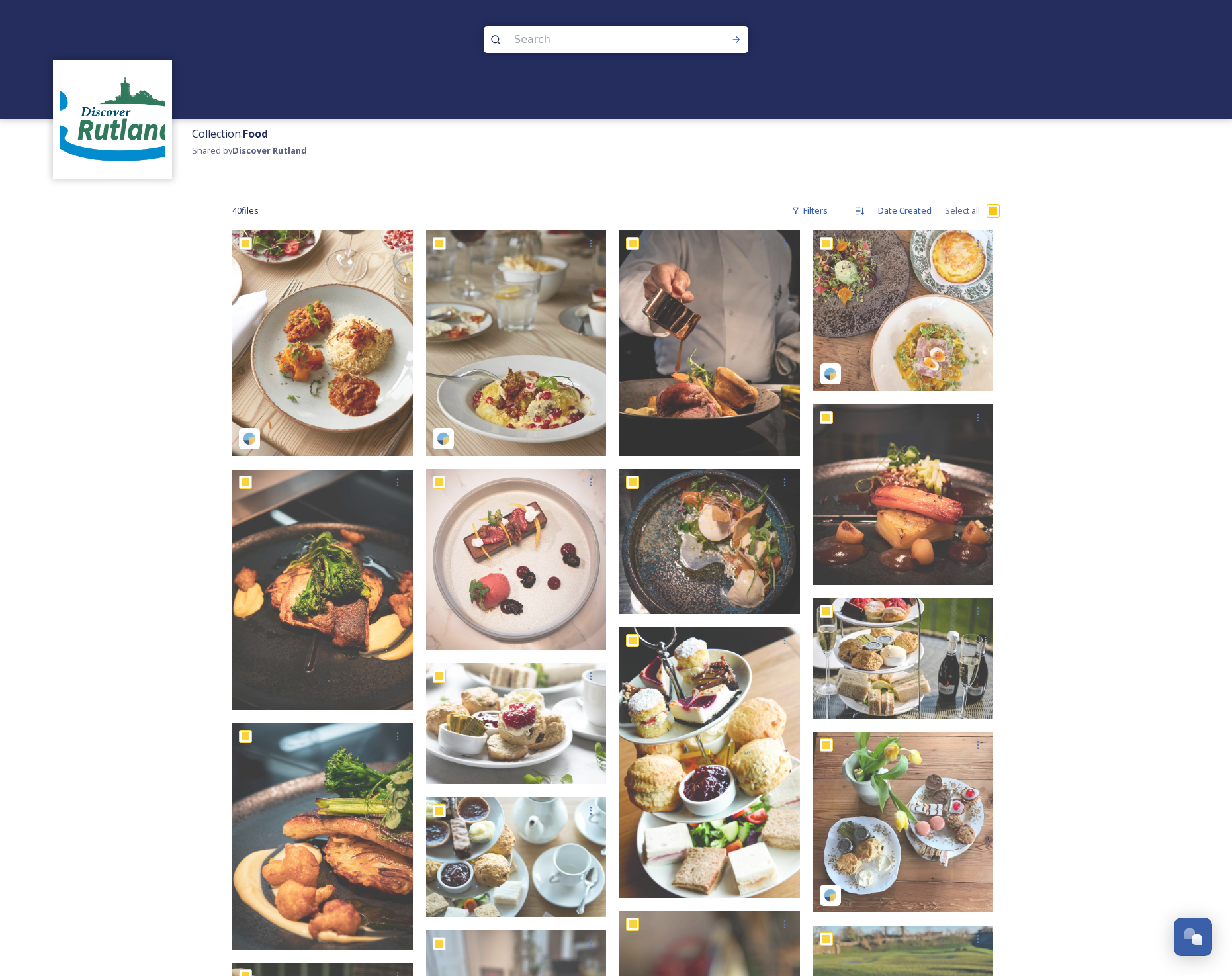
checkbox input "true"
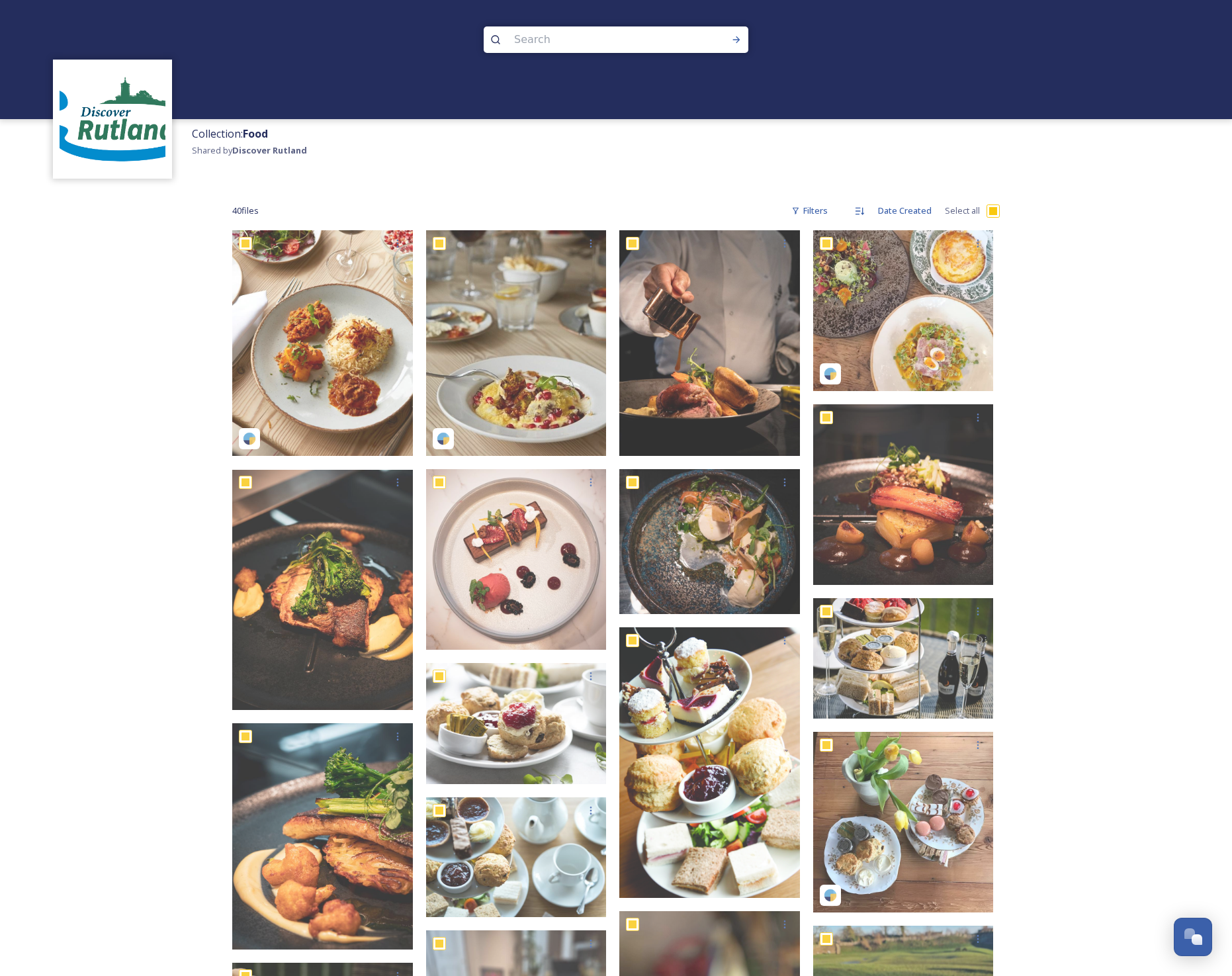
checkbox input "true"
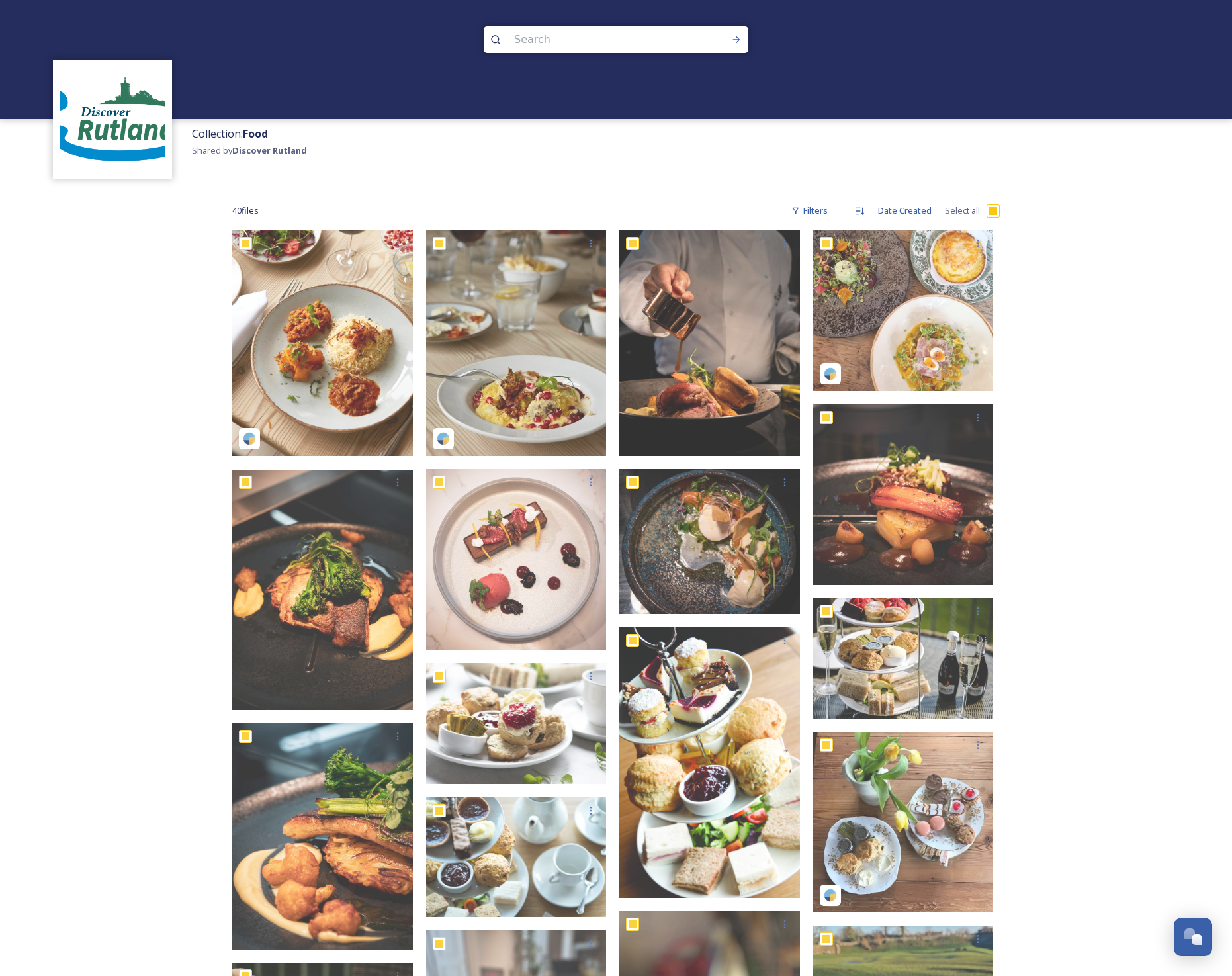
checkbox input "true"
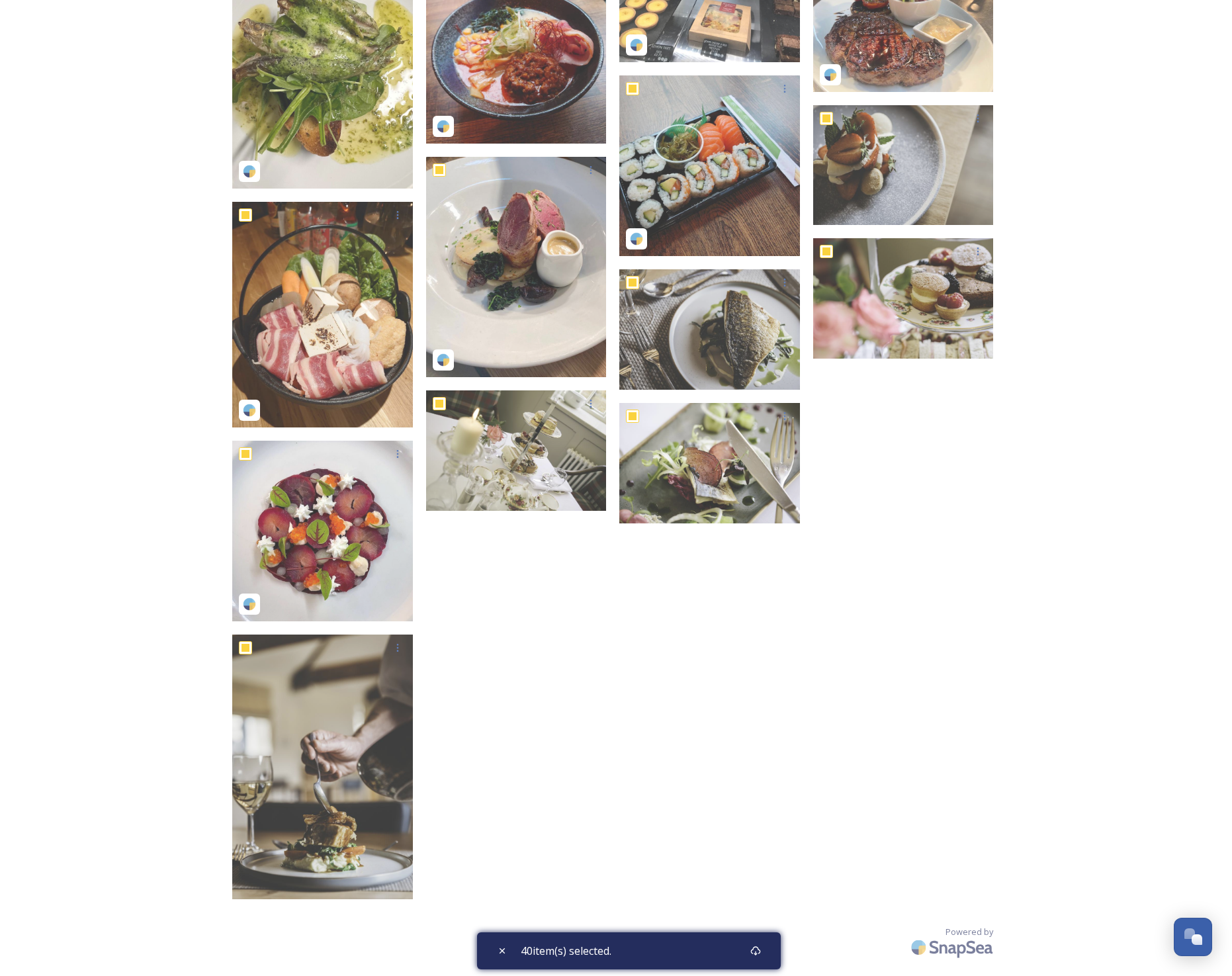
scroll to position [1685, 0]
click at [757, 951] on icon at bounding box center [756, 951] width 11 height 11
